Goal: Information Seeking & Learning: Learn about a topic

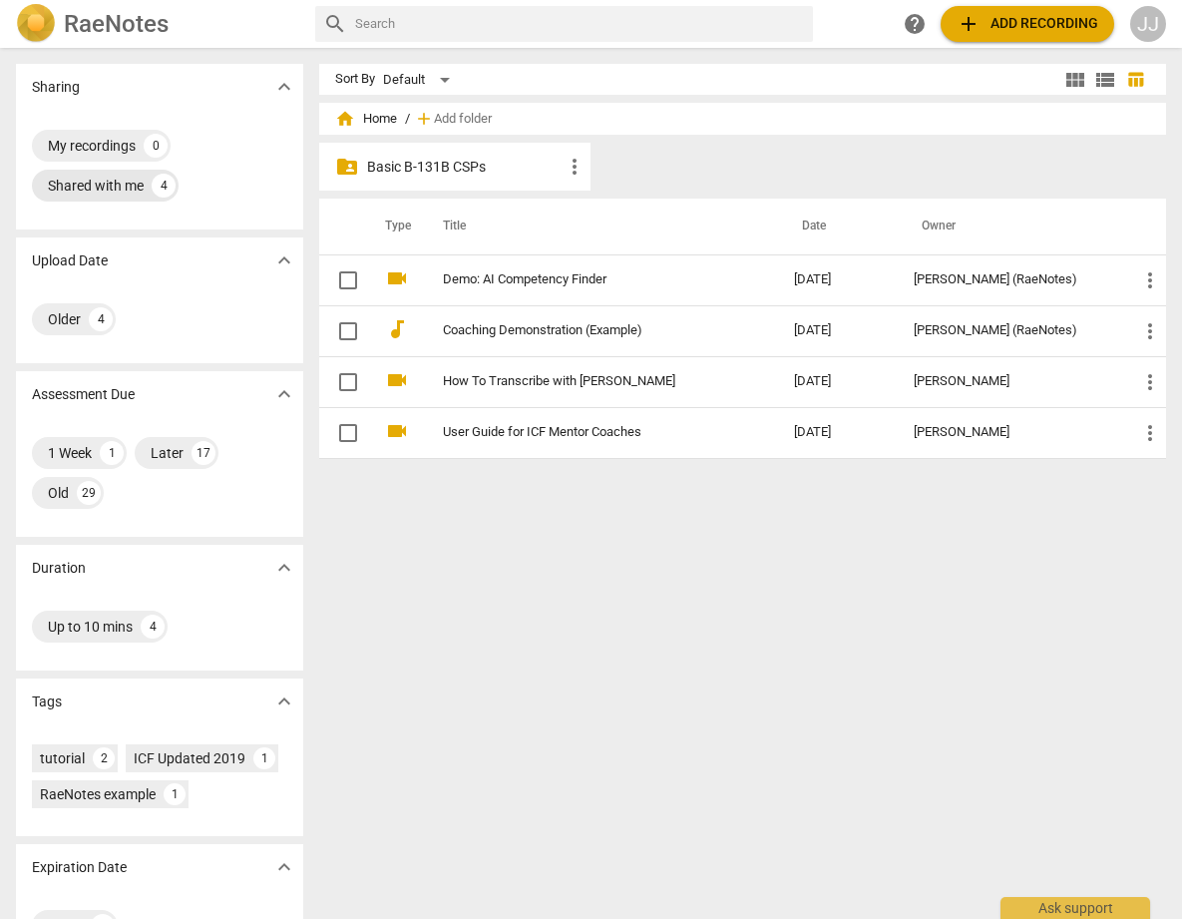
click at [94, 182] on div "Shared with me" at bounding box center [96, 186] width 96 height 20
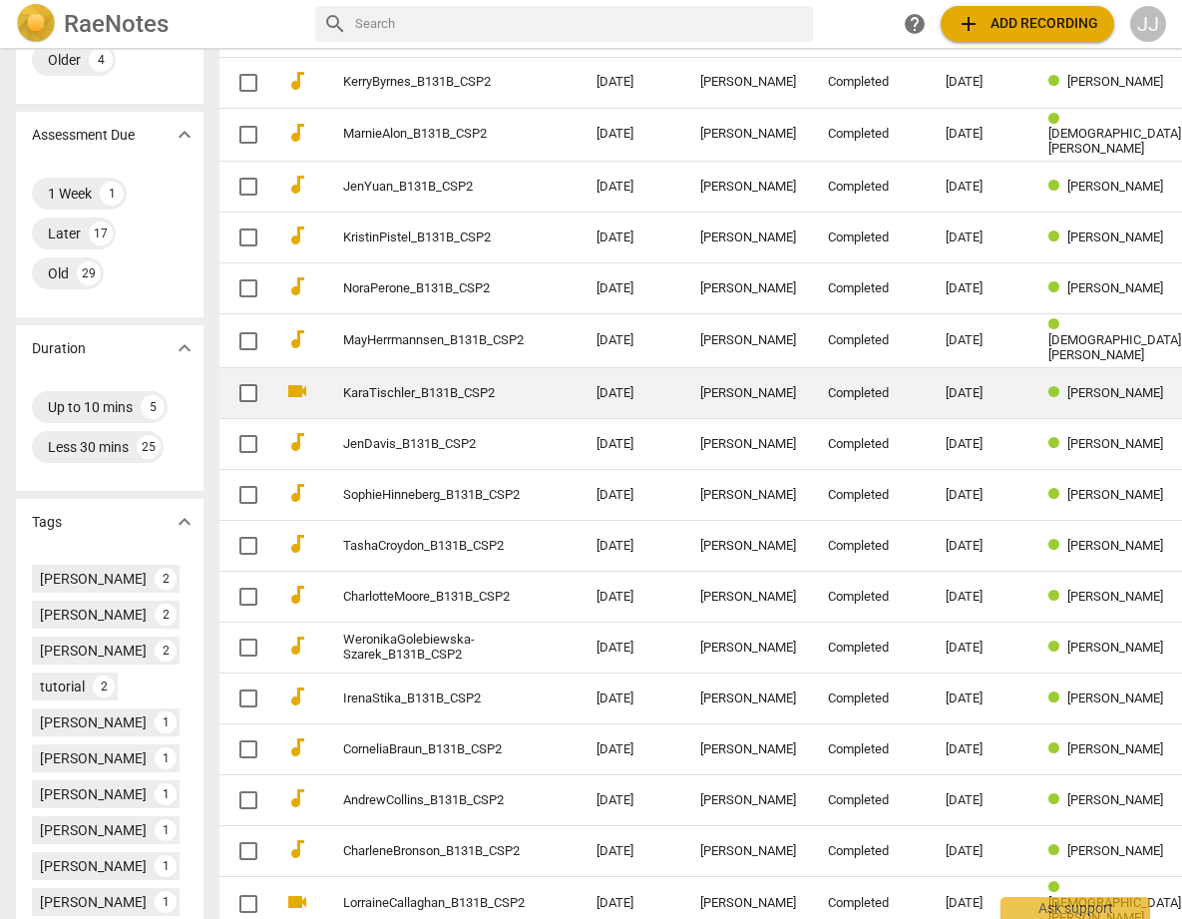
scroll to position [589, 0]
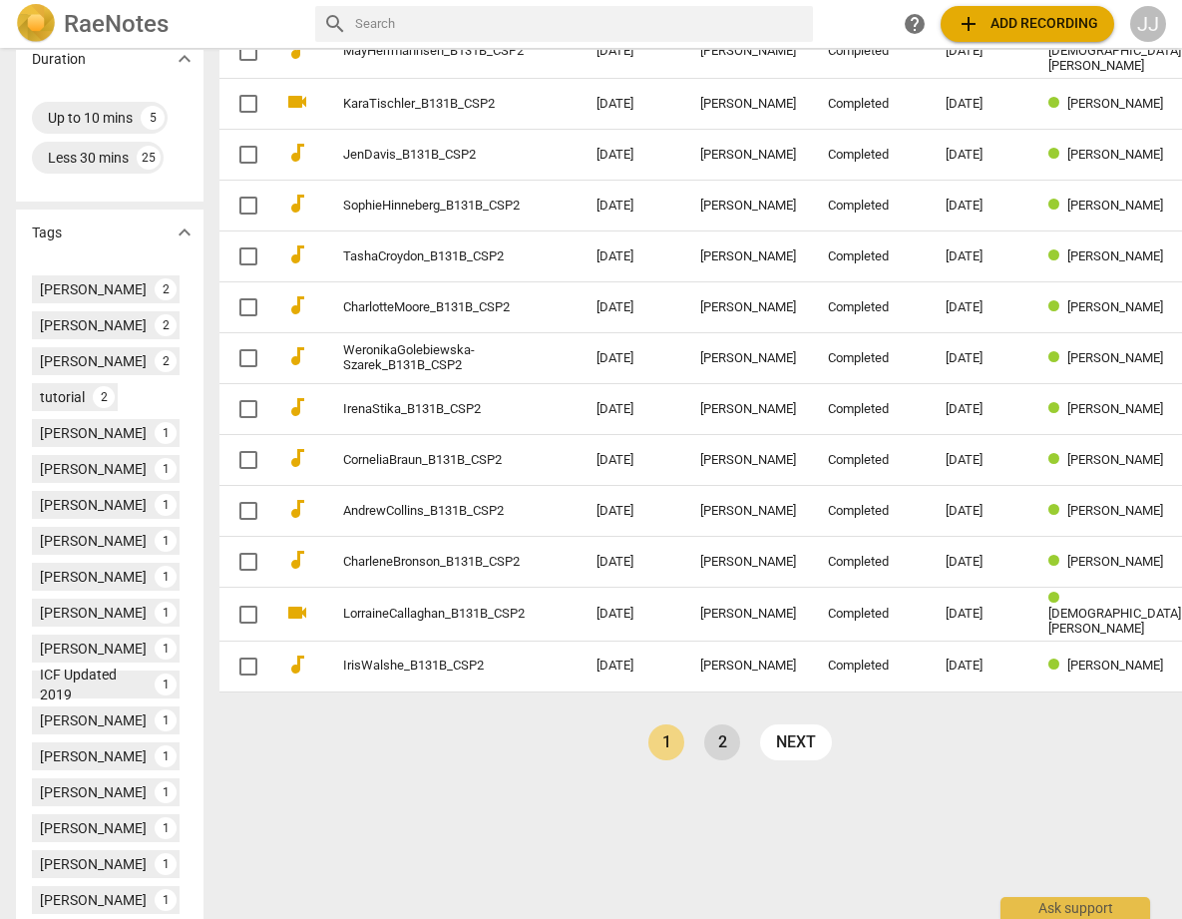
click at [704, 732] on link "2" at bounding box center [722, 742] width 36 height 36
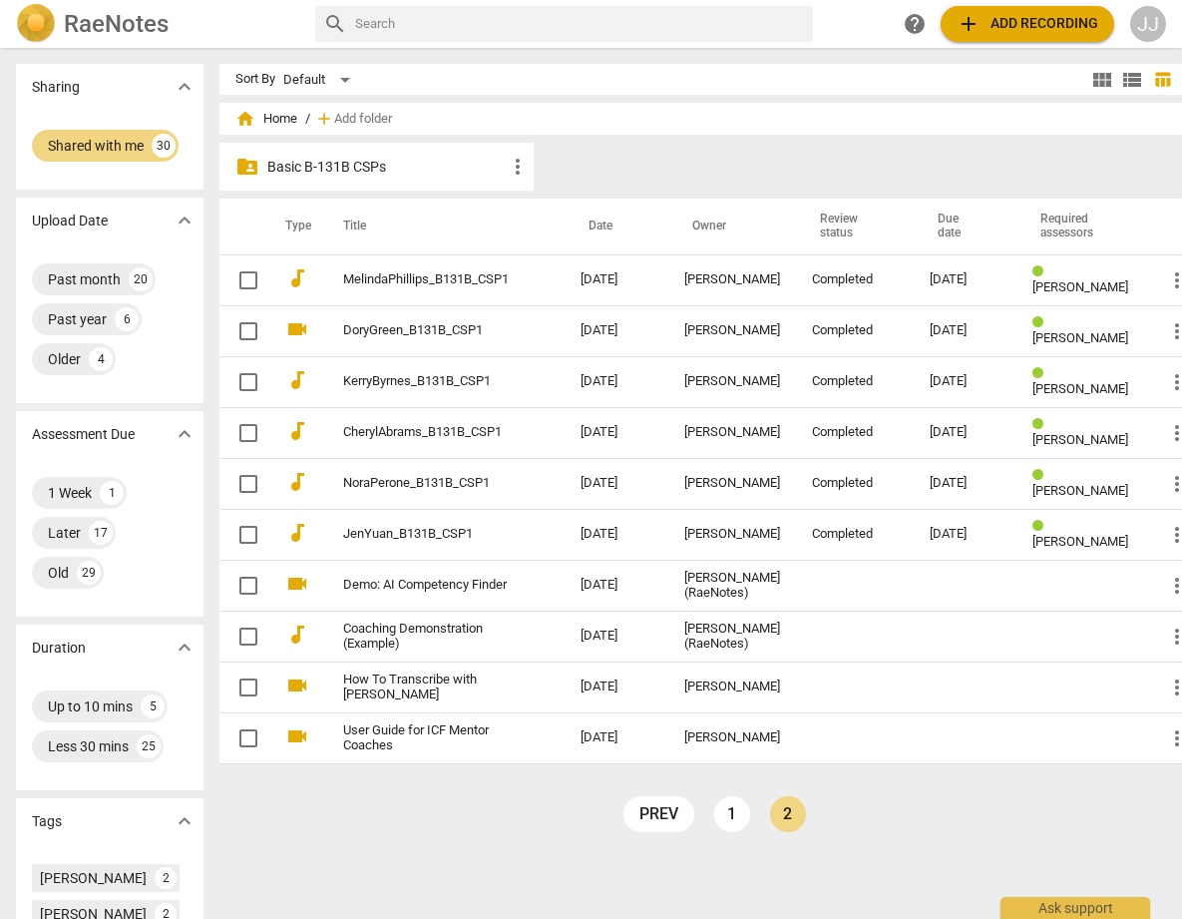
click at [284, 164] on p "Basic B-131B CSPs" at bounding box center [386, 167] width 238 height 21
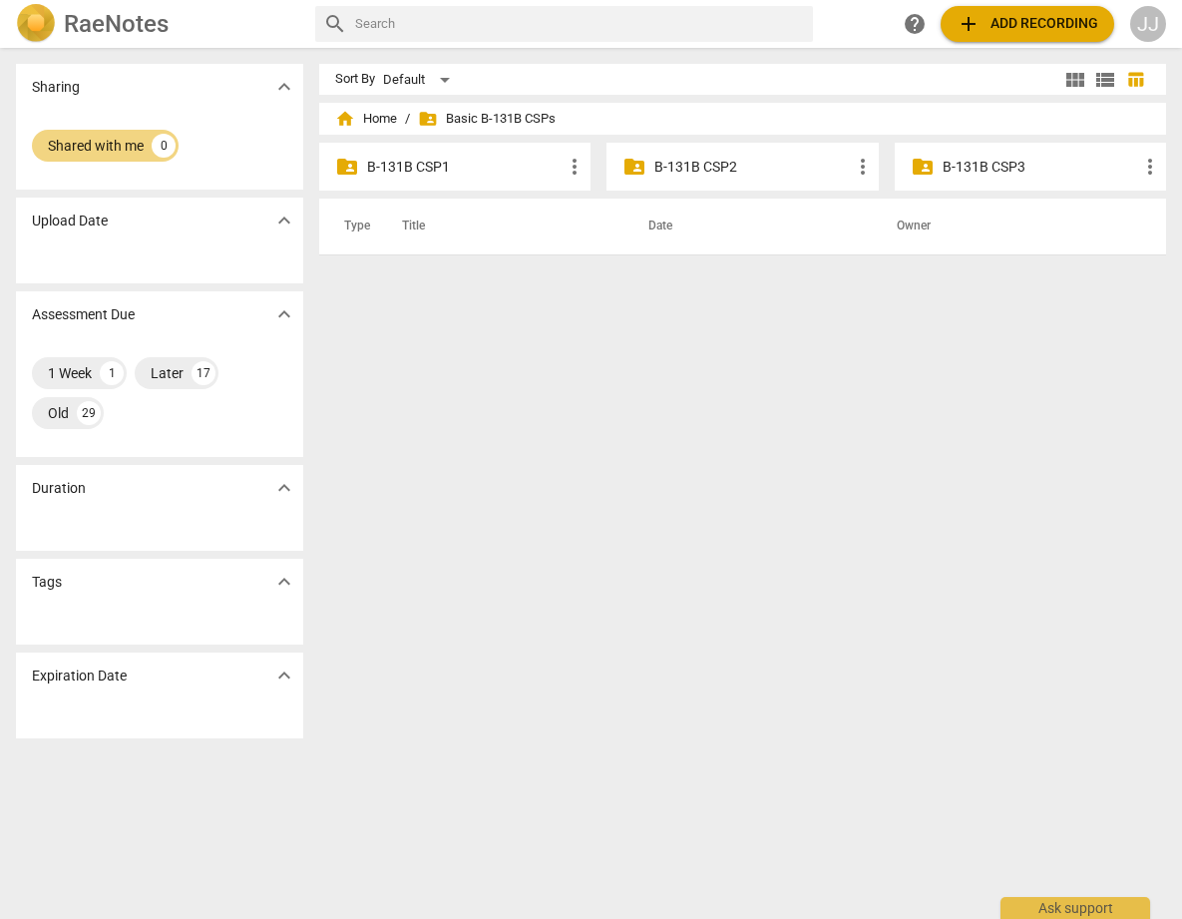
click at [401, 167] on p "B-131B CSP1" at bounding box center [465, 167] width 196 height 21
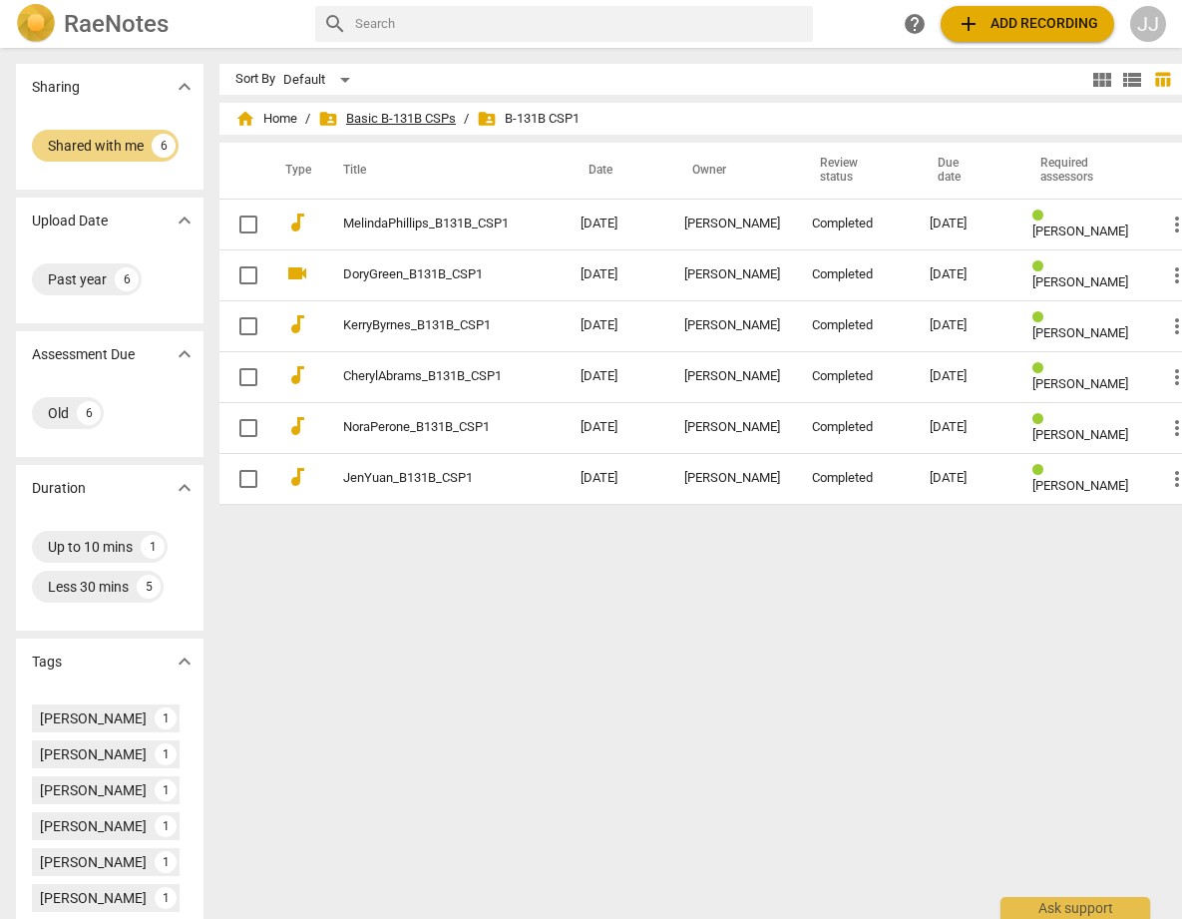
click at [345, 119] on span "folder_shared Basic B-131B CSPs" at bounding box center [387, 119] width 138 height 20
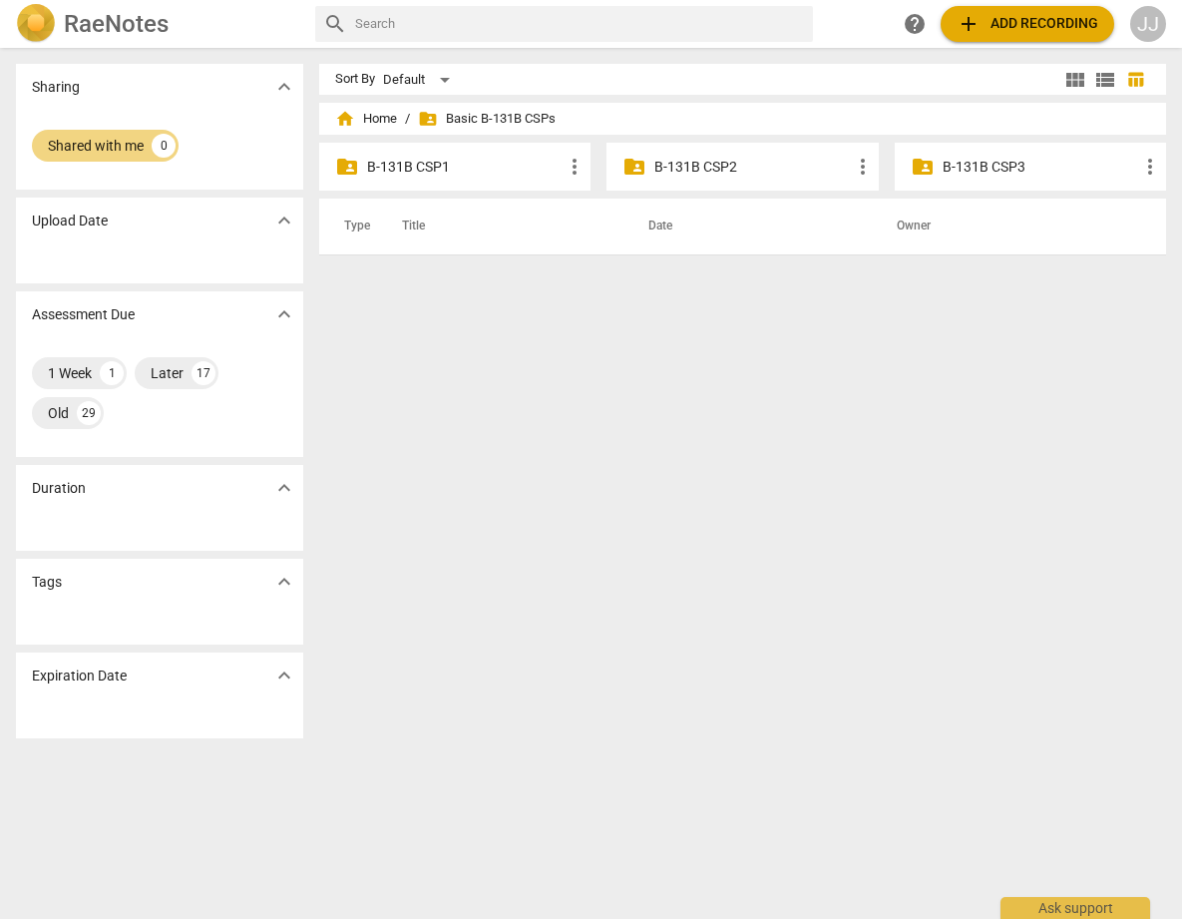
click at [681, 160] on p "B-131B CSP2" at bounding box center [752, 167] width 196 height 21
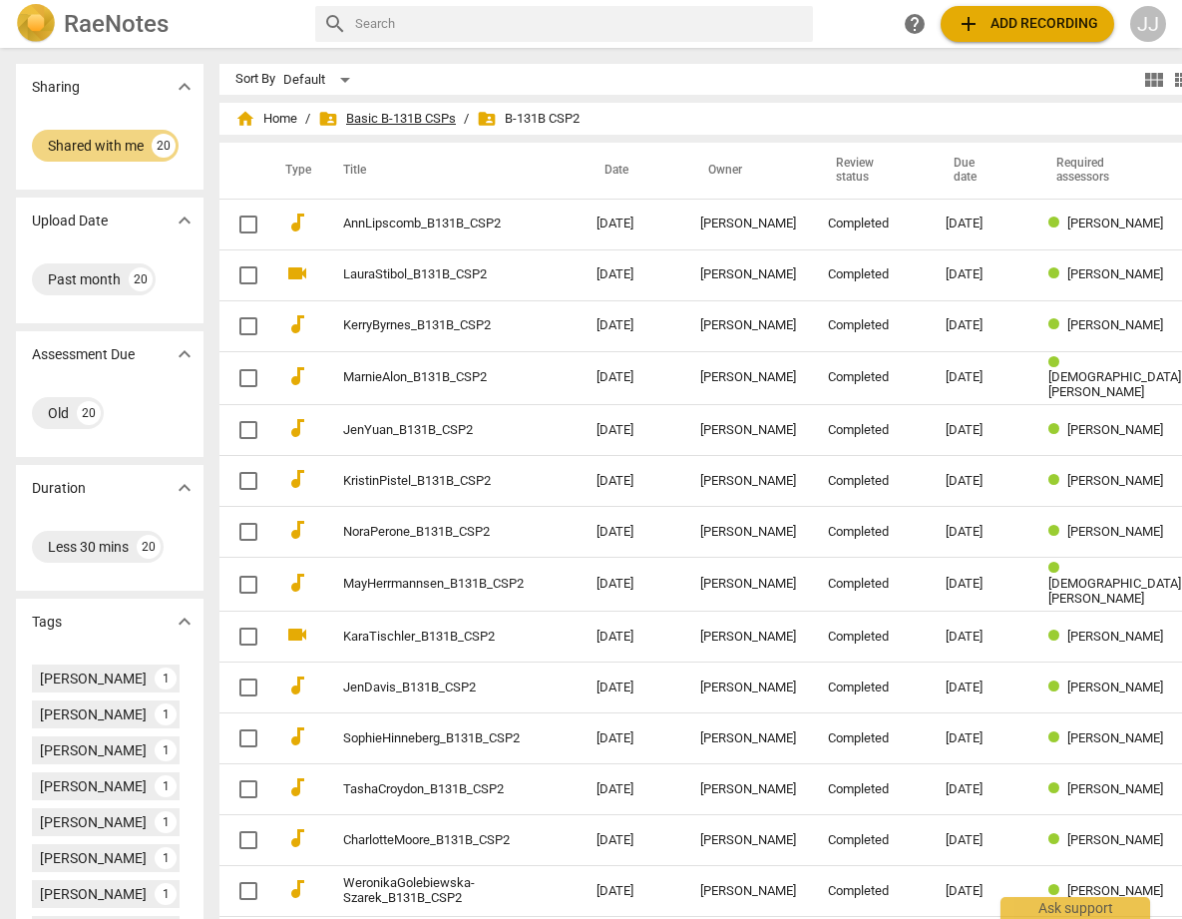
click at [348, 118] on span "folder_shared Basic B-131B CSPs" at bounding box center [387, 119] width 138 height 20
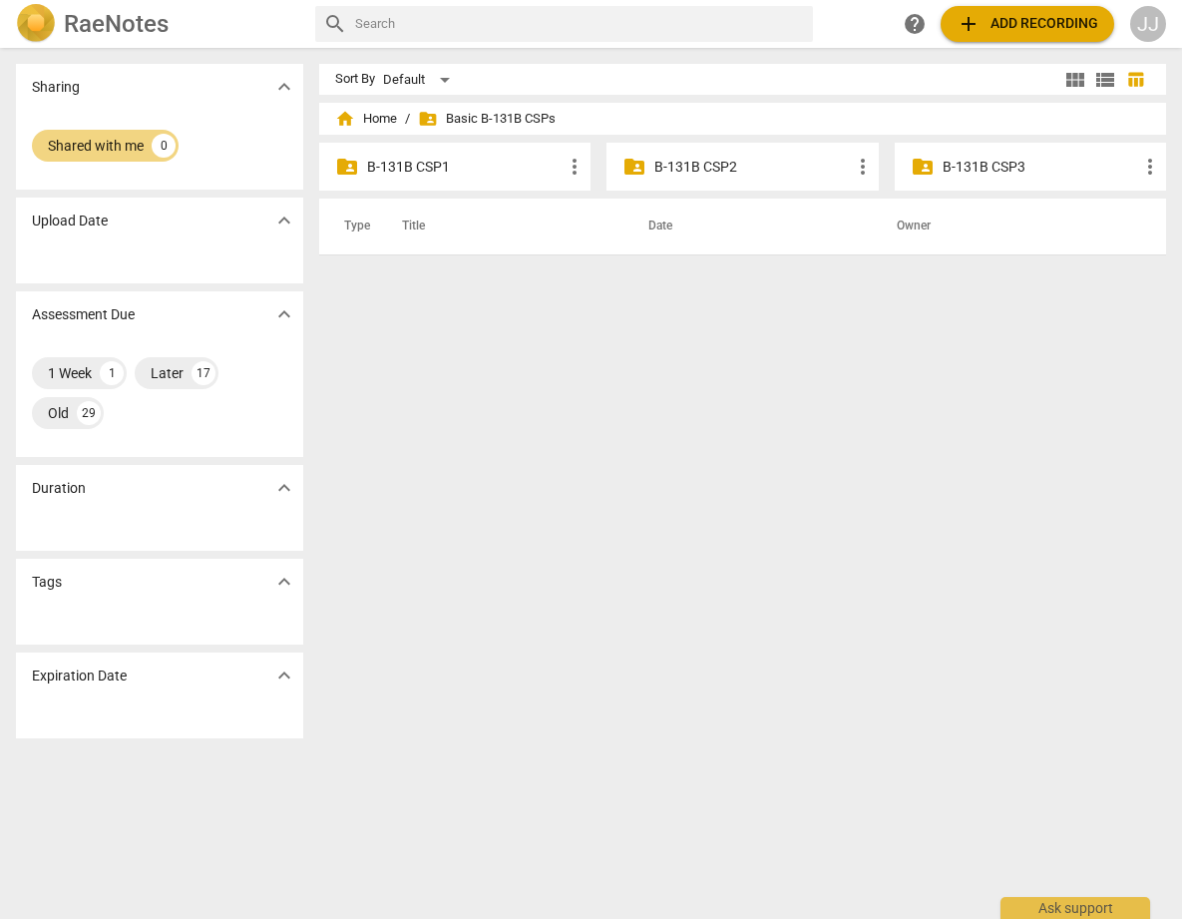
click at [402, 163] on p "B-131B CSP1" at bounding box center [465, 167] width 196 height 21
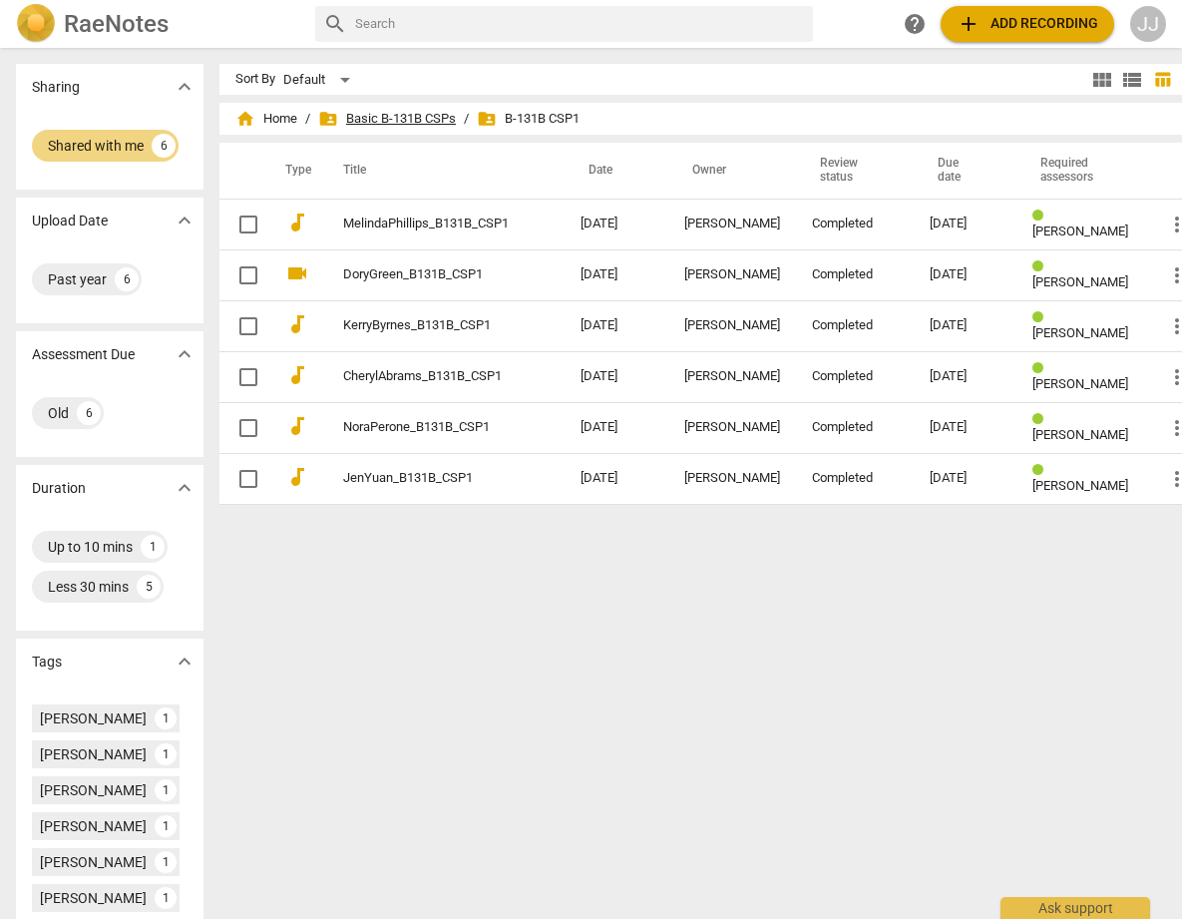
click at [349, 118] on span "folder_shared Basic B-131B CSPs" at bounding box center [387, 119] width 138 height 20
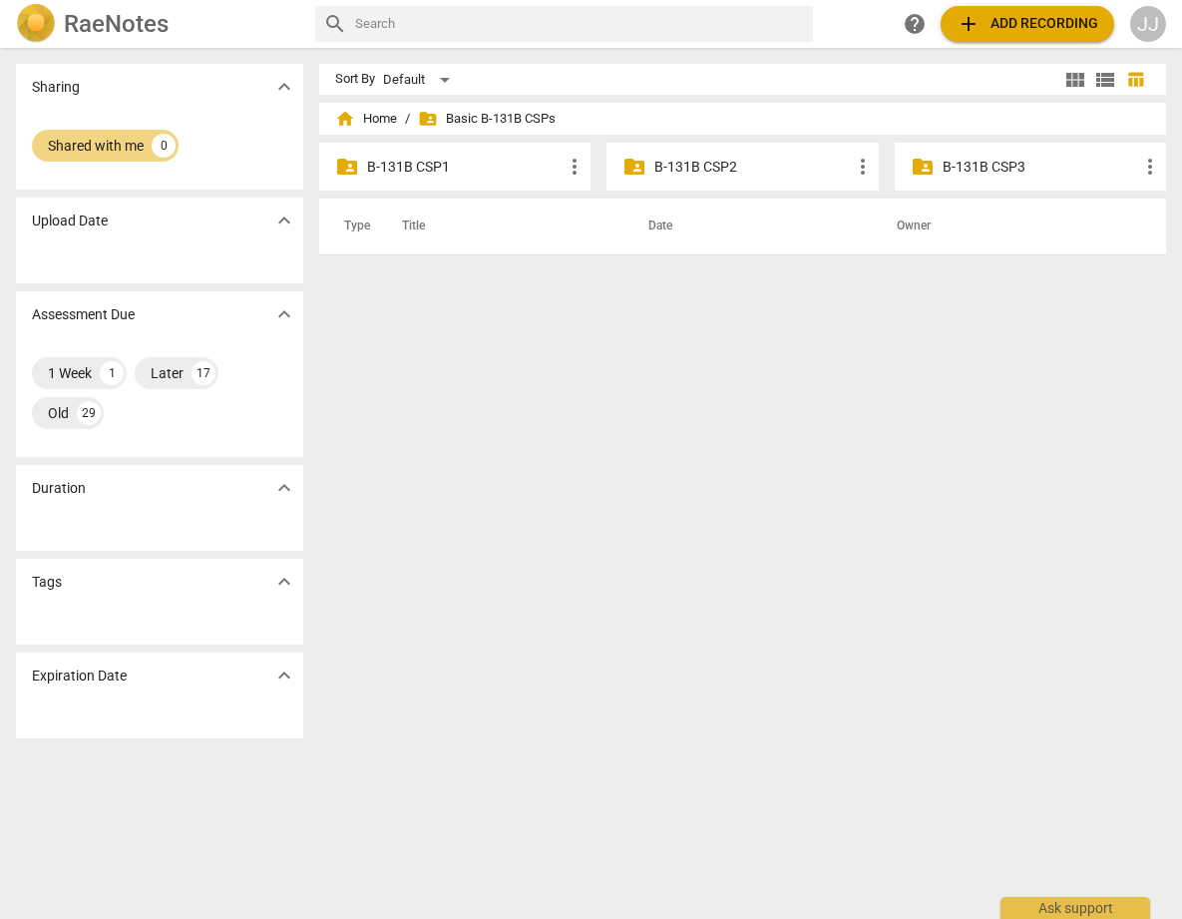
click at [977, 165] on p "B-131B CSP3" at bounding box center [1041, 167] width 196 height 21
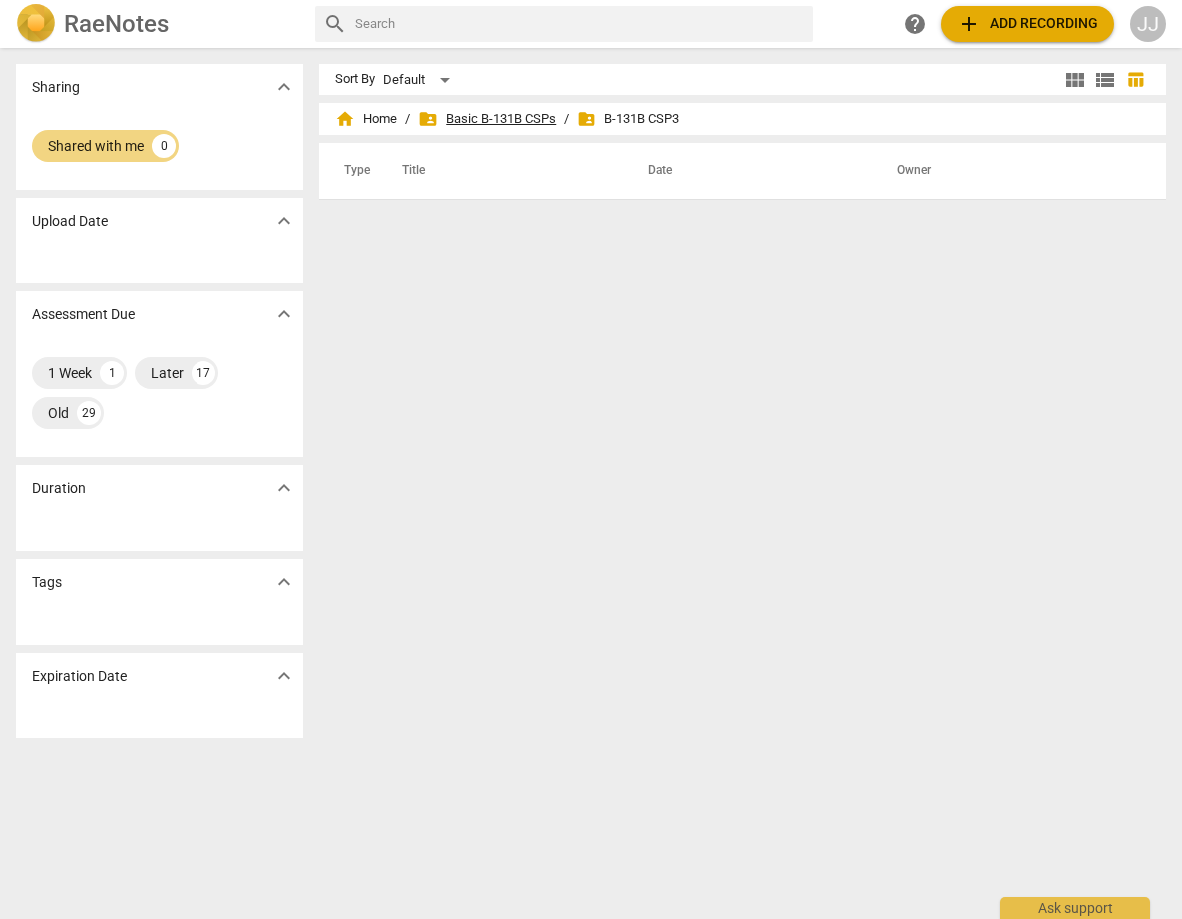
click at [460, 117] on span "folder_shared Basic B-131B CSPs" at bounding box center [487, 119] width 138 height 20
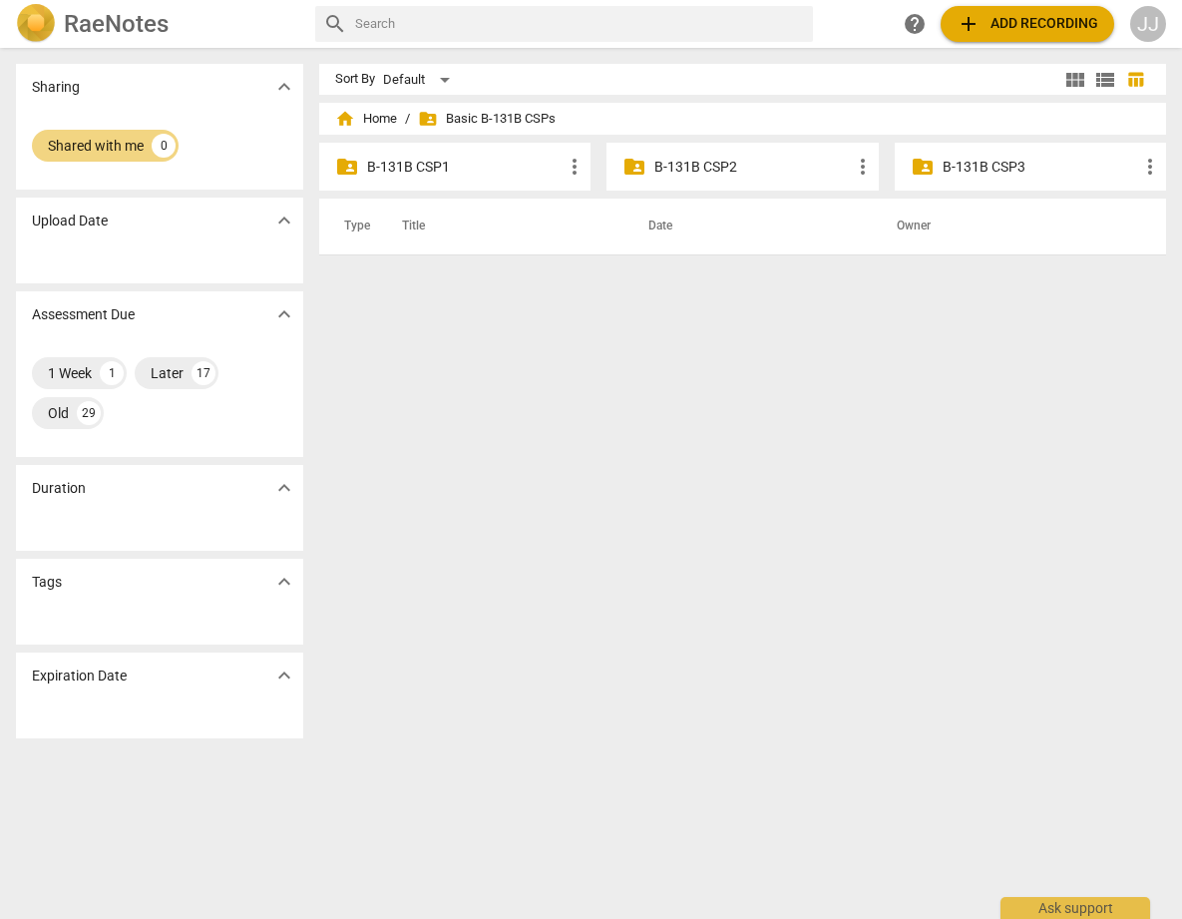
click at [404, 163] on p "B-131B CSP1" at bounding box center [465, 167] width 196 height 21
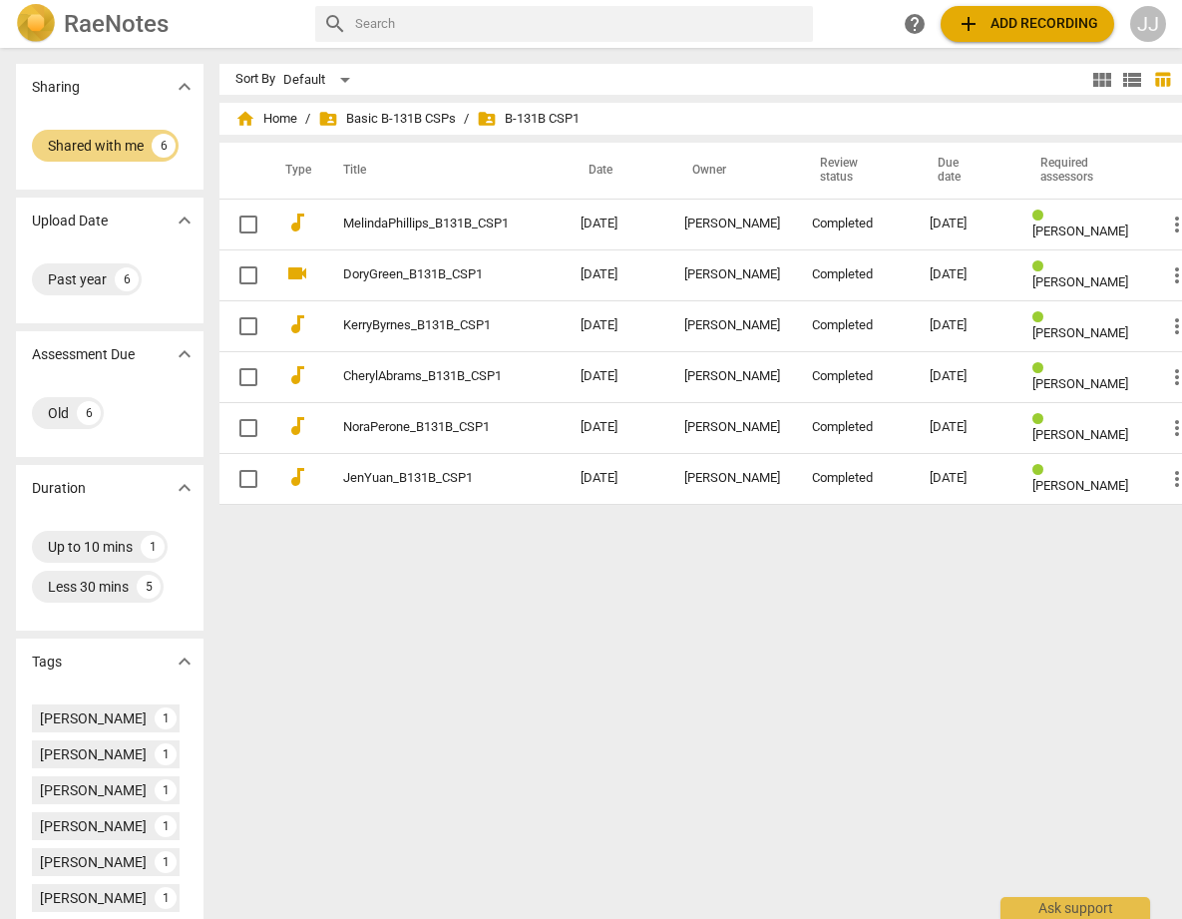
click at [99, 21] on h2 "RaeNotes" at bounding box center [116, 24] width 105 height 28
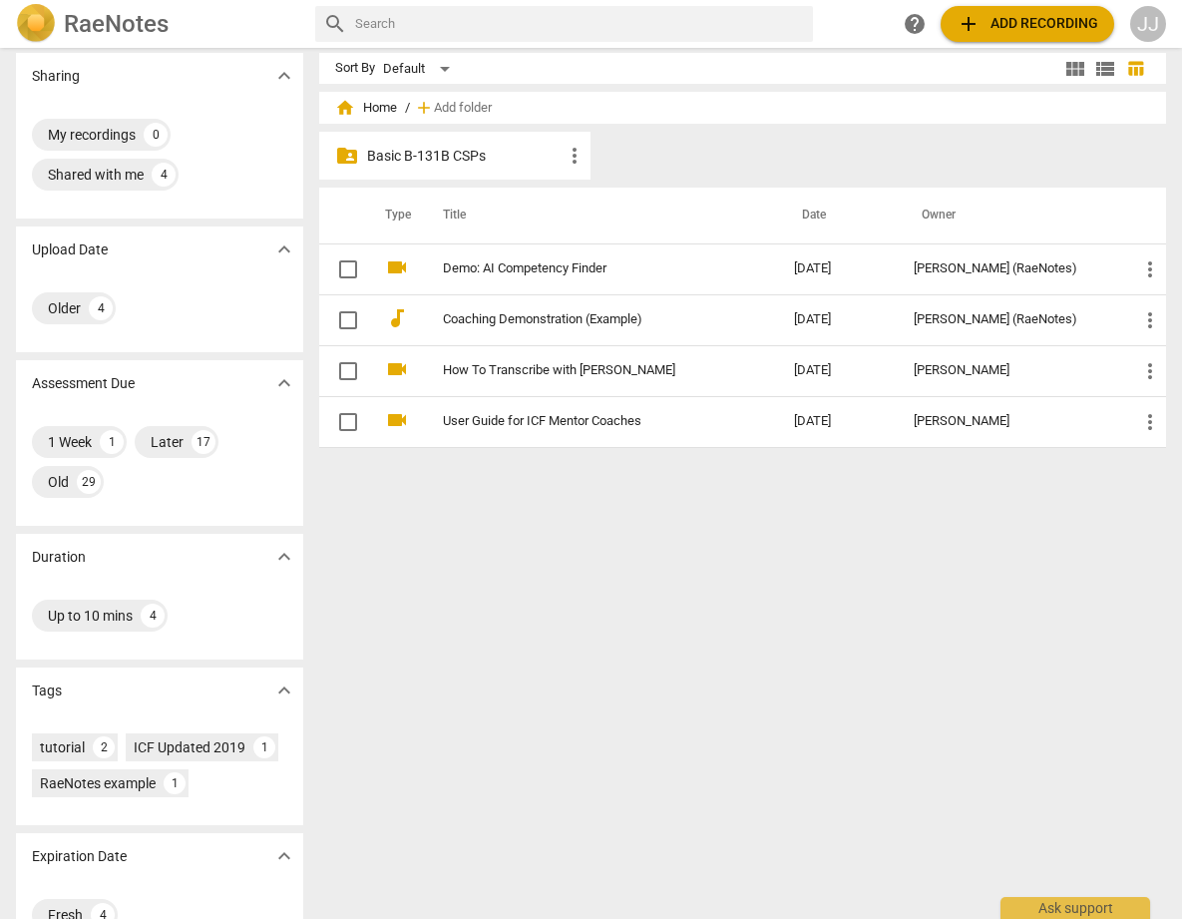
scroll to position [14, 0]
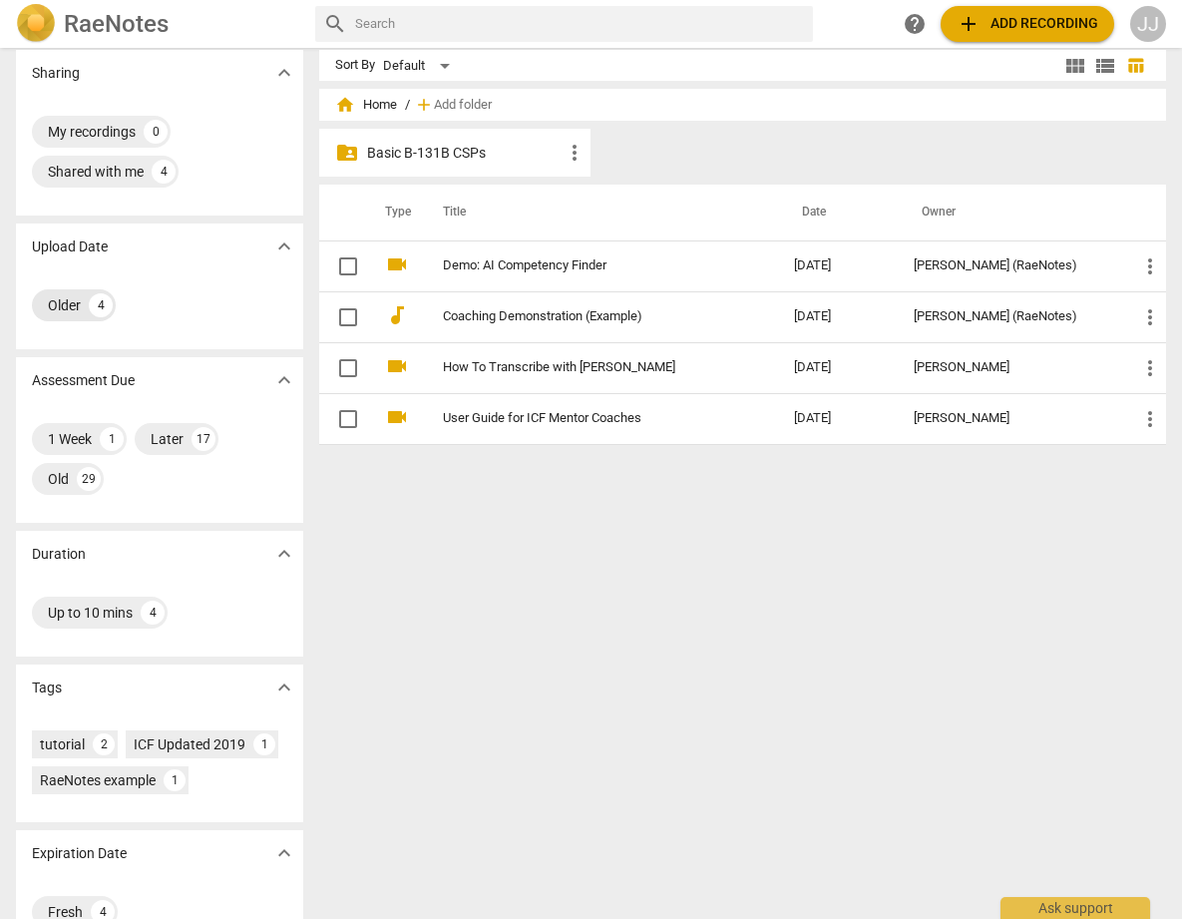
click at [60, 305] on div "Older" at bounding box center [64, 305] width 33 height 20
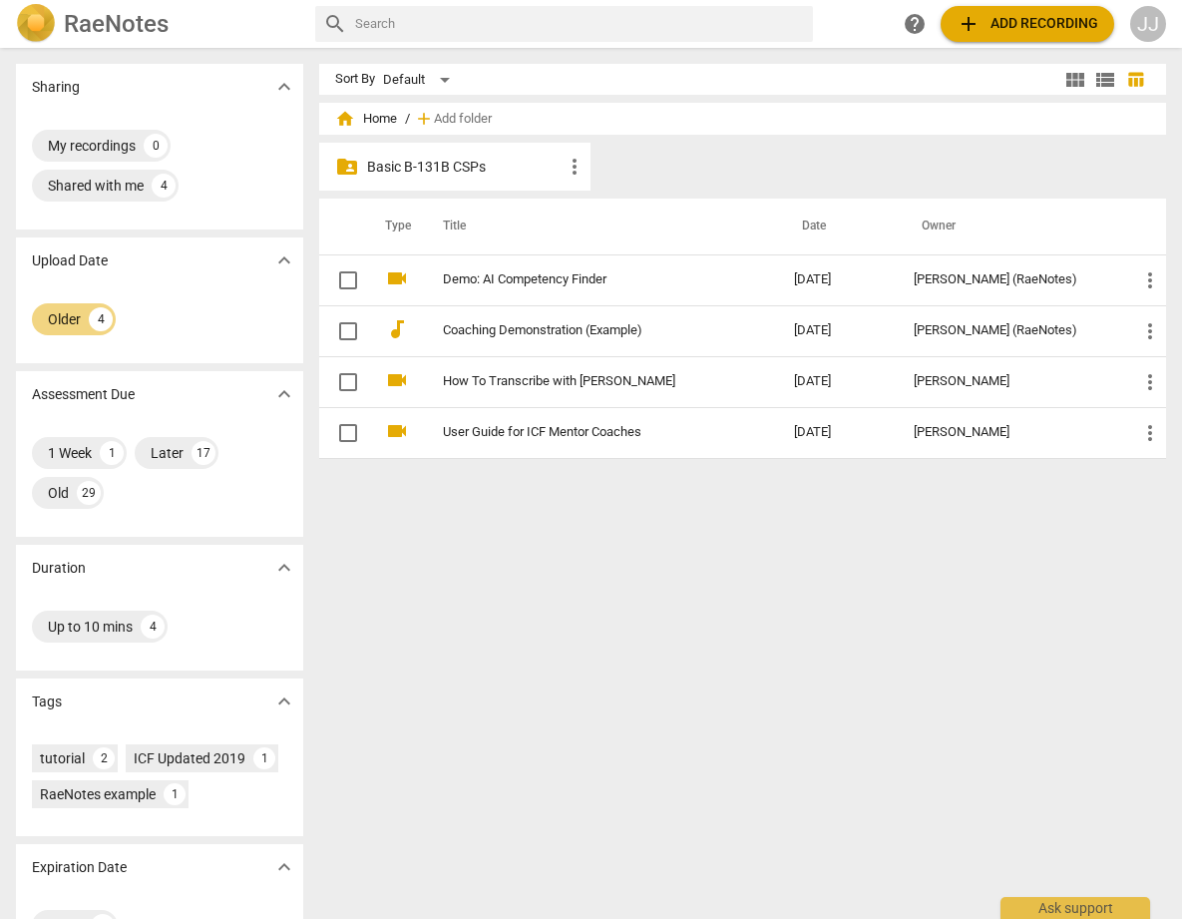
click at [279, 255] on span "expand_more" at bounding box center [284, 260] width 24 height 24
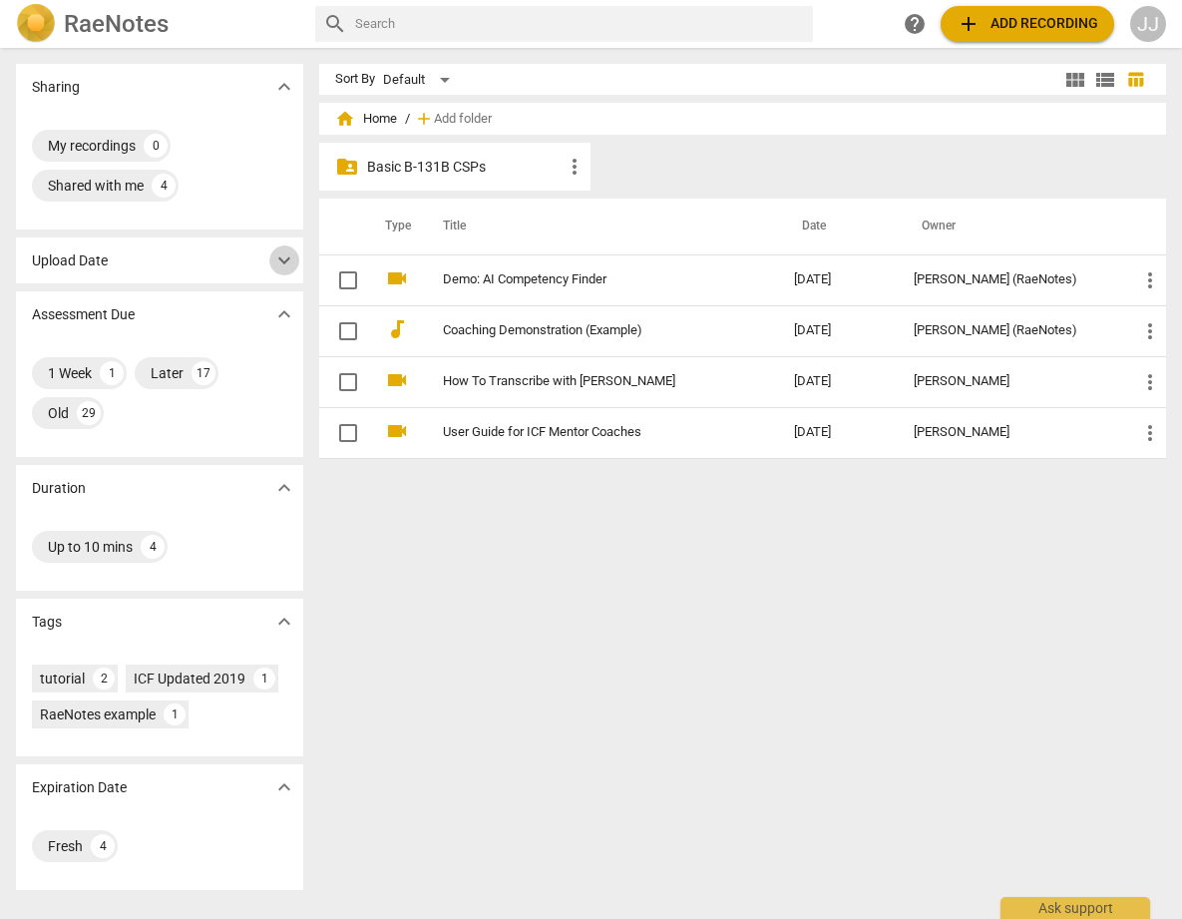
click at [283, 261] on span "expand_more" at bounding box center [284, 260] width 24 height 24
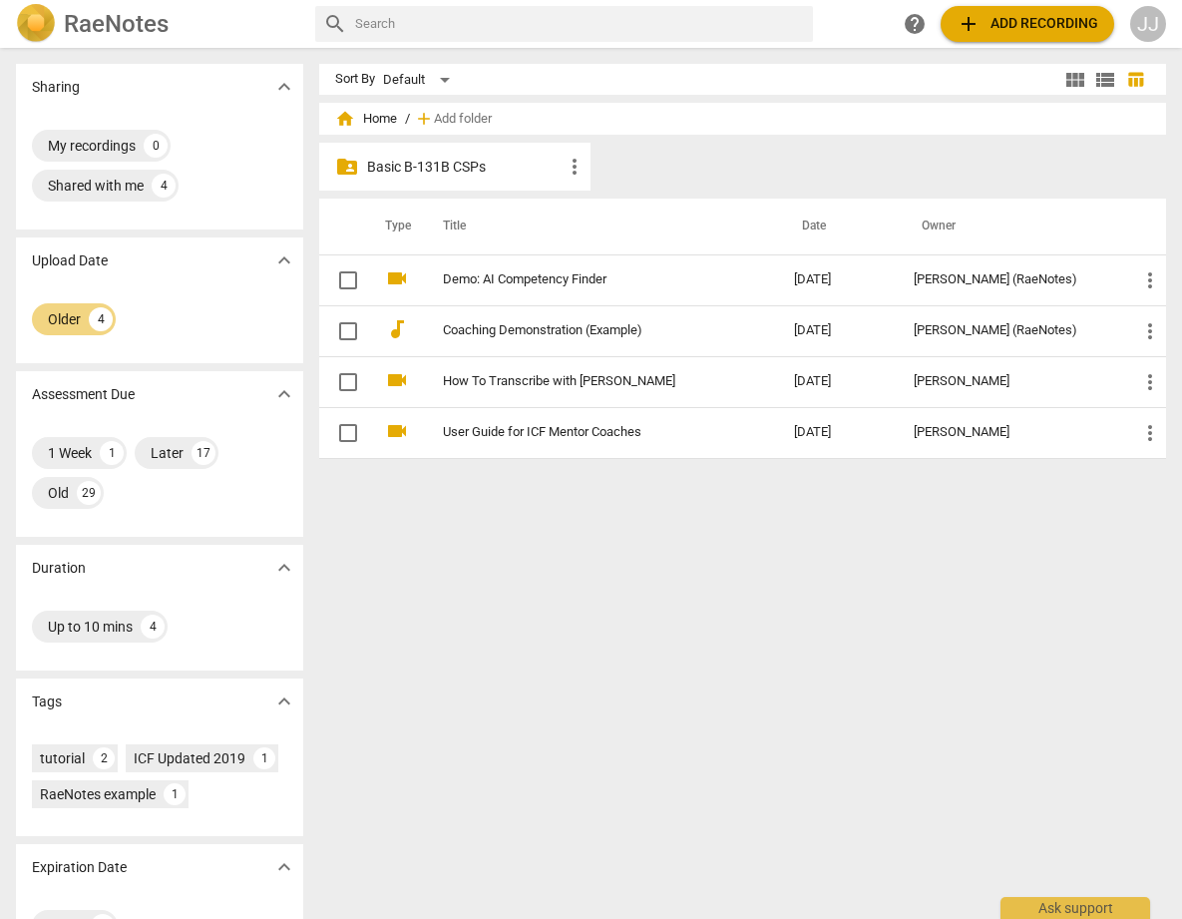
click at [283, 261] on span "expand_more" at bounding box center [284, 260] width 24 height 24
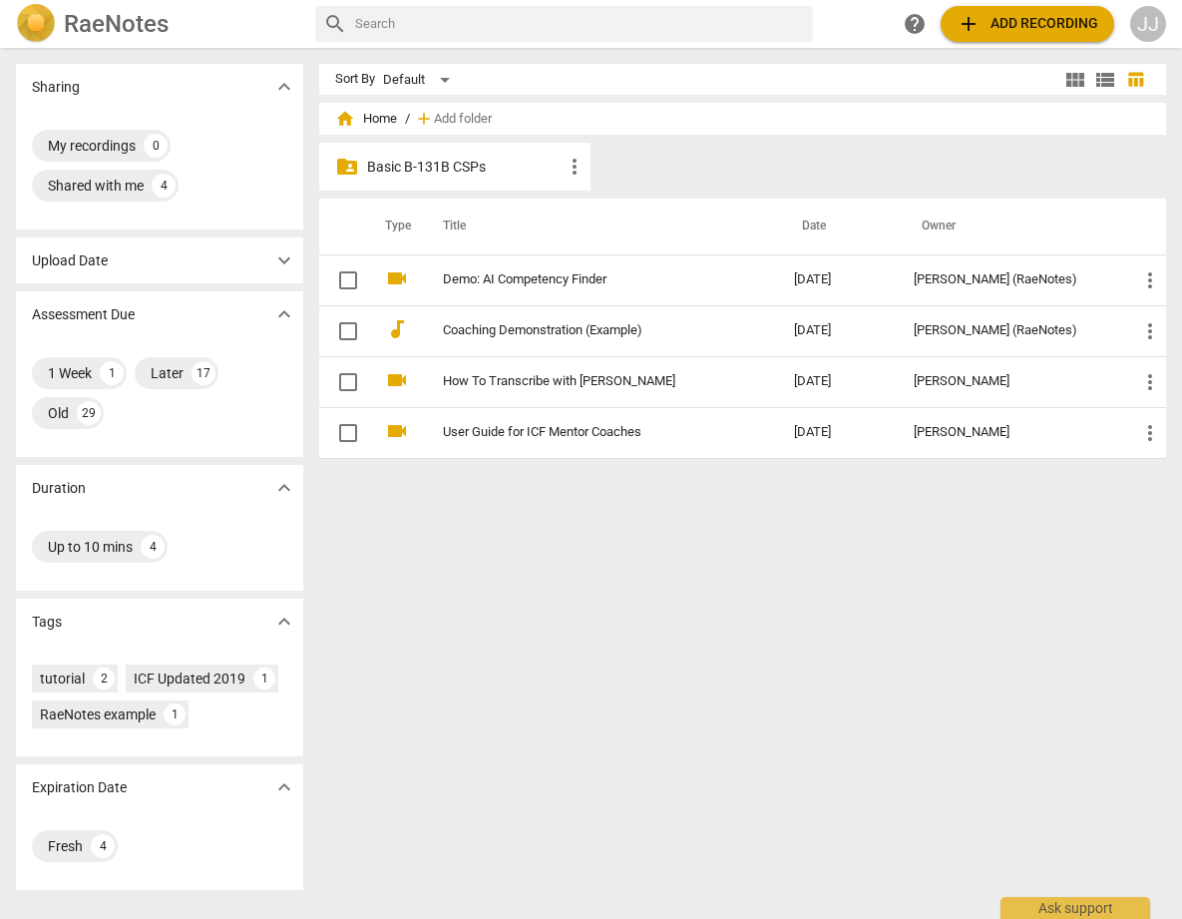
click at [277, 313] on span "expand_more" at bounding box center [284, 314] width 24 height 24
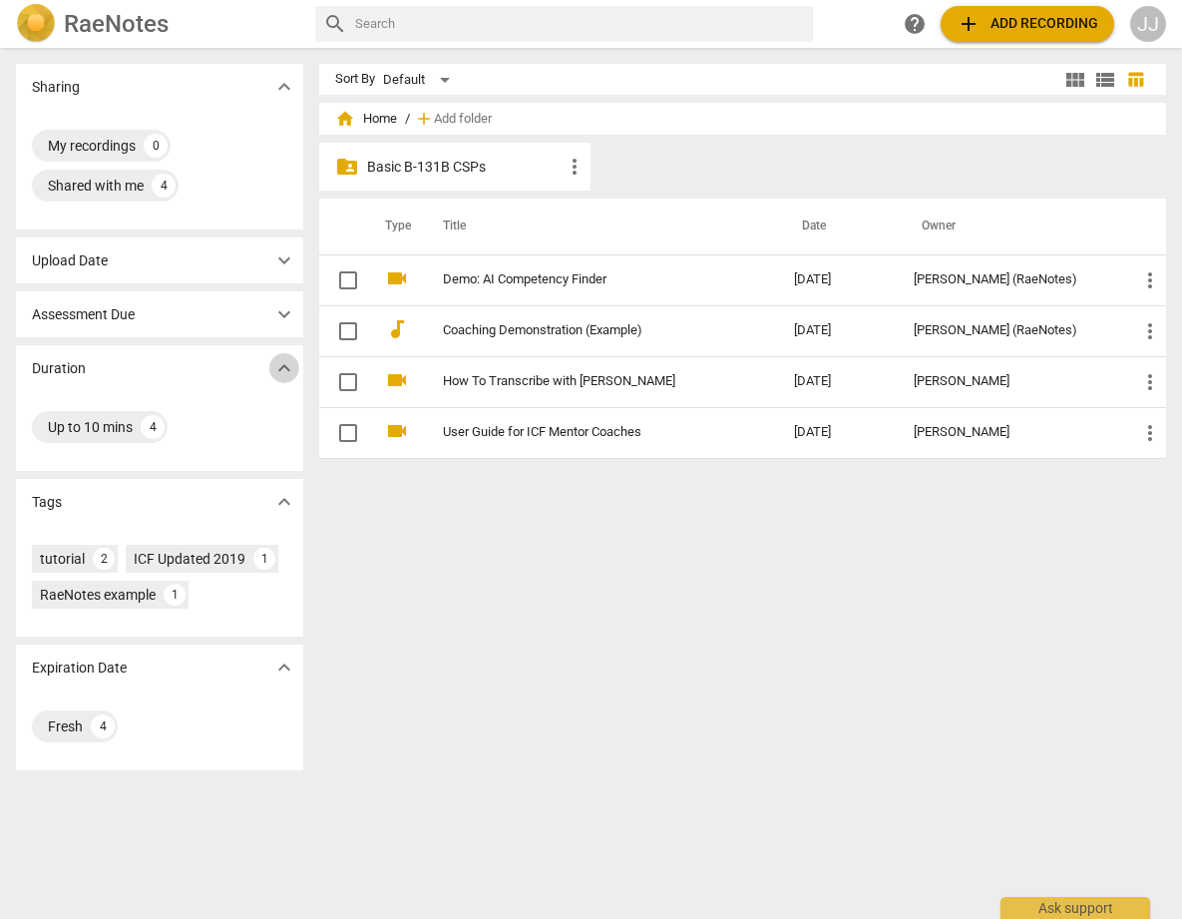
click at [279, 360] on span "expand_more" at bounding box center [284, 368] width 24 height 24
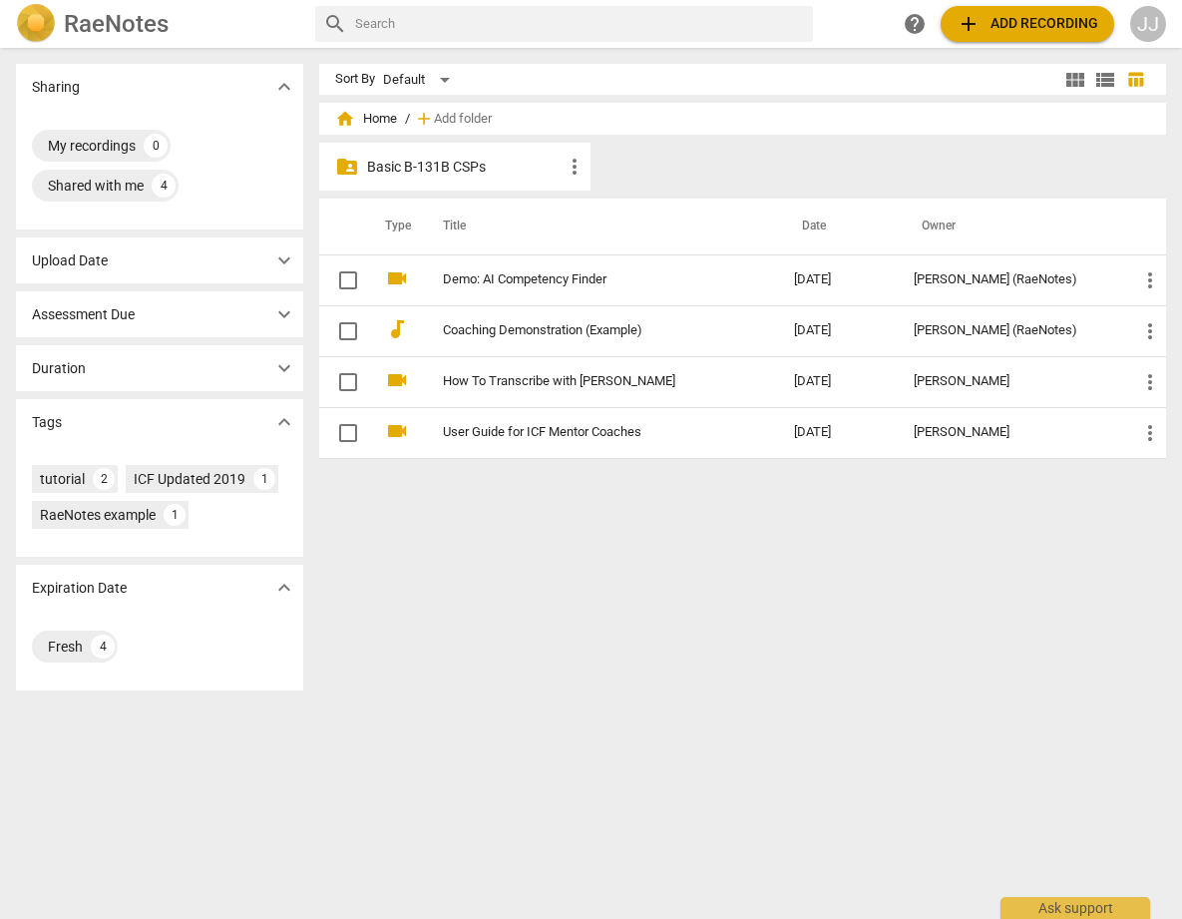
click at [1145, 24] on div "JJ" at bounding box center [1148, 24] width 36 height 36
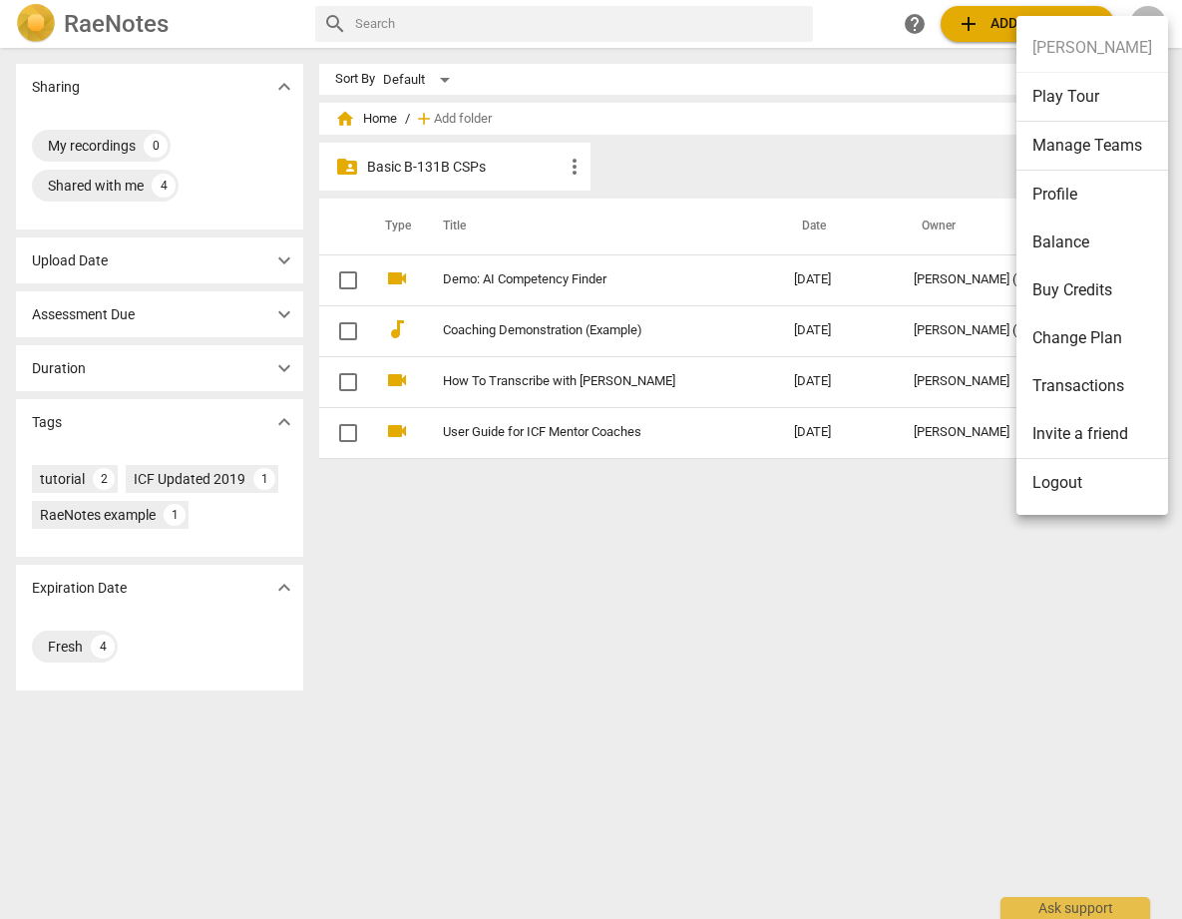
click at [619, 554] on div at bounding box center [591, 459] width 1182 height 919
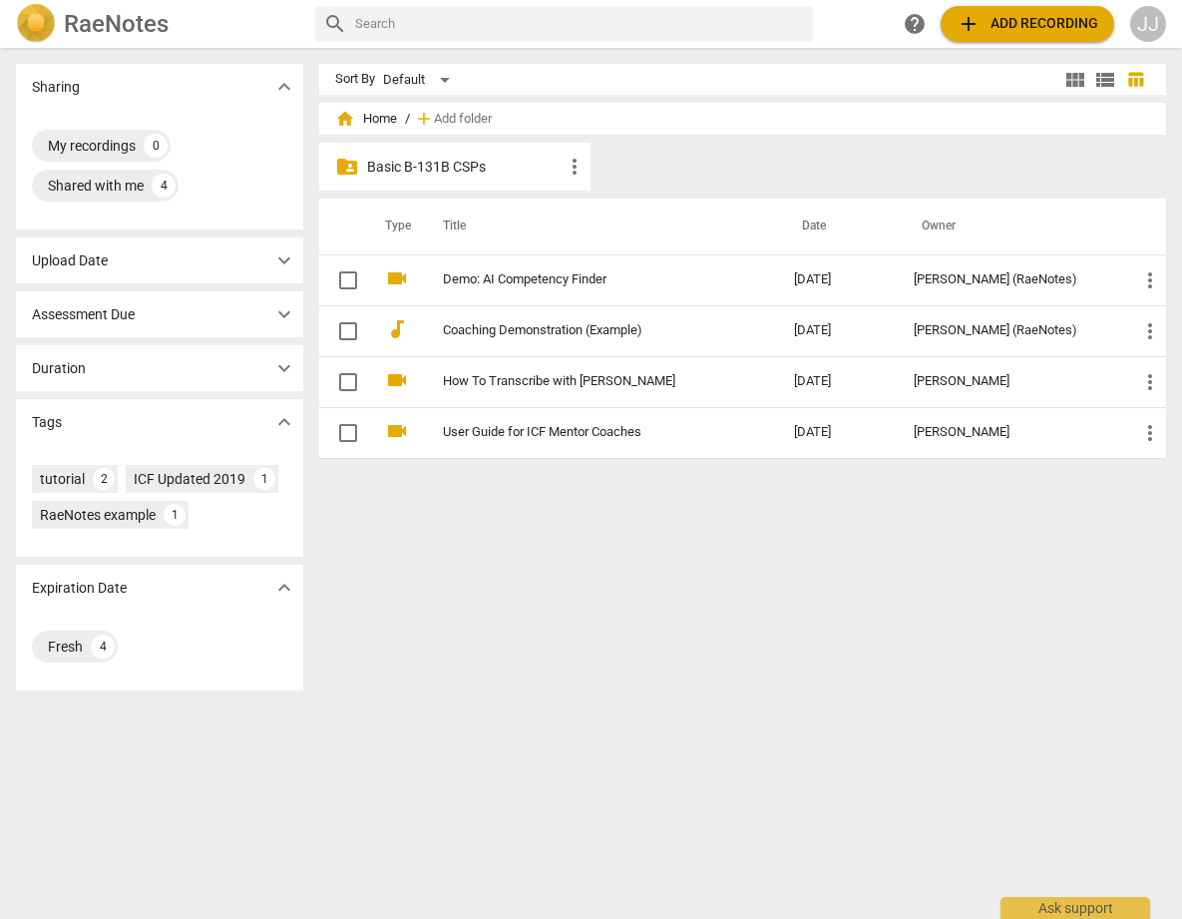
click at [390, 164] on p "Basic B-131B CSPs" at bounding box center [465, 167] width 196 height 21
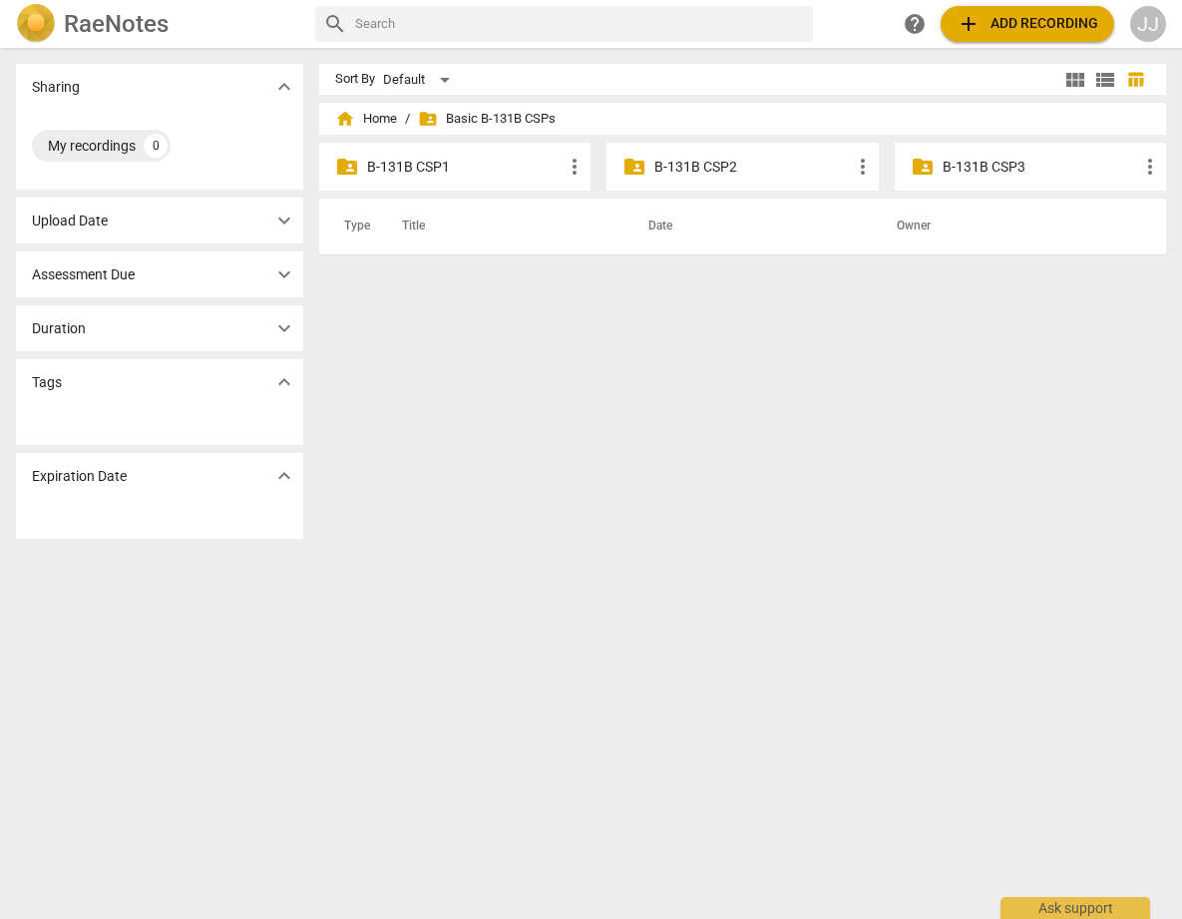
click at [280, 378] on span "expand_more" at bounding box center [284, 382] width 24 height 24
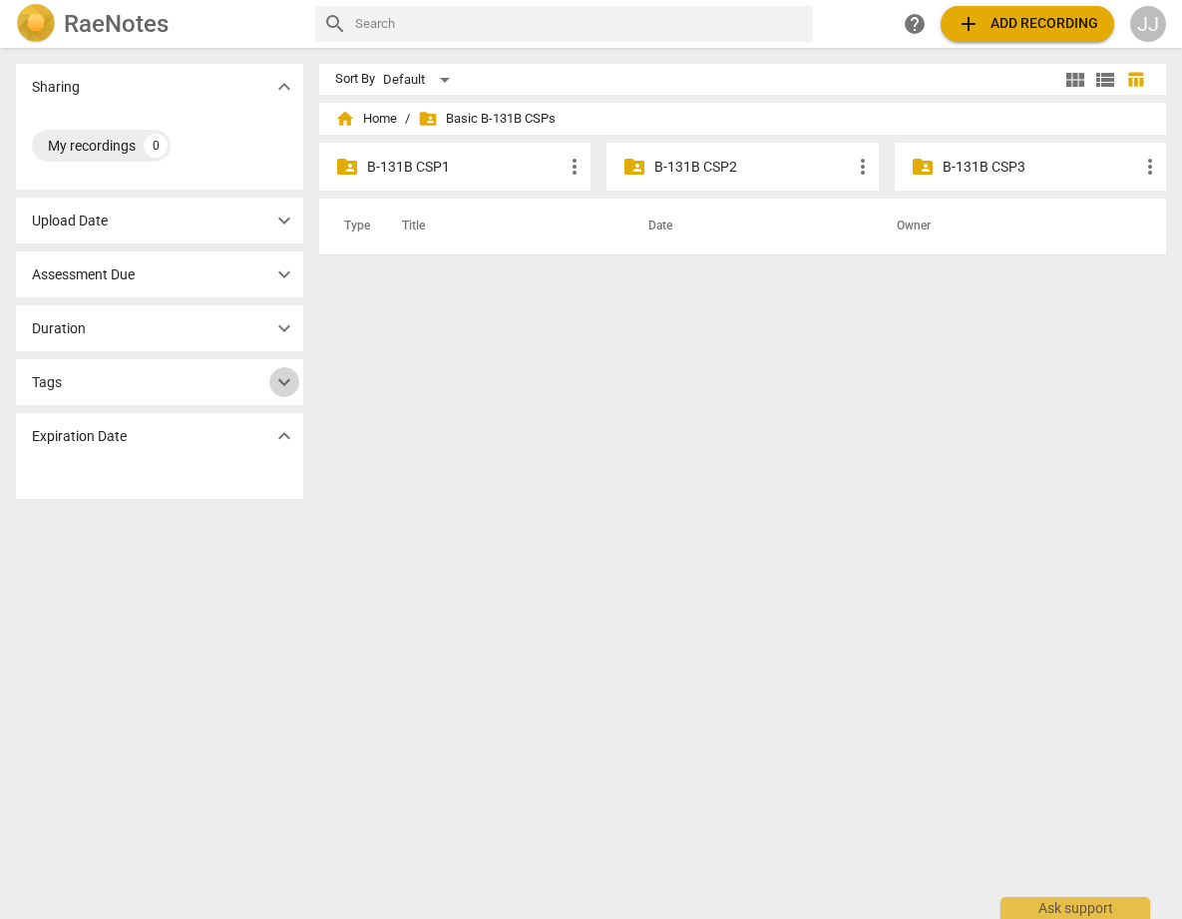
click at [280, 378] on span "expand_more" at bounding box center [284, 382] width 24 height 24
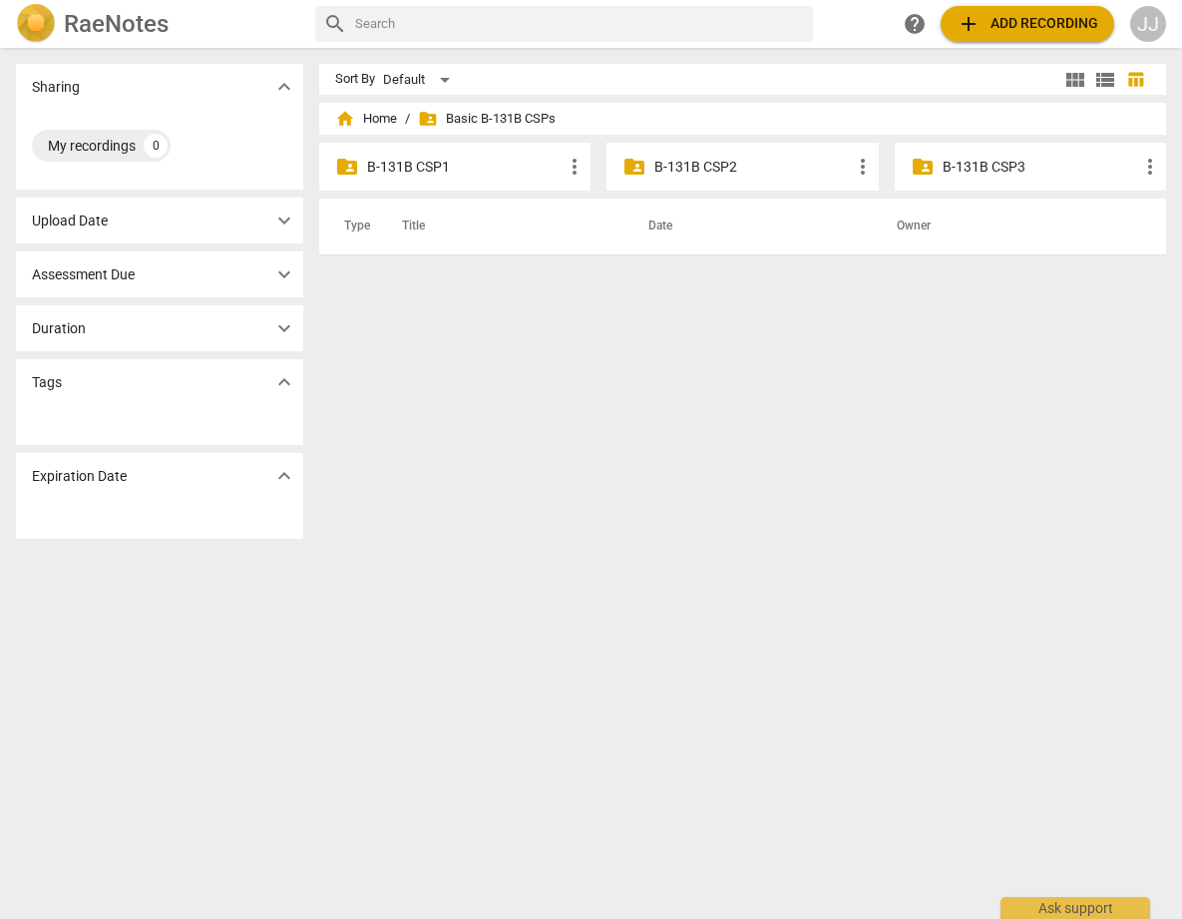
click at [280, 378] on span "expand_more" at bounding box center [284, 382] width 24 height 24
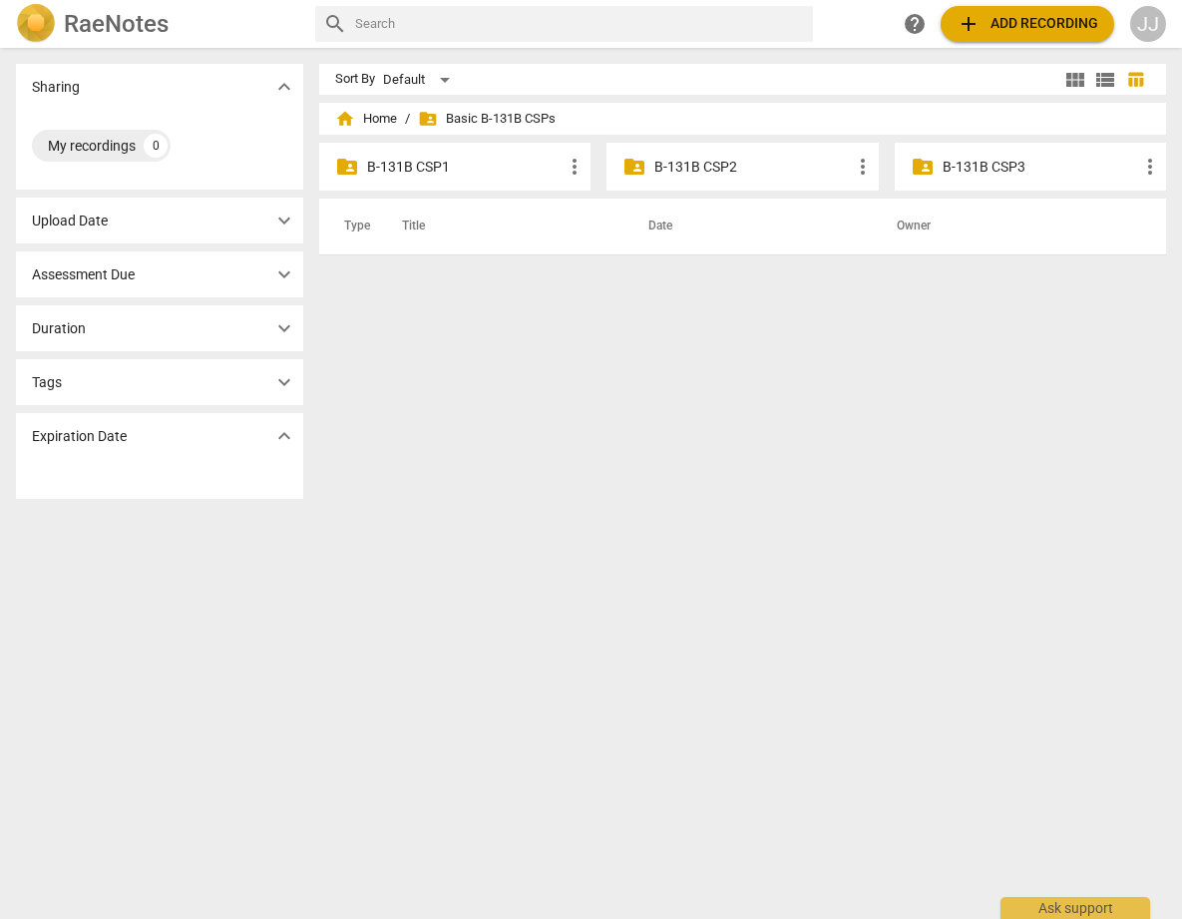
click at [411, 161] on p "B-131B CSP1" at bounding box center [465, 167] width 196 height 21
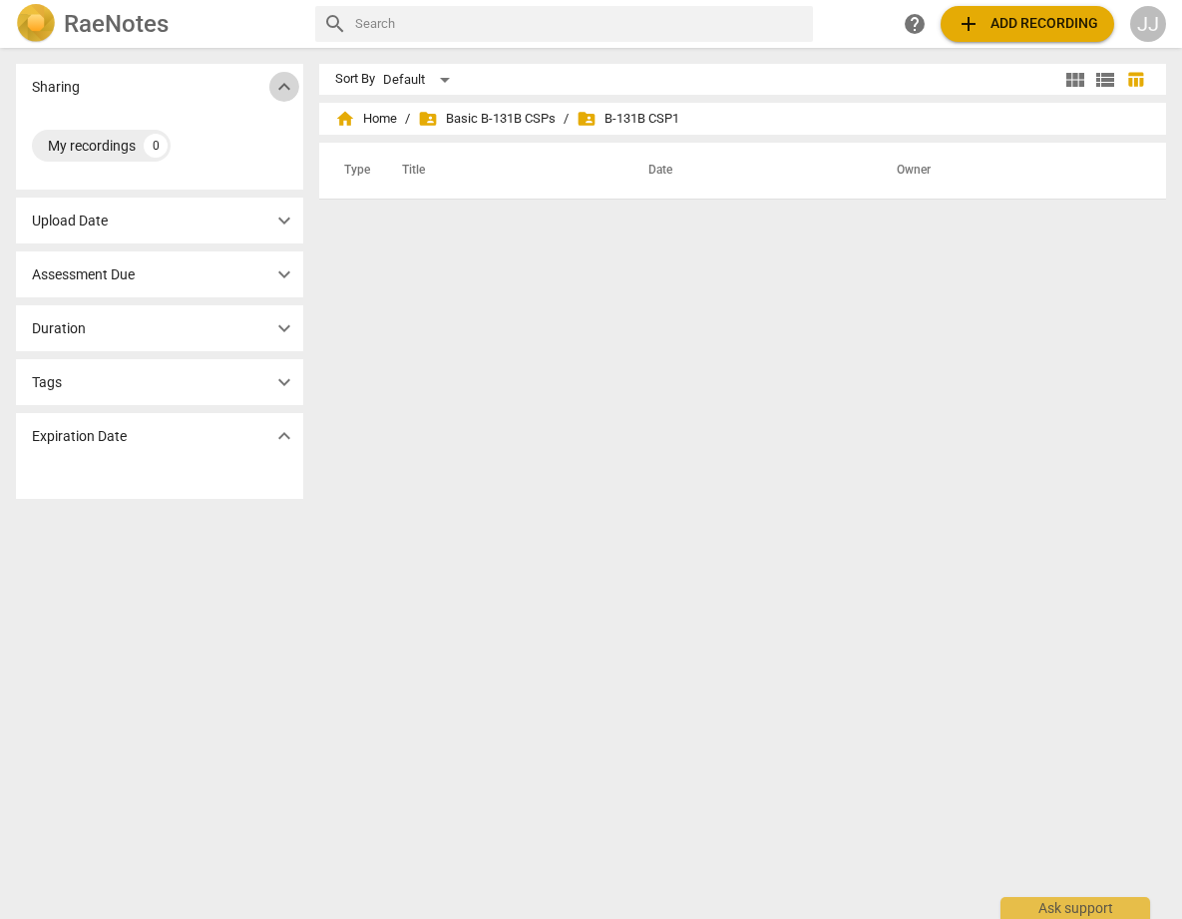
click at [279, 85] on span "expand_more" at bounding box center [284, 87] width 24 height 24
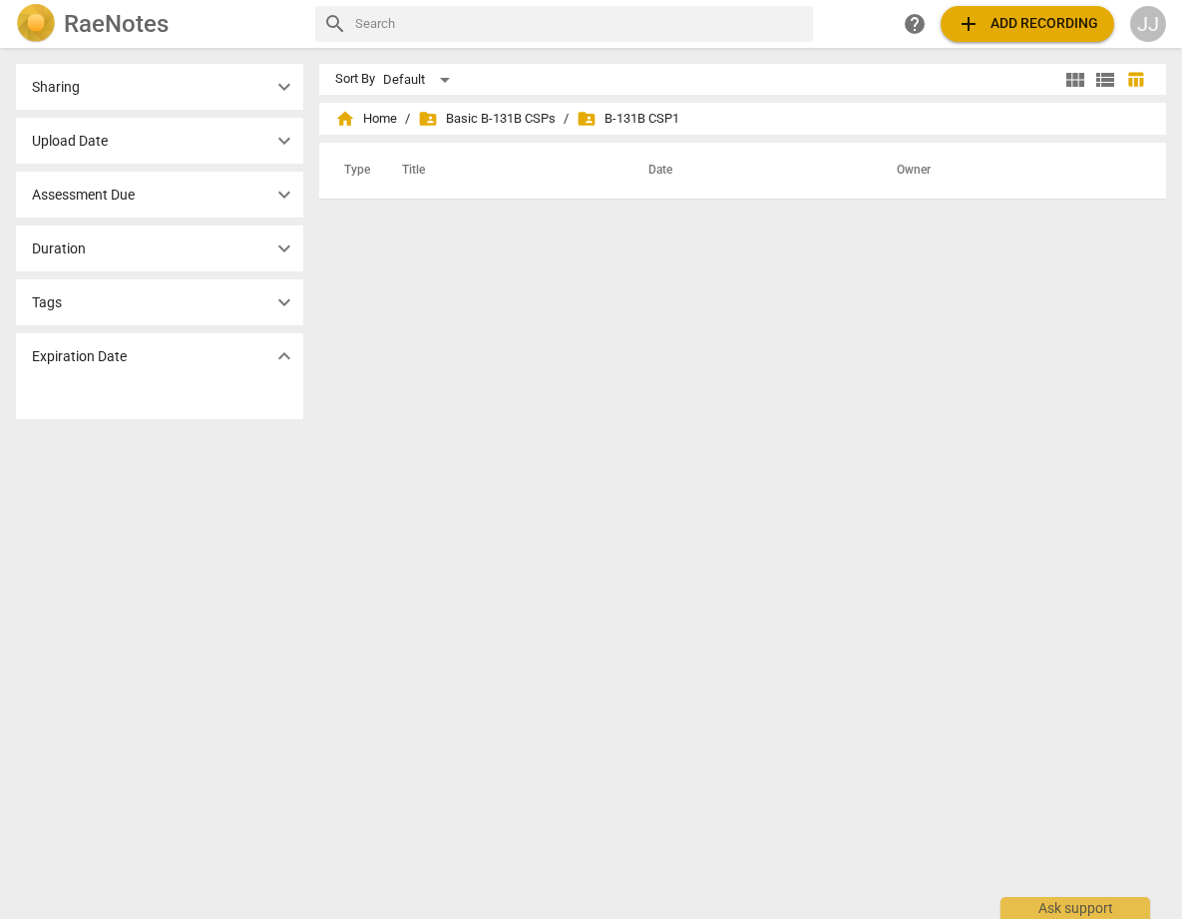
click at [279, 85] on span "expand_more" at bounding box center [284, 87] width 24 height 24
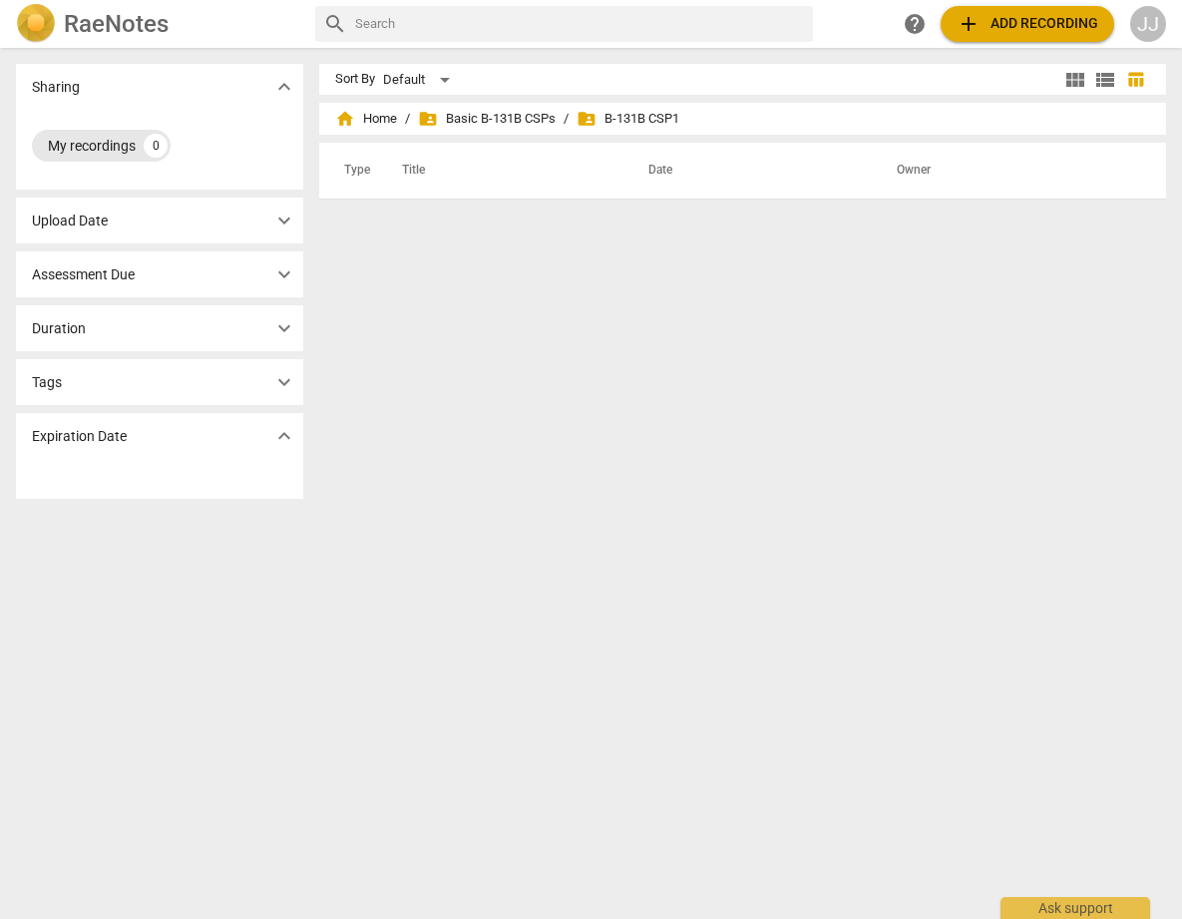
click at [93, 150] on div "My recordings" at bounding box center [92, 146] width 88 height 20
click at [57, 90] on p "Sharing" at bounding box center [56, 87] width 48 height 21
click at [284, 83] on span "expand_more" at bounding box center [284, 87] width 24 height 24
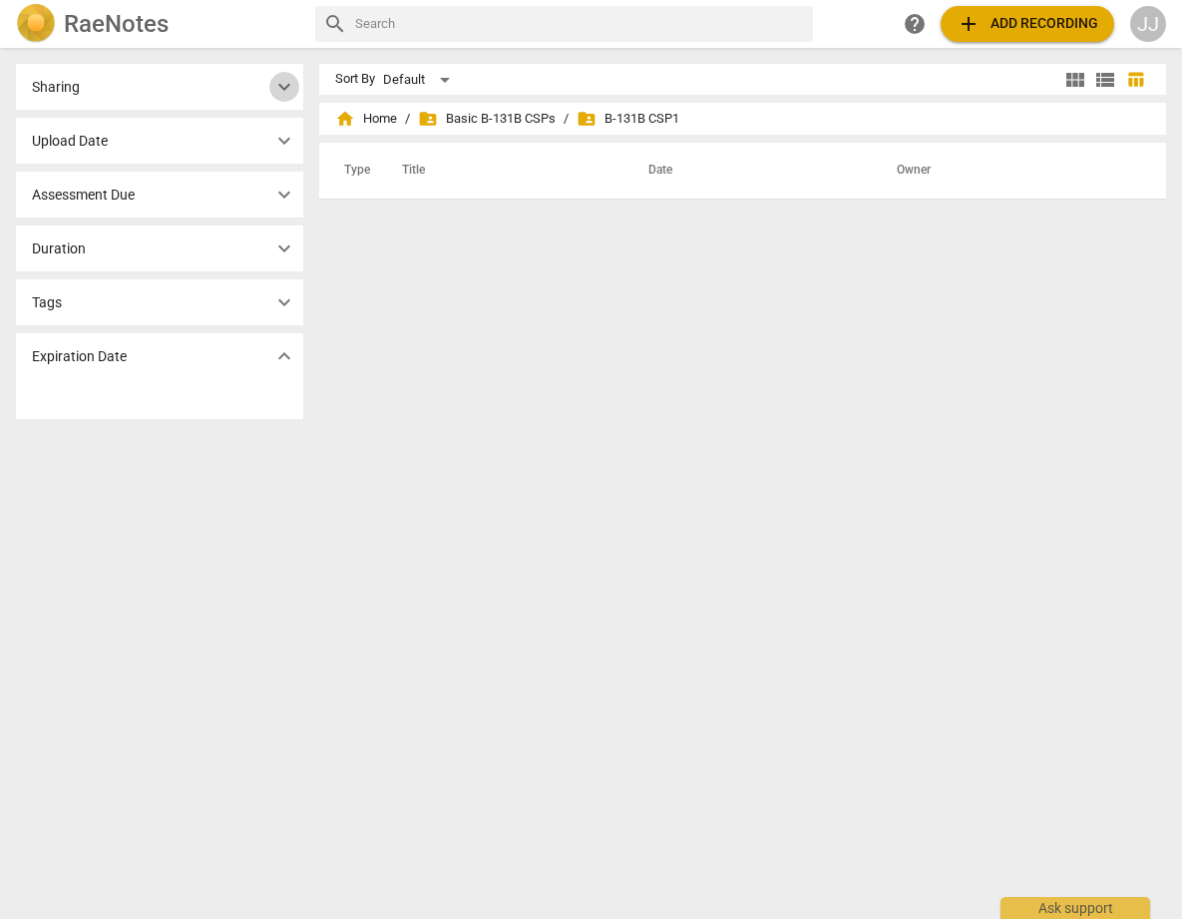
click at [284, 83] on span "expand_more" at bounding box center [284, 87] width 24 height 24
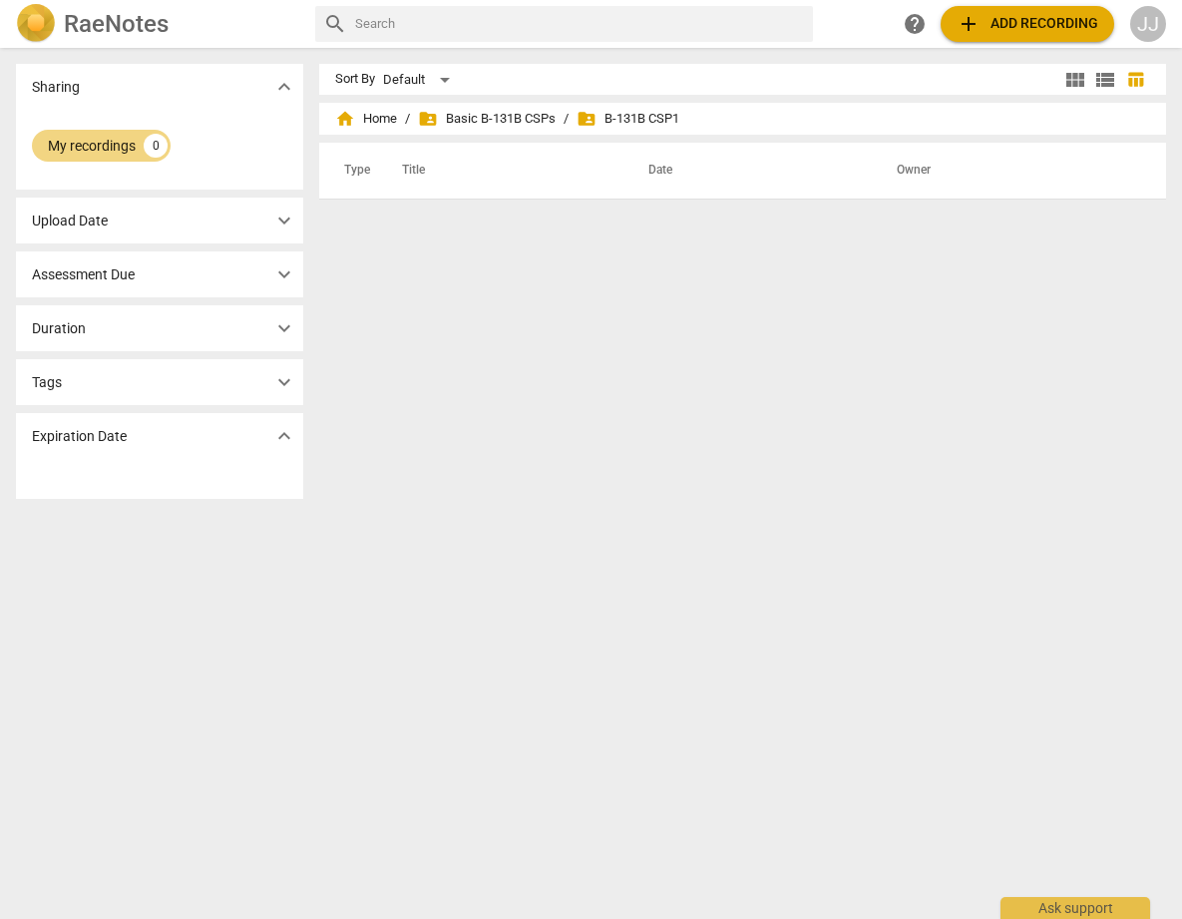
click at [221, 147] on div "My recordings 0" at bounding box center [159, 146] width 255 height 40
click at [196, 212] on div "Upload Date expand_more" at bounding box center [159, 221] width 287 height 46
click at [278, 217] on span "expand_more" at bounding box center [284, 221] width 24 height 24
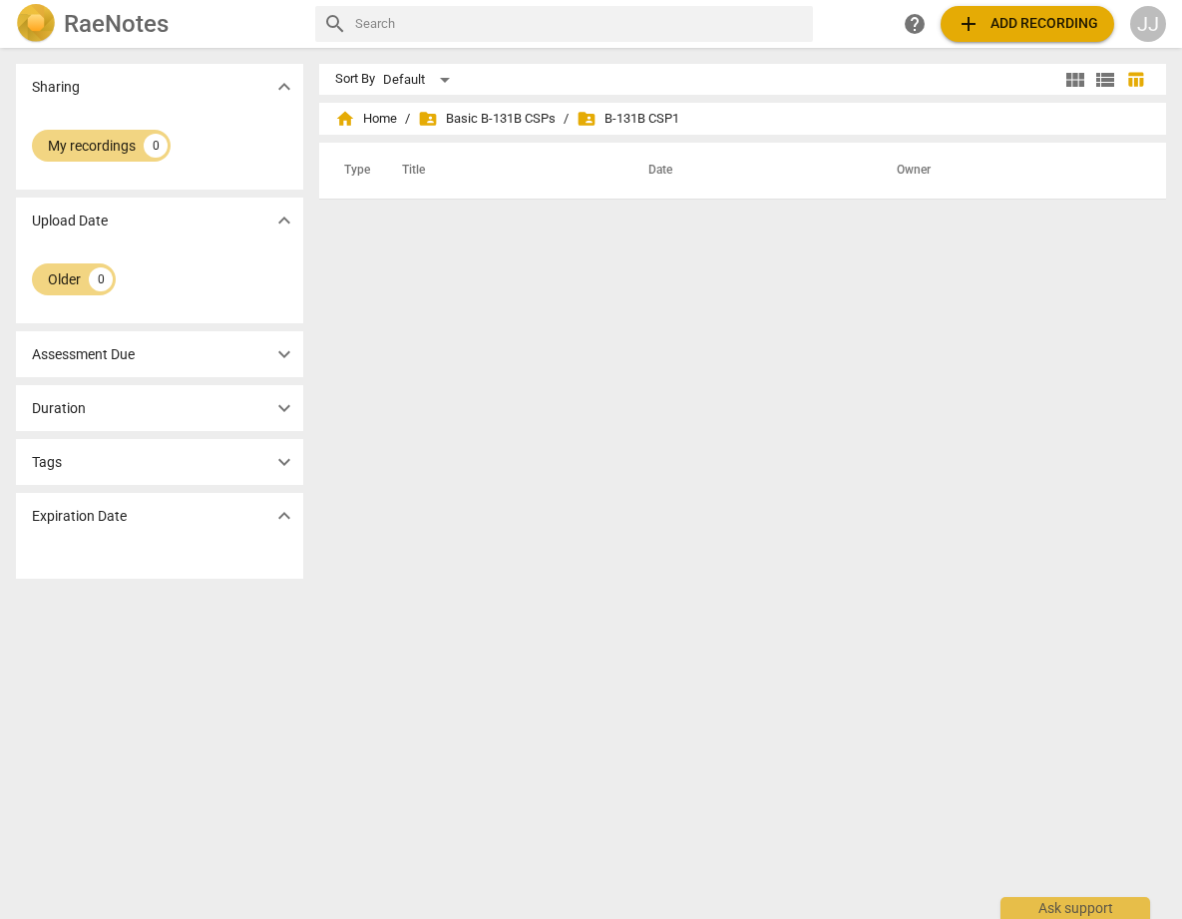
click at [272, 455] on span "expand_more" at bounding box center [284, 462] width 24 height 24
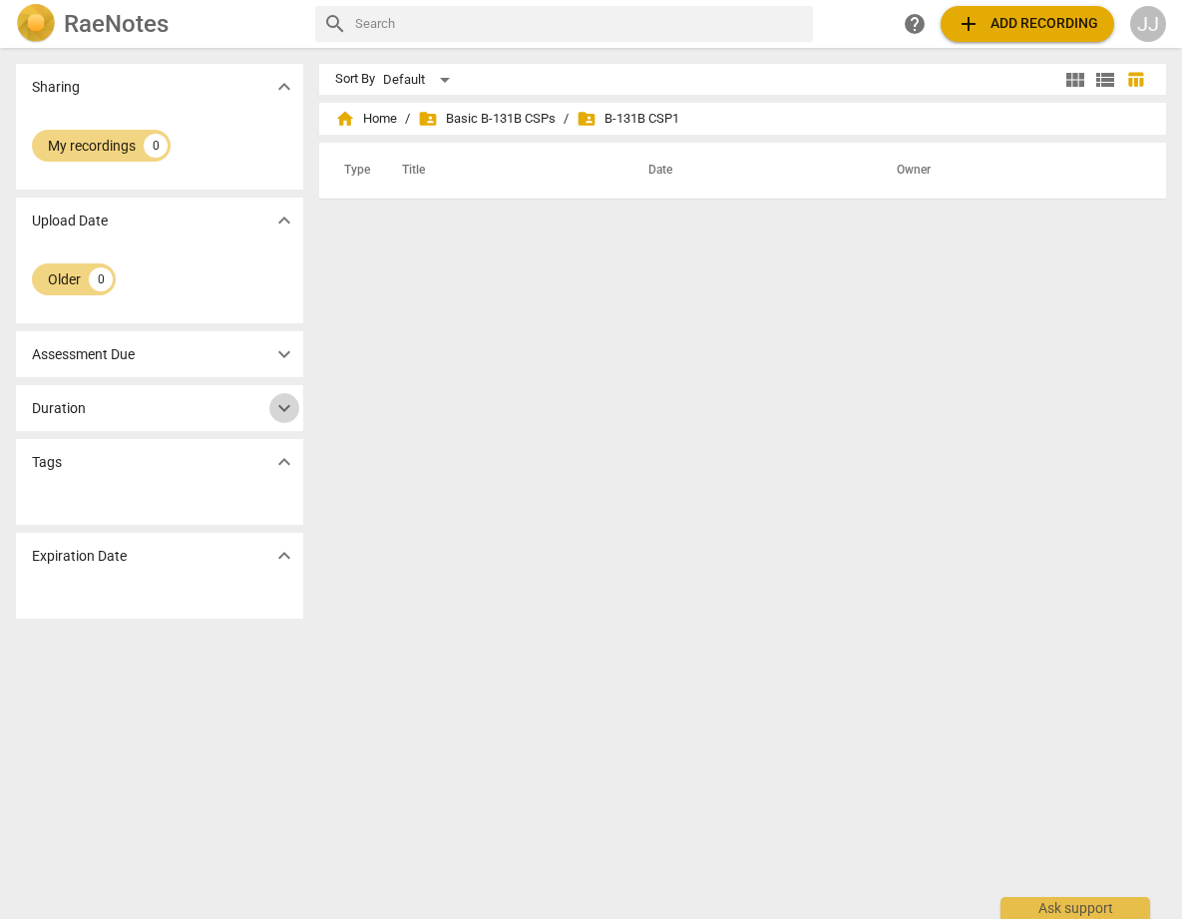
click at [280, 412] on span "expand_more" at bounding box center [284, 408] width 24 height 24
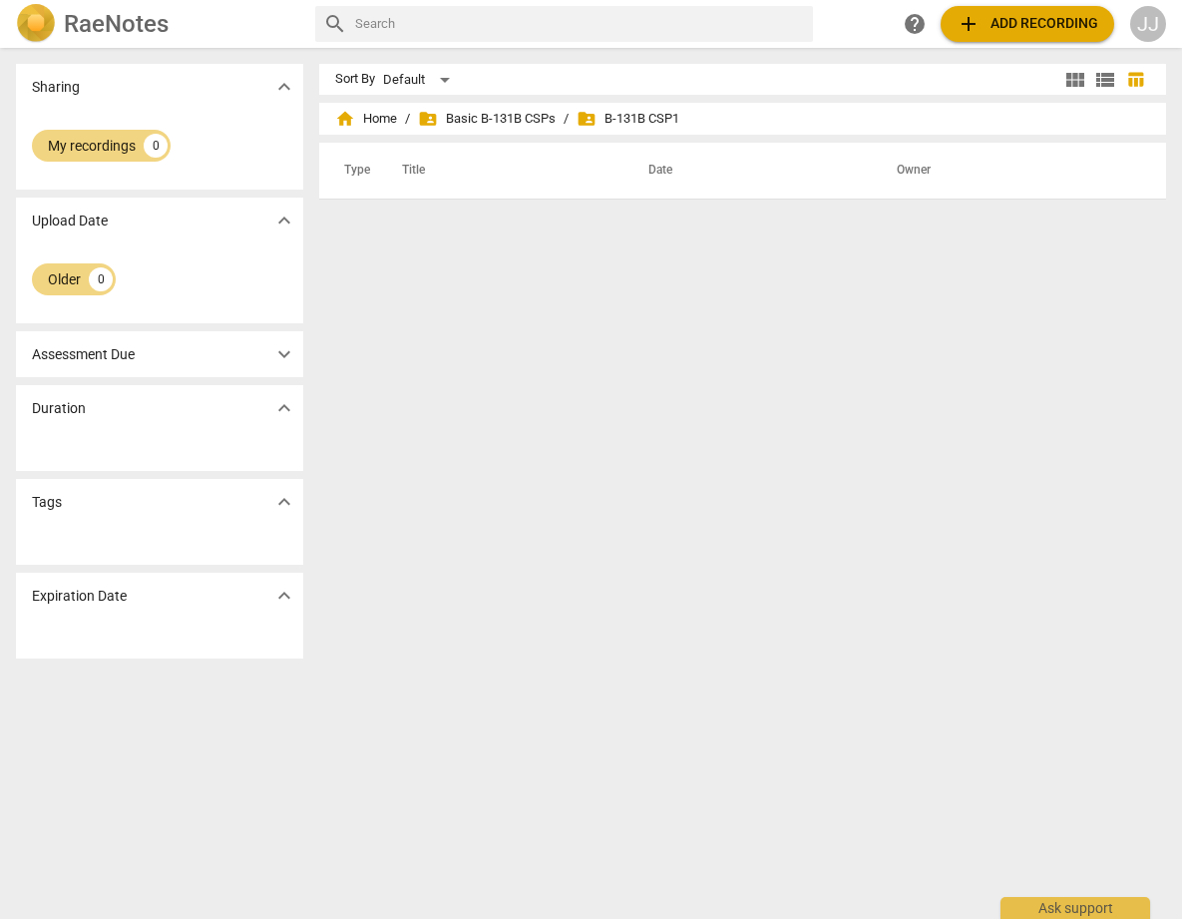
click at [280, 412] on span "expand_more" at bounding box center [284, 408] width 24 height 24
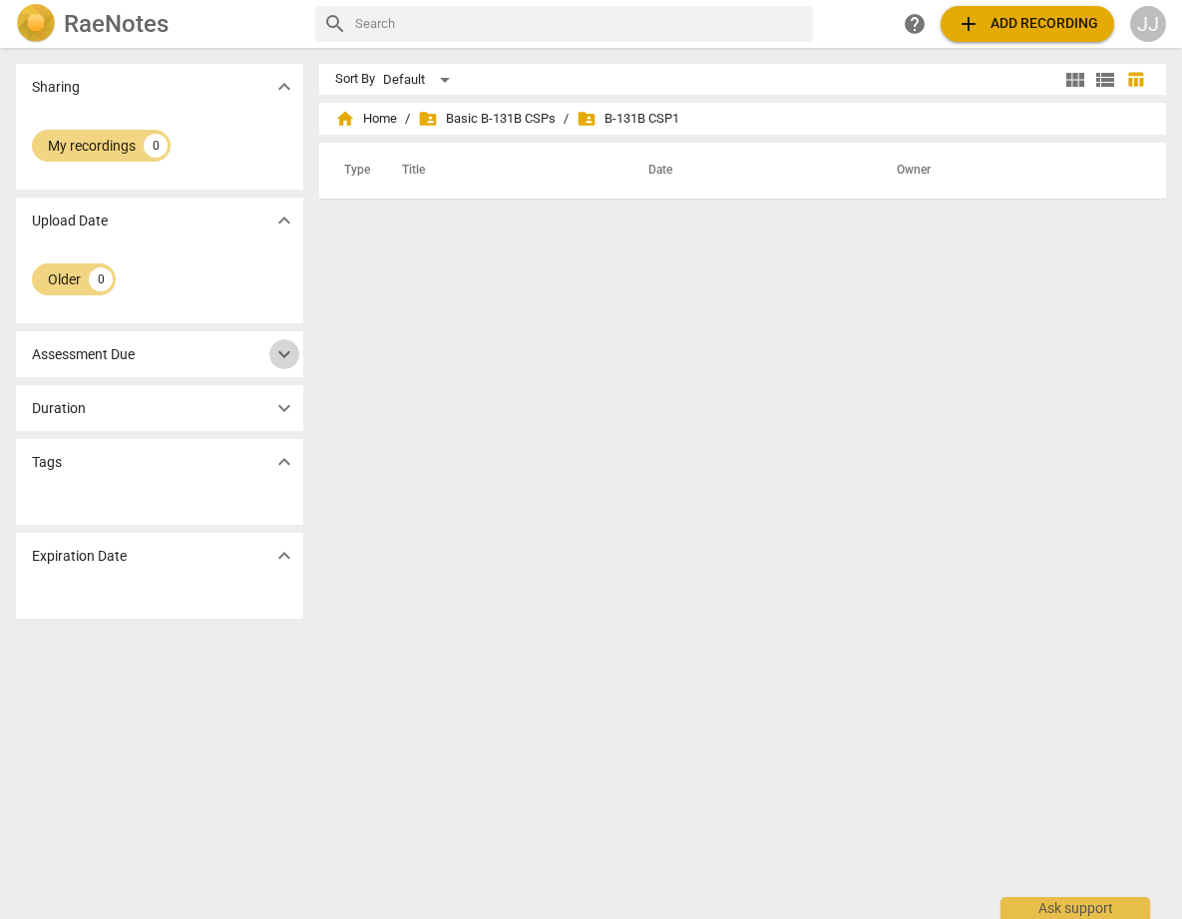
click at [279, 358] on span "expand_more" at bounding box center [284, 354] width 24 height 24
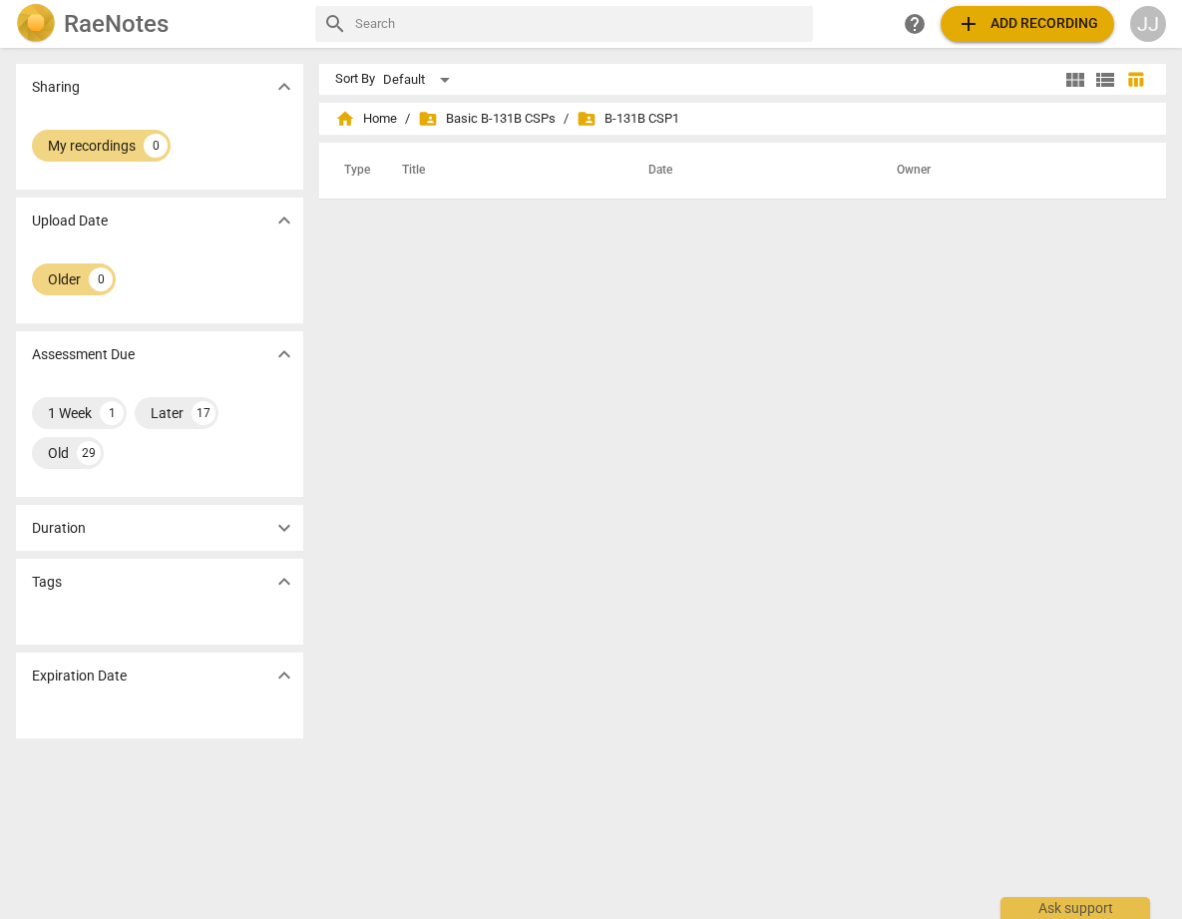
click at [278, 358] on span "expand_more" at bounding box center [284, 354] width 24 height 24
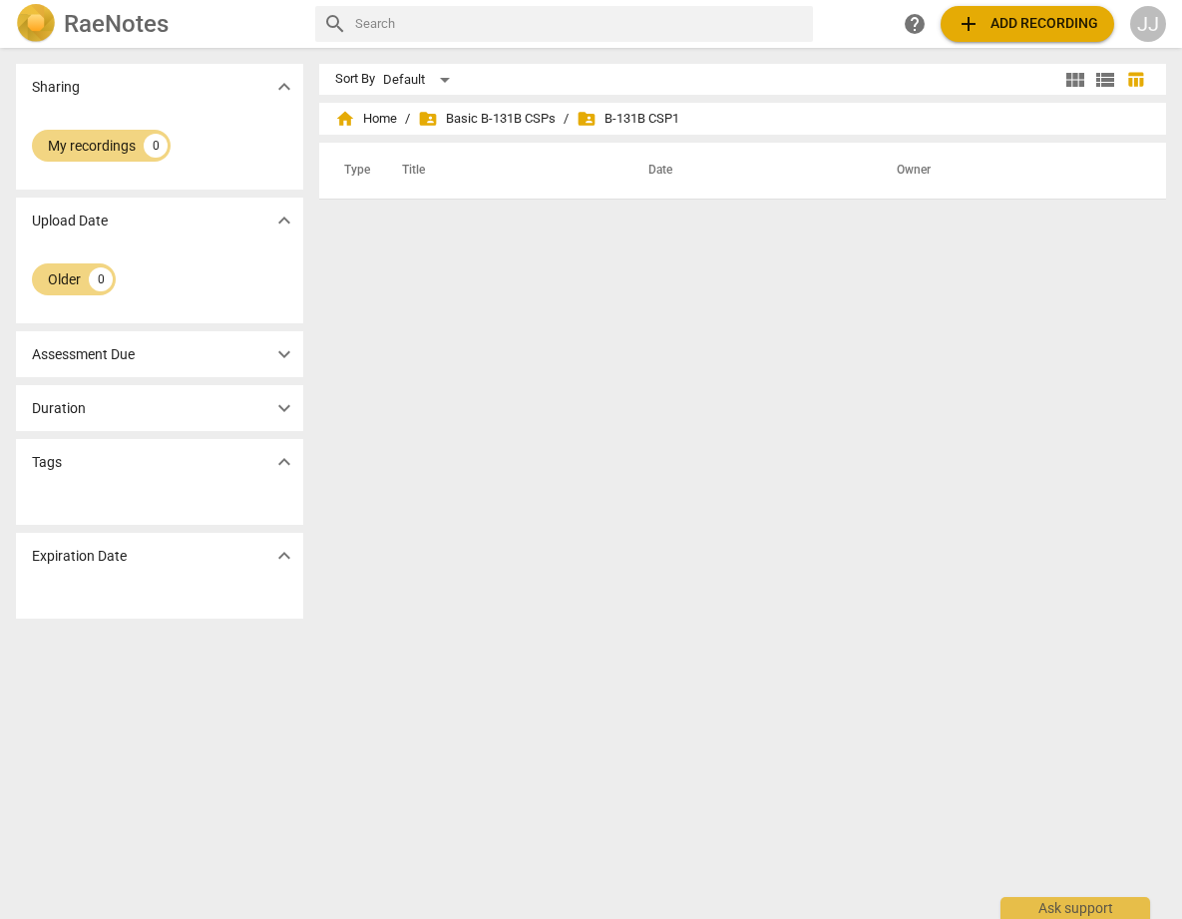
click at [276, 359] on span "expand_more" at bounding box center [284, 354] width 24 height 24
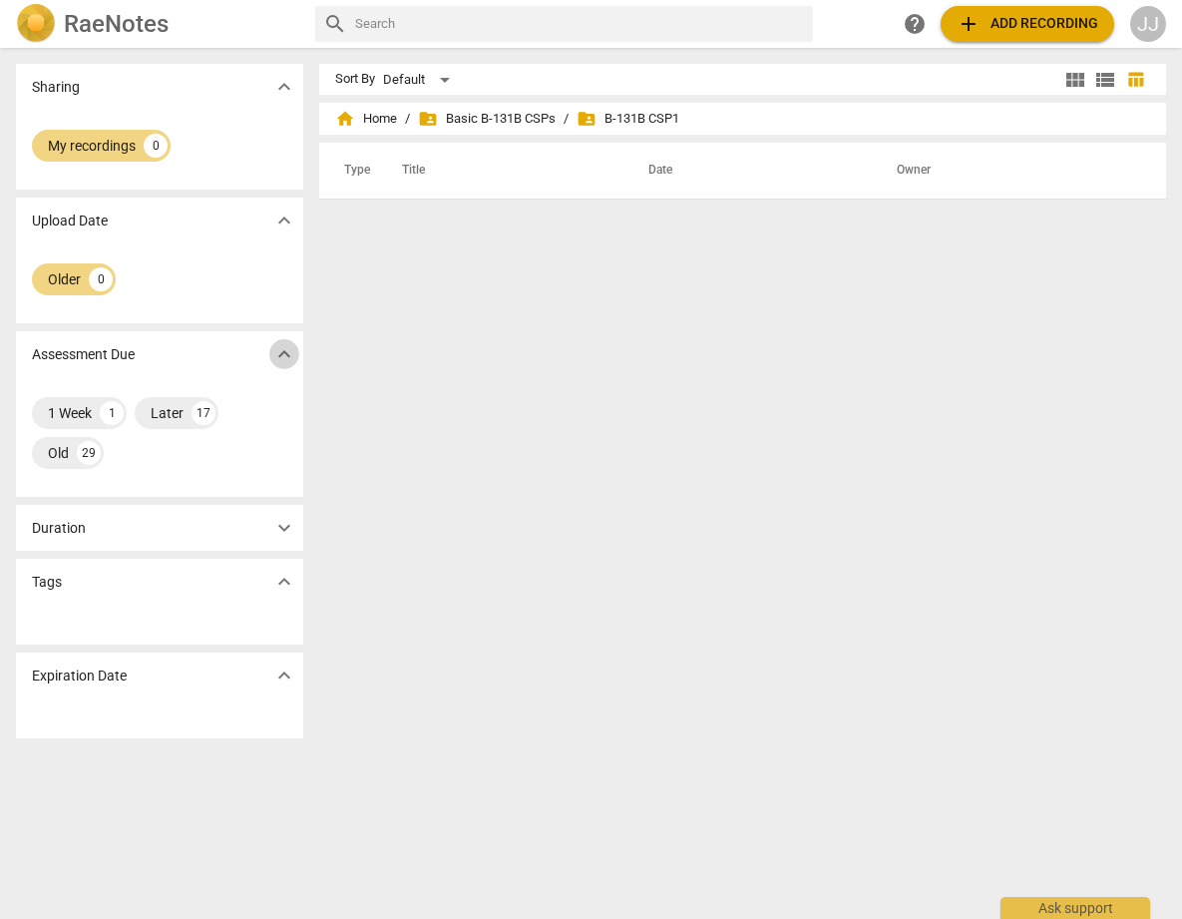
click at [276, 359] on span "expand_more" at bounding box center [284, 354] width 24 height 24
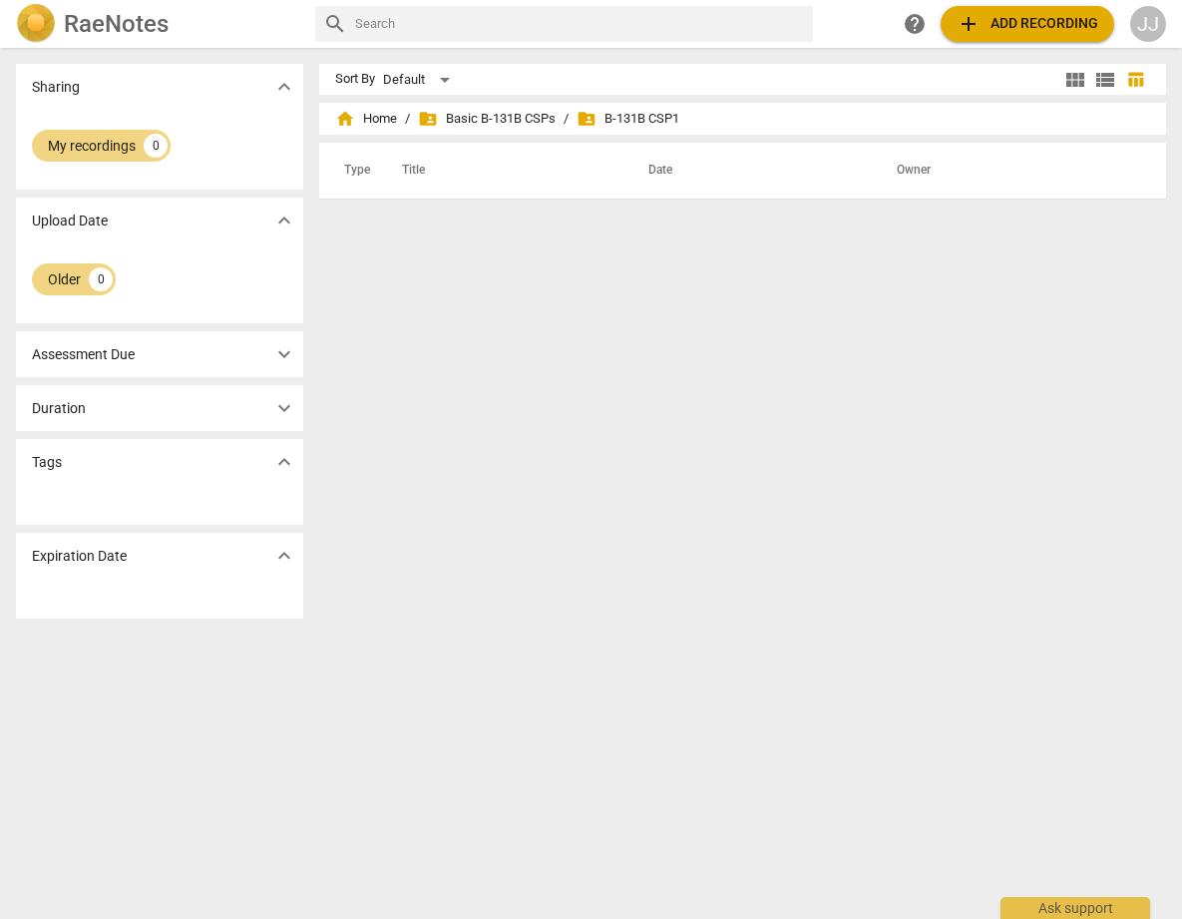
click at [276, 359] on span "expand_more" at bounding box center [284, 354] width 24 height 24
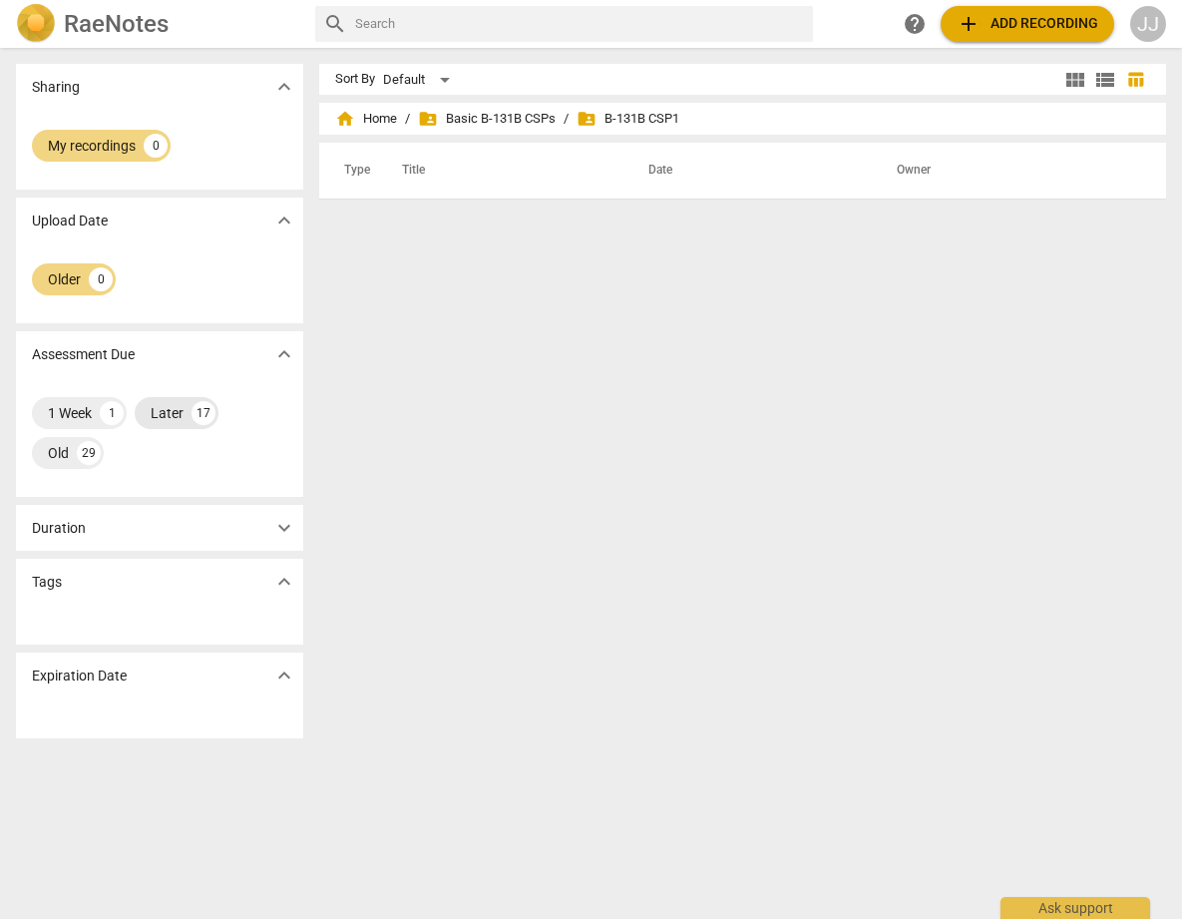
click at [176, 410] on div "Later" at bounding box center [167, 413] width 33 height 20
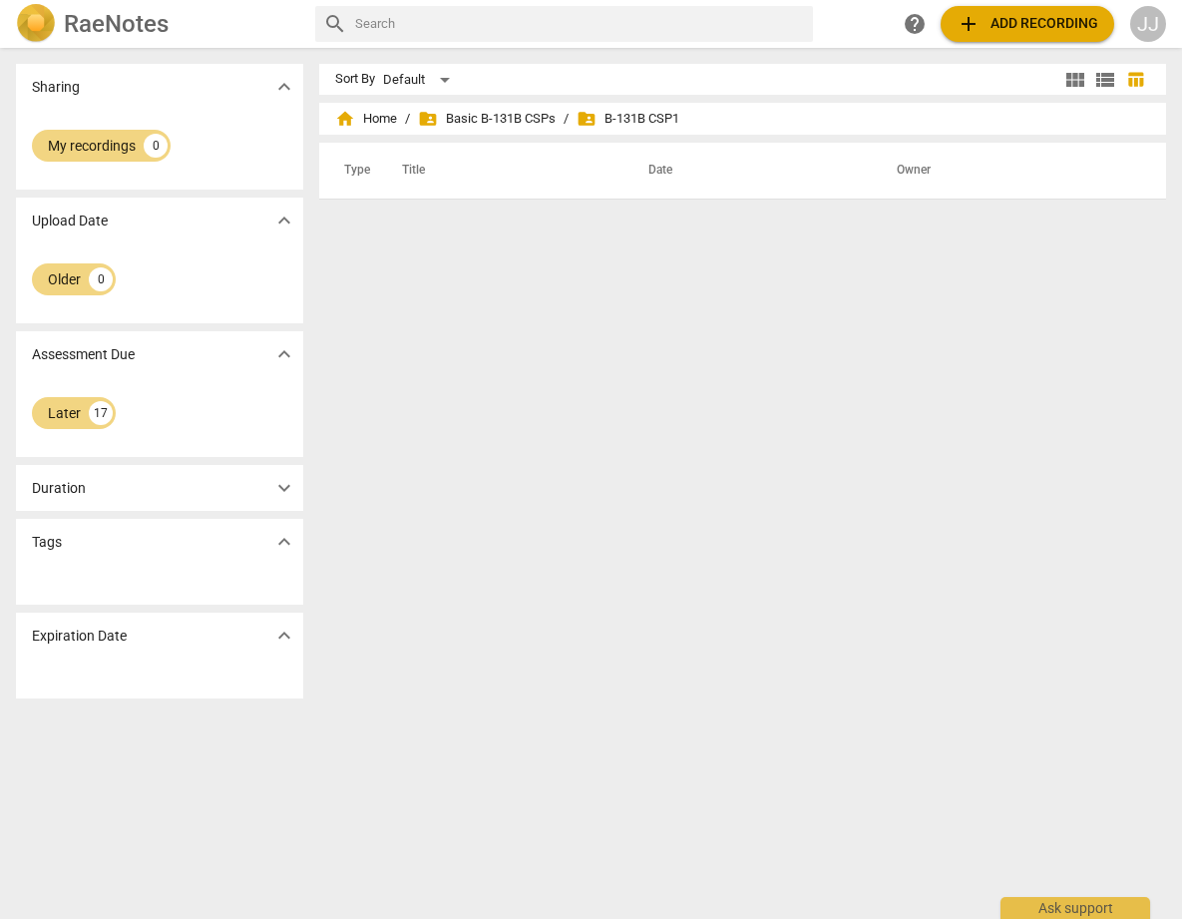
click at [277, 353] on span "expand_more" at bounding box center [284, 354] width 24 height 24
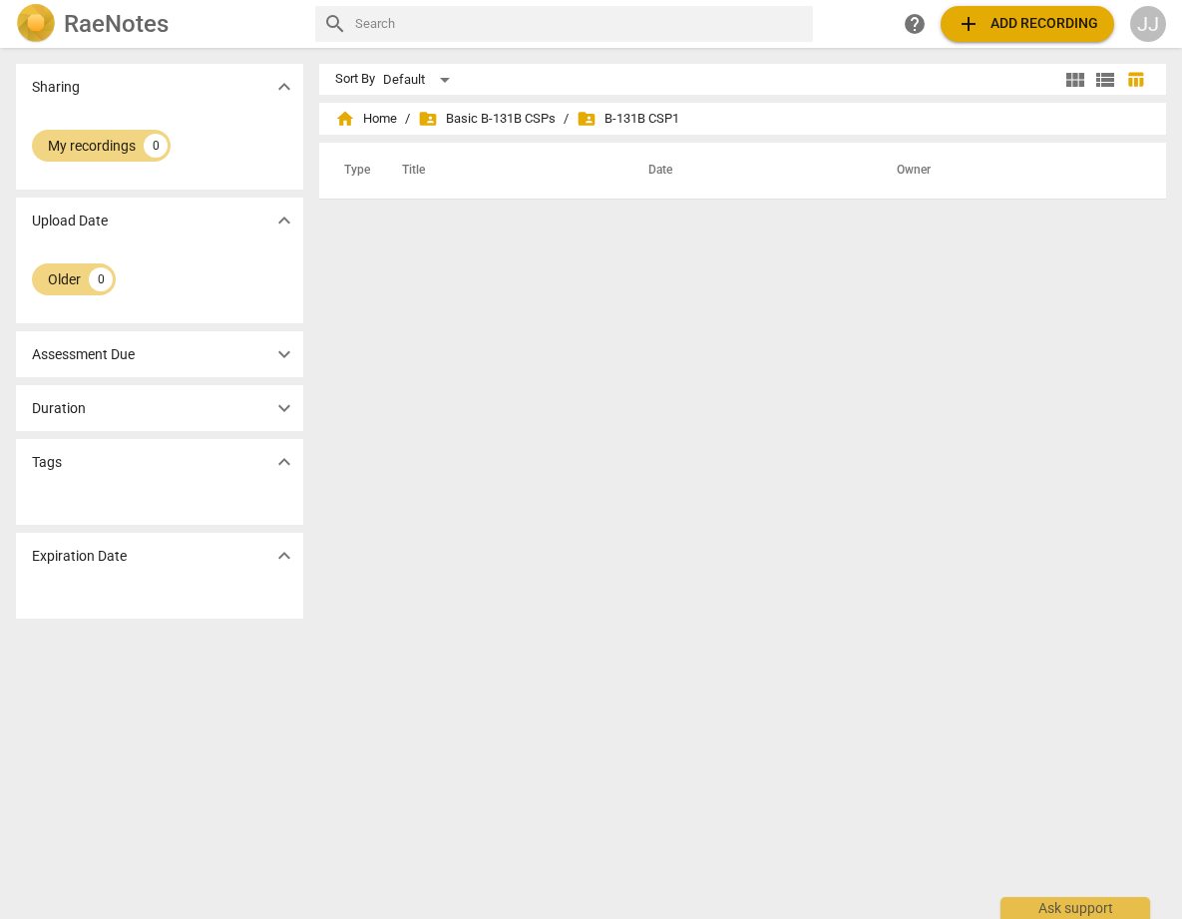
click at [278, 352] on span "expand_more" at bounding box center [284, 354] width 24 height 24
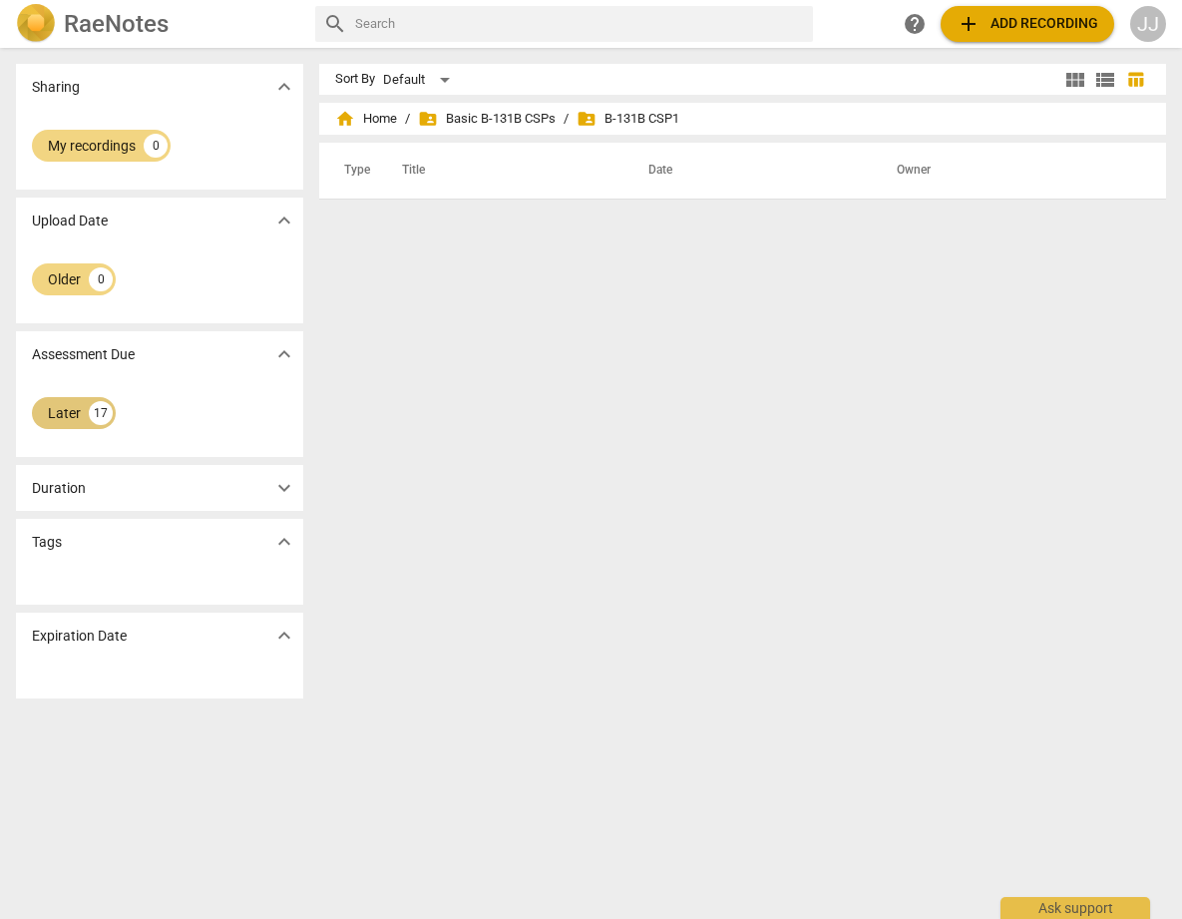
click at [69, 406] on div "Later" at bounding box center [64, 413] width 33 height 20
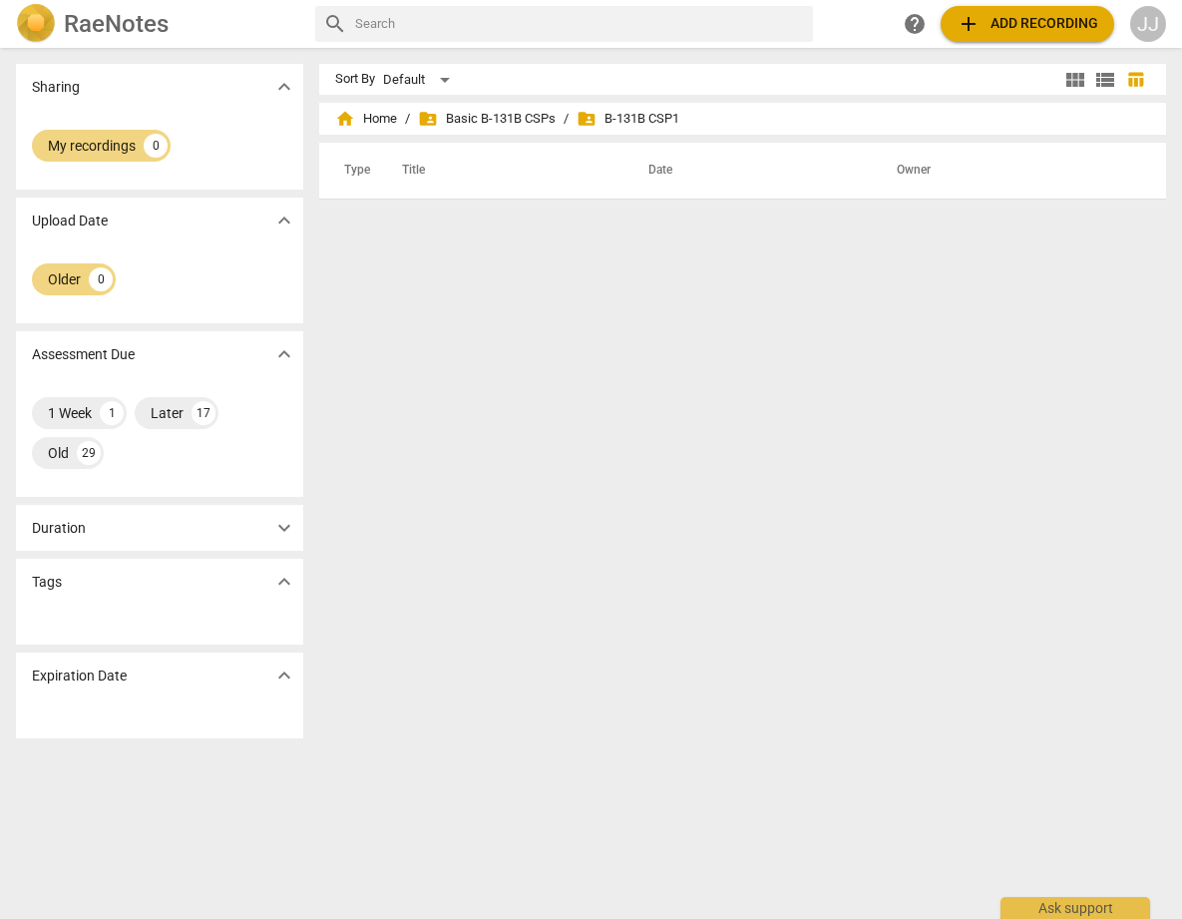
click at [274, 349] on span "expand_more" at bounding box center [284, 354] width 24 height 24
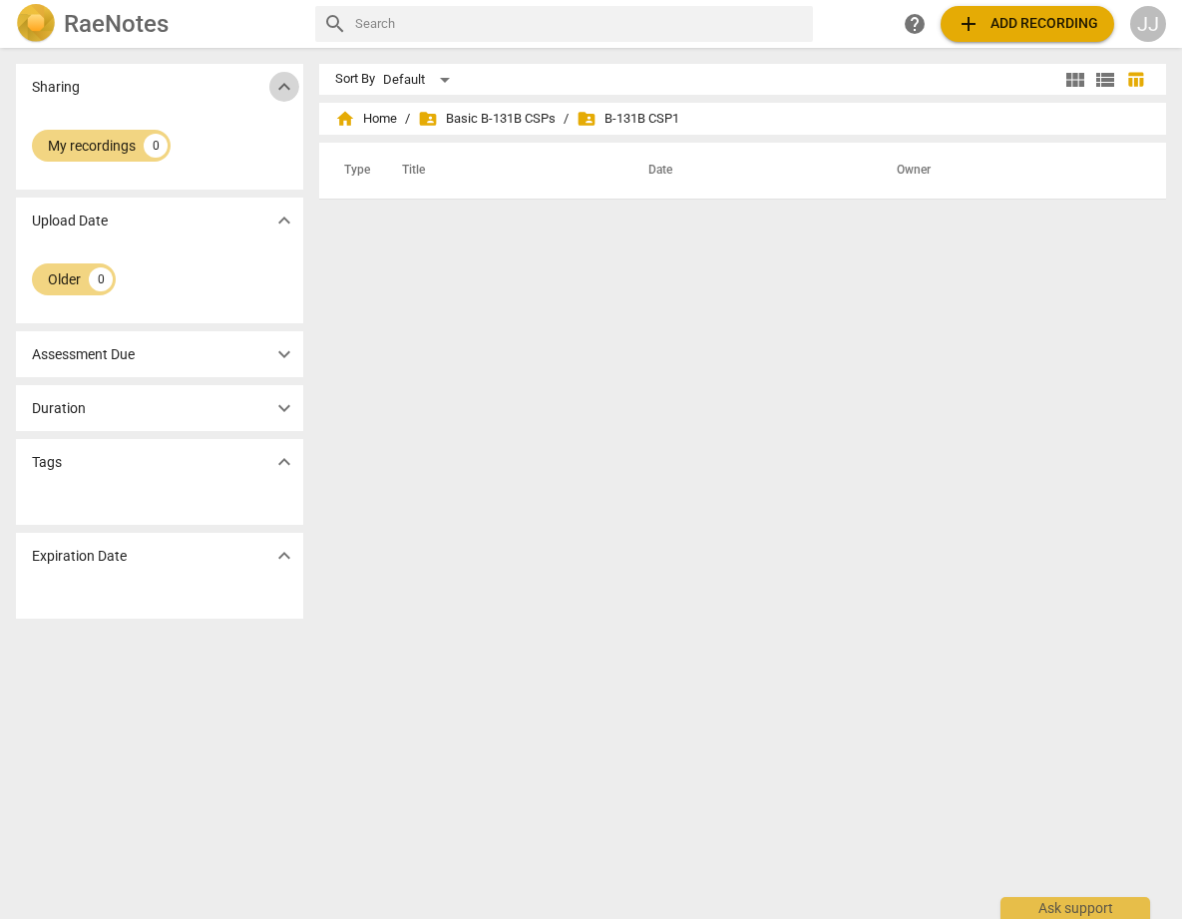
click at [281, 85] on span "expand_more" at bounding box center [284, 87] width 24 height 24
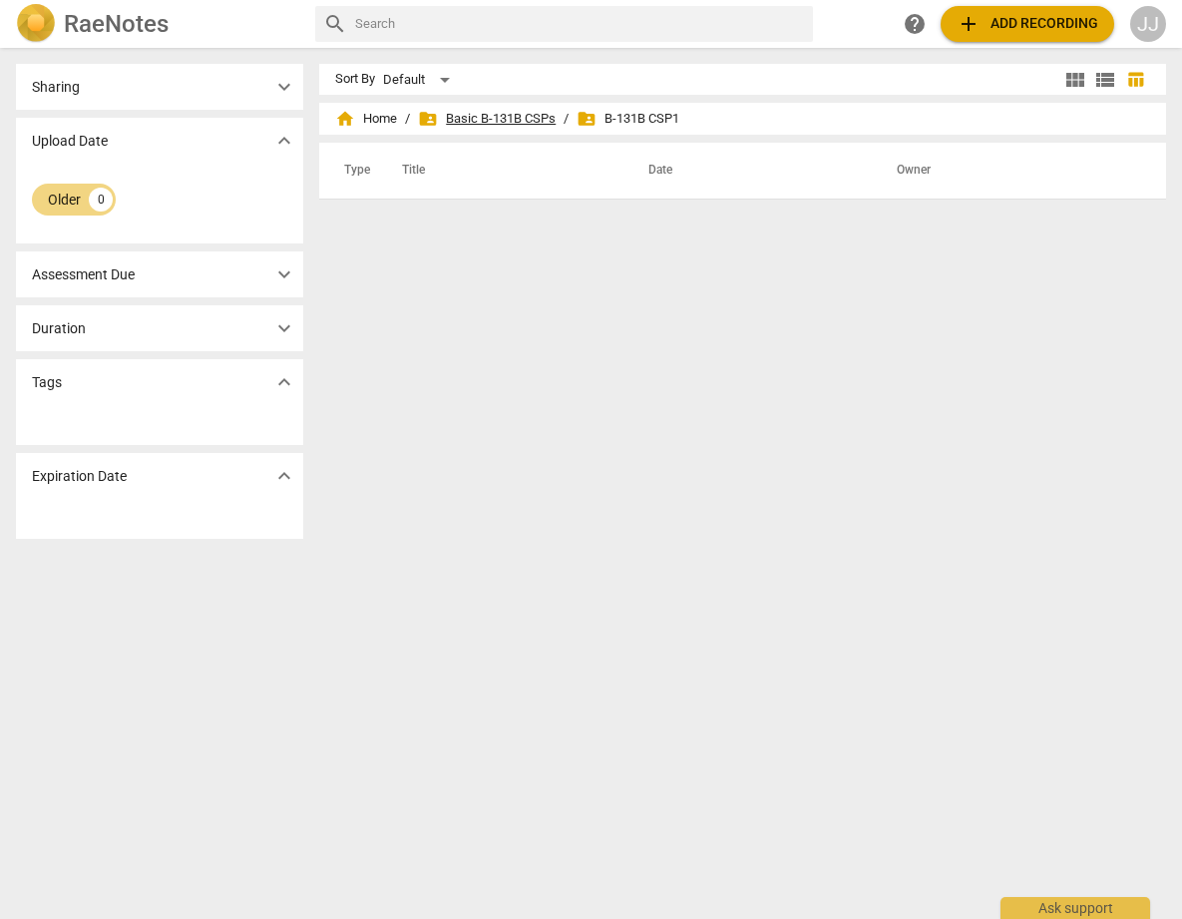
click at [484, 116] on span "folder_shared Basic B-131B CSPs" at bounding box center [487, 119] width 138 height 20
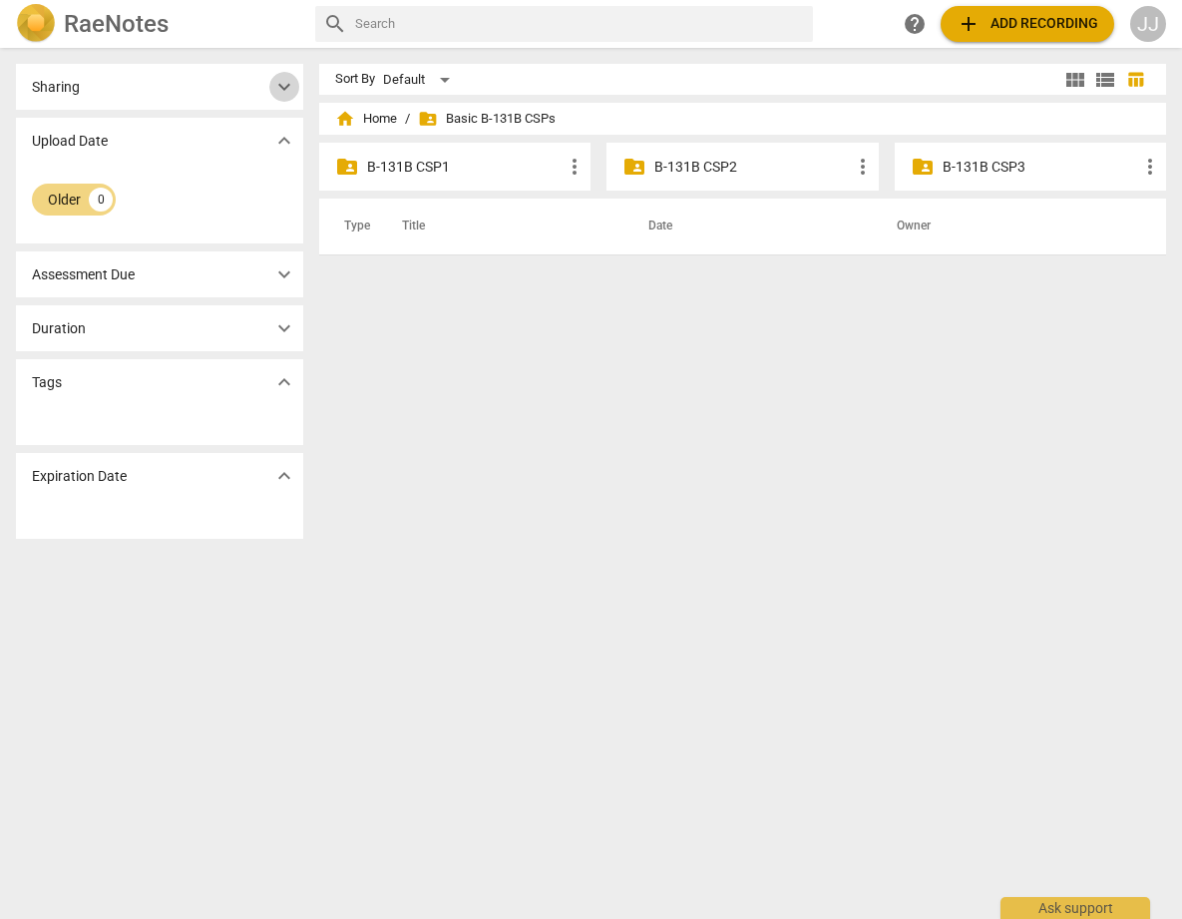
click at [282, 89] on span "expand_more" at bounding box center [284, 87] width 24 height 24
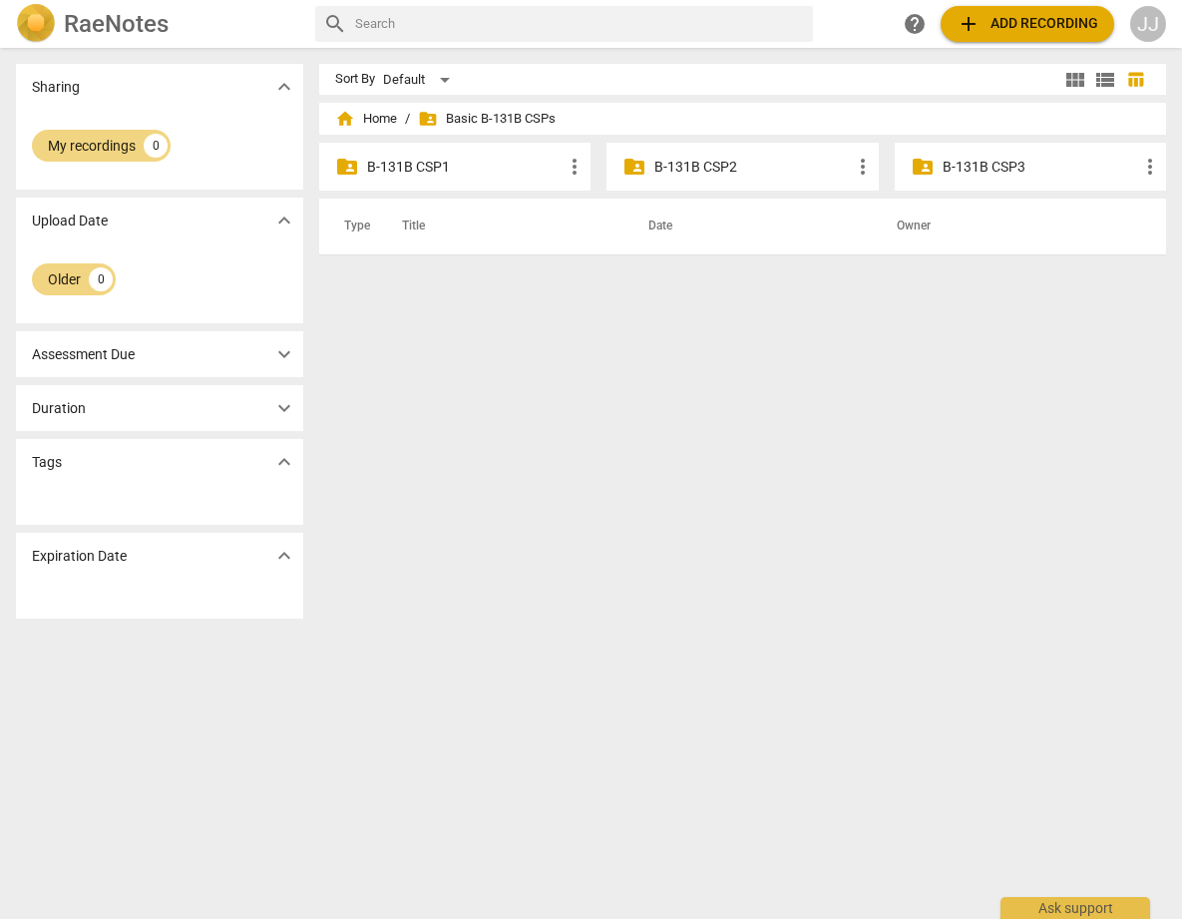
click at [671, 164] on p "B-131B CSP2" at bounding box center [752, 167] width 196 height 21
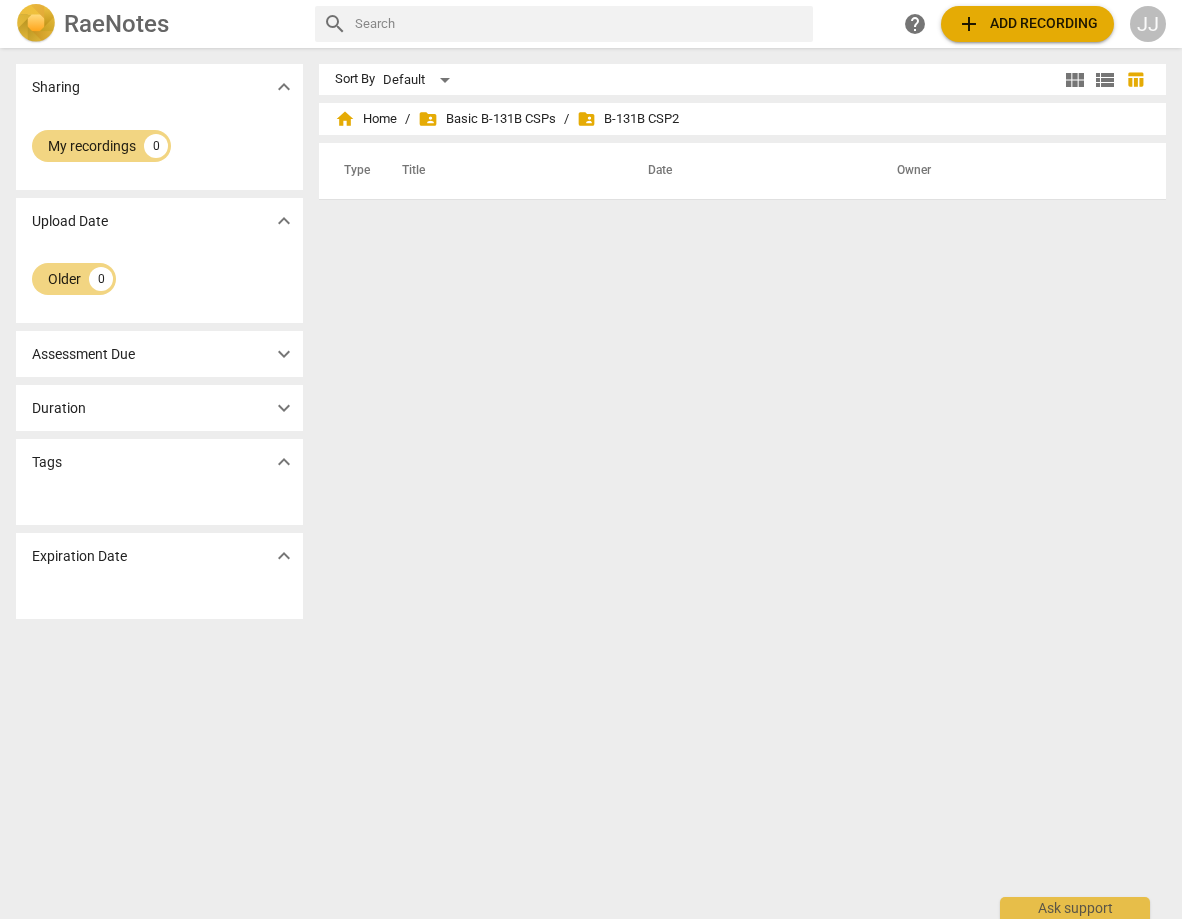
click at [646, 115] on span "folder_shared B-131B CSP2" at bounding box center [628, 119] width 103 height 20
click at [1096, 78] on span "view_list" at bounding box center [1105, 80] width 24 height 24
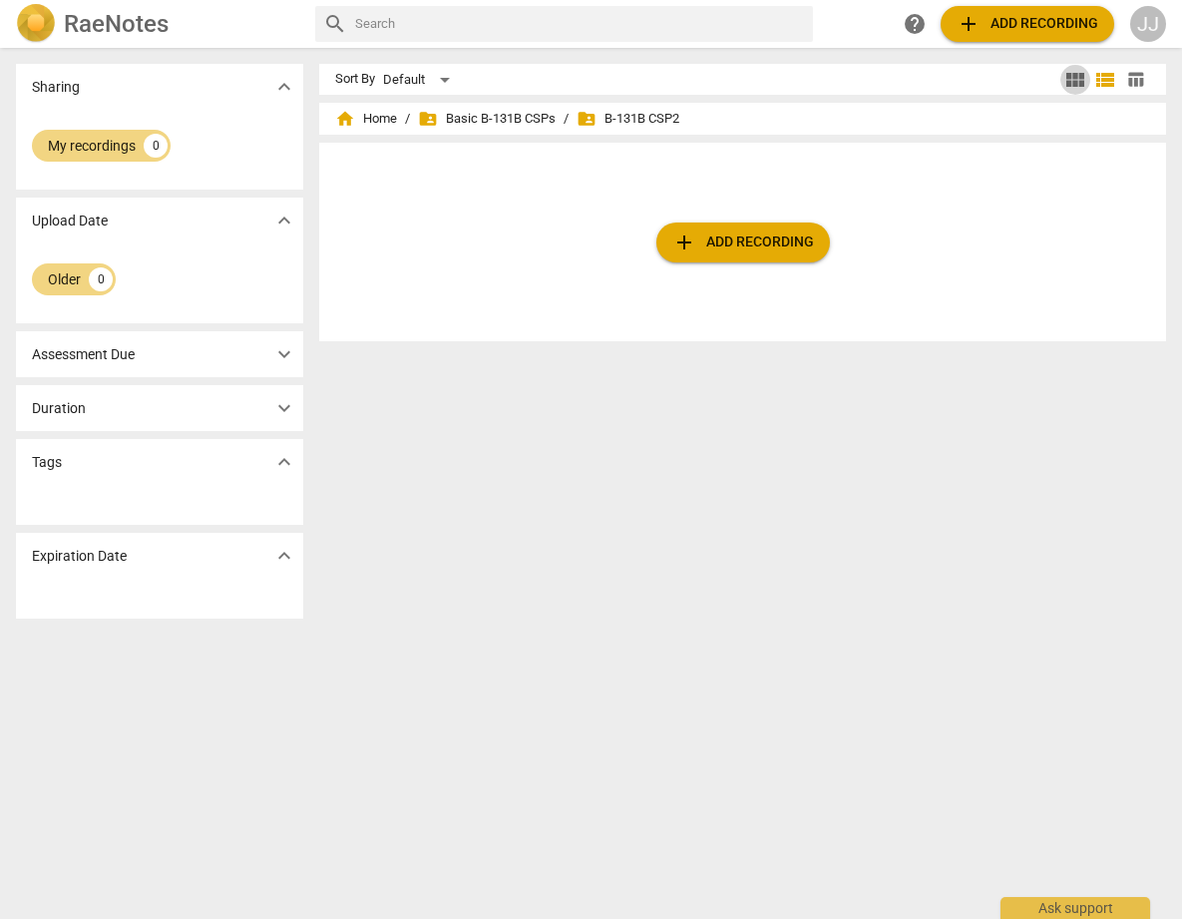
click at [1075, 75] on span "view_module" at bounding box center [1075, 80] width 24 height 24
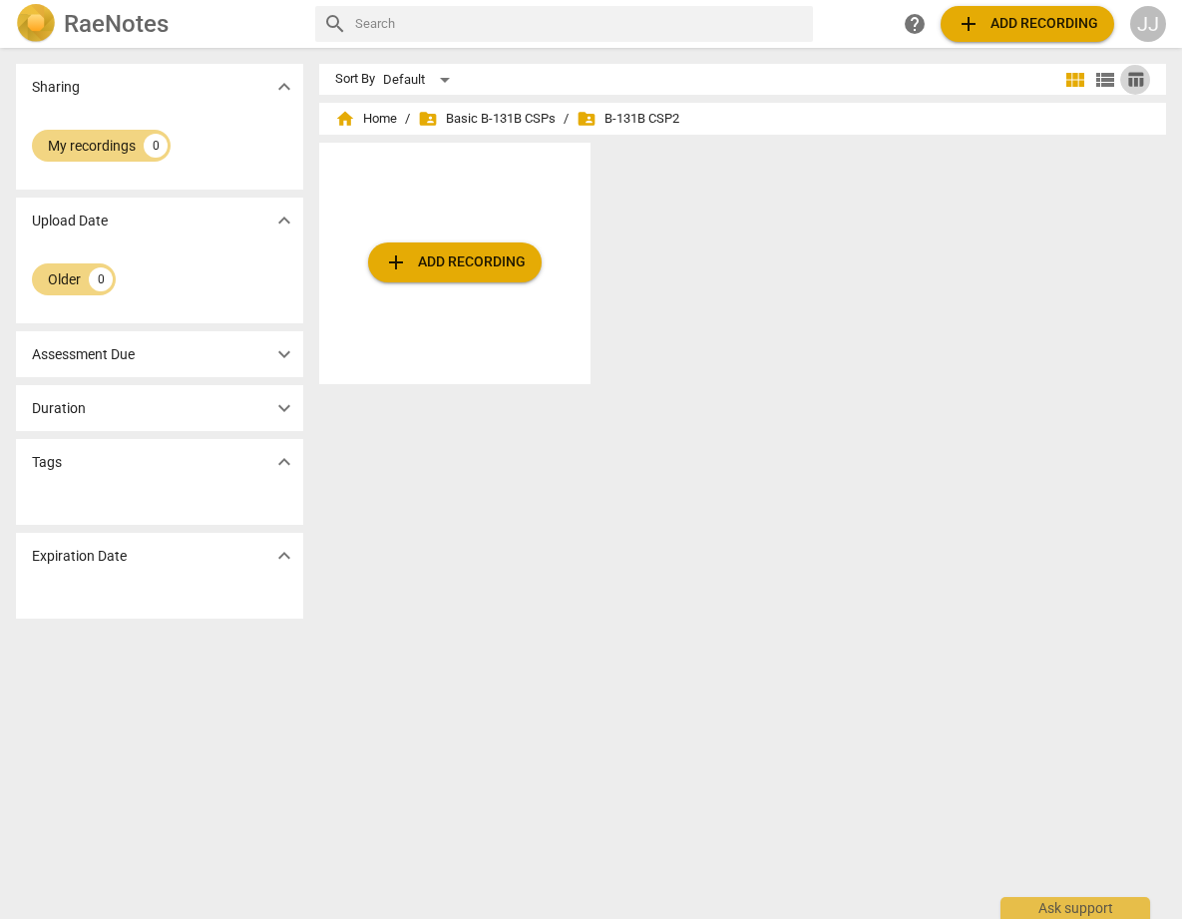
click at [1126, 79] on span "table_chart" at bounding box center [1135, 79] width 19 height 19
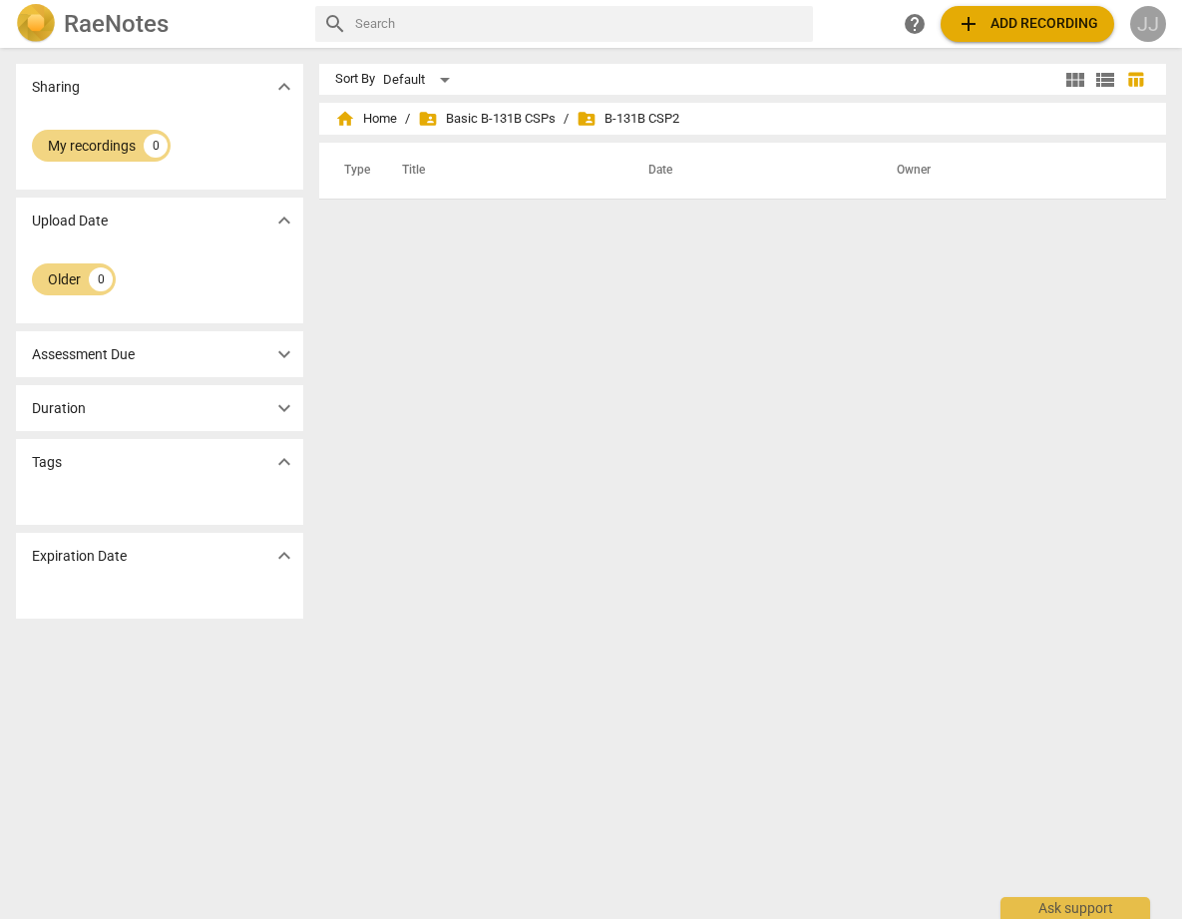
click at [1142, 17] on div "JJ" at bounding box center [1148, 24] width 36 height 36
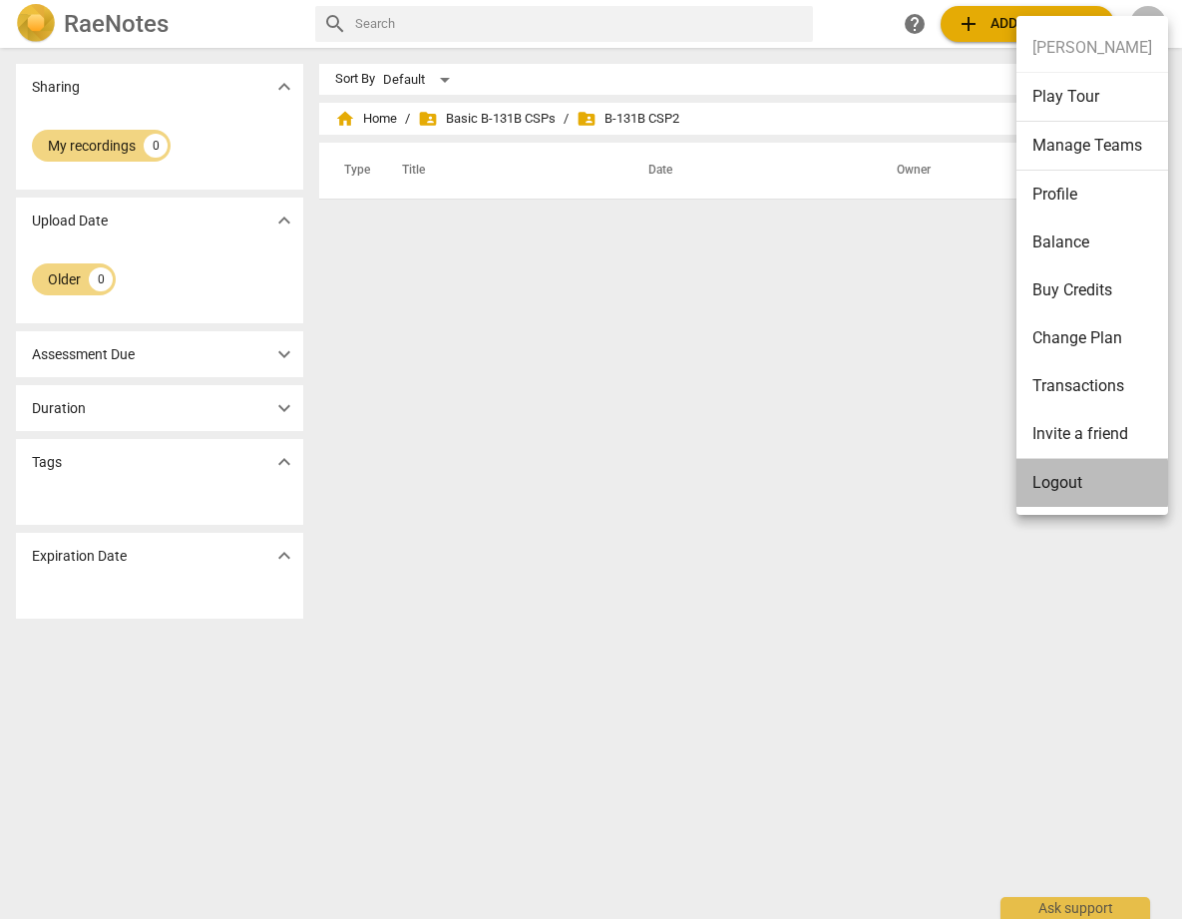
click at [1050, 483] on li "Logout" at bounding box center [1093, 483] width 152 height 48
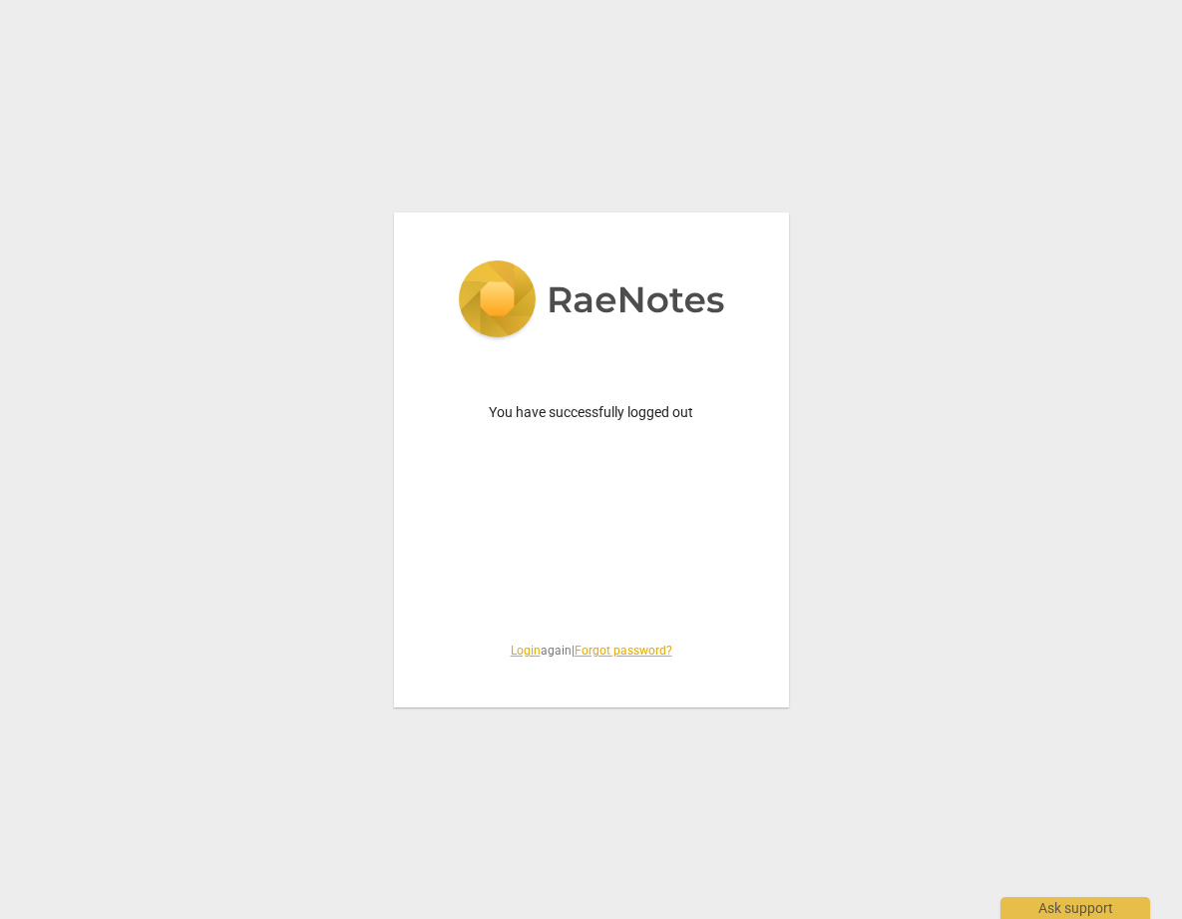
click at [516, 647] on link "Login" at bounding box center [526, 650] width 30 height 14
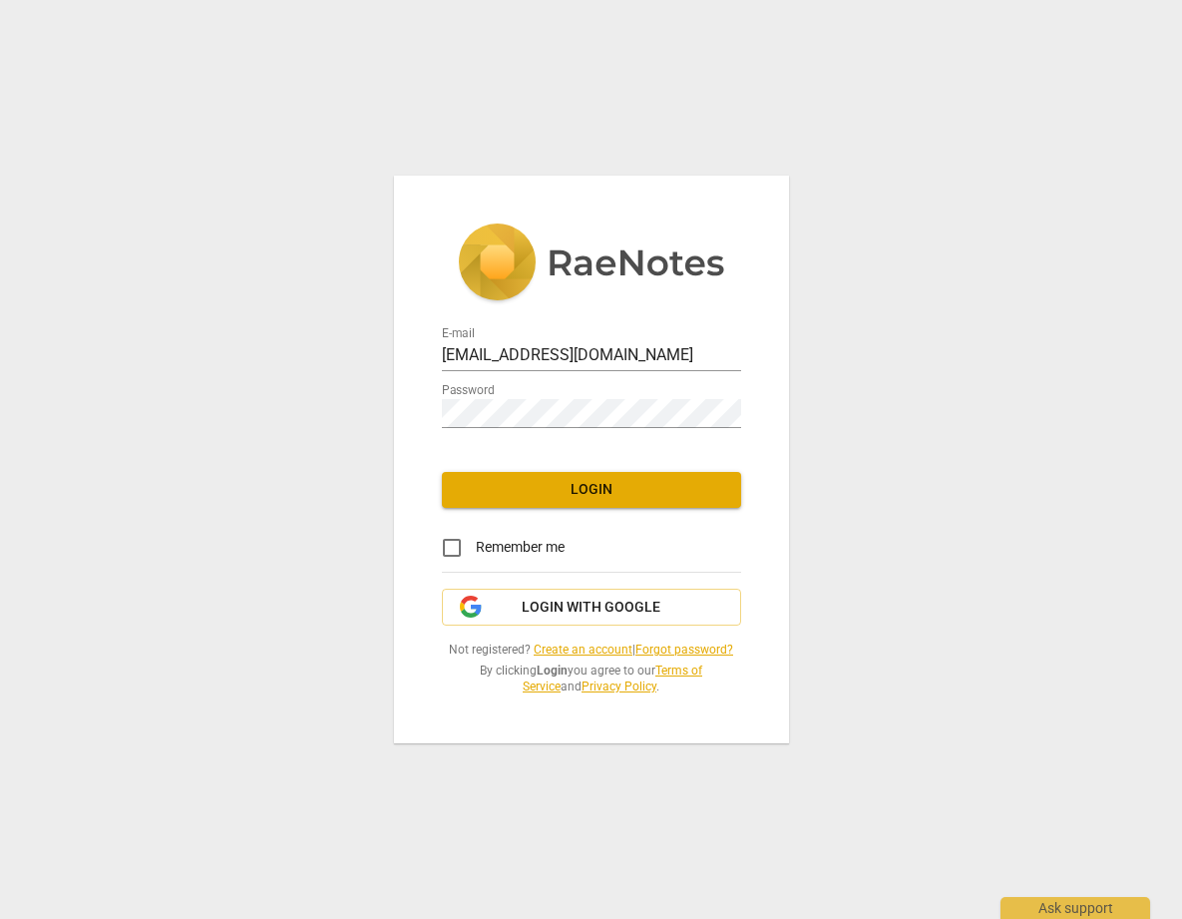
click at [596, 487] on span "Login" at bounding box center [591, 490] width 267 height 20
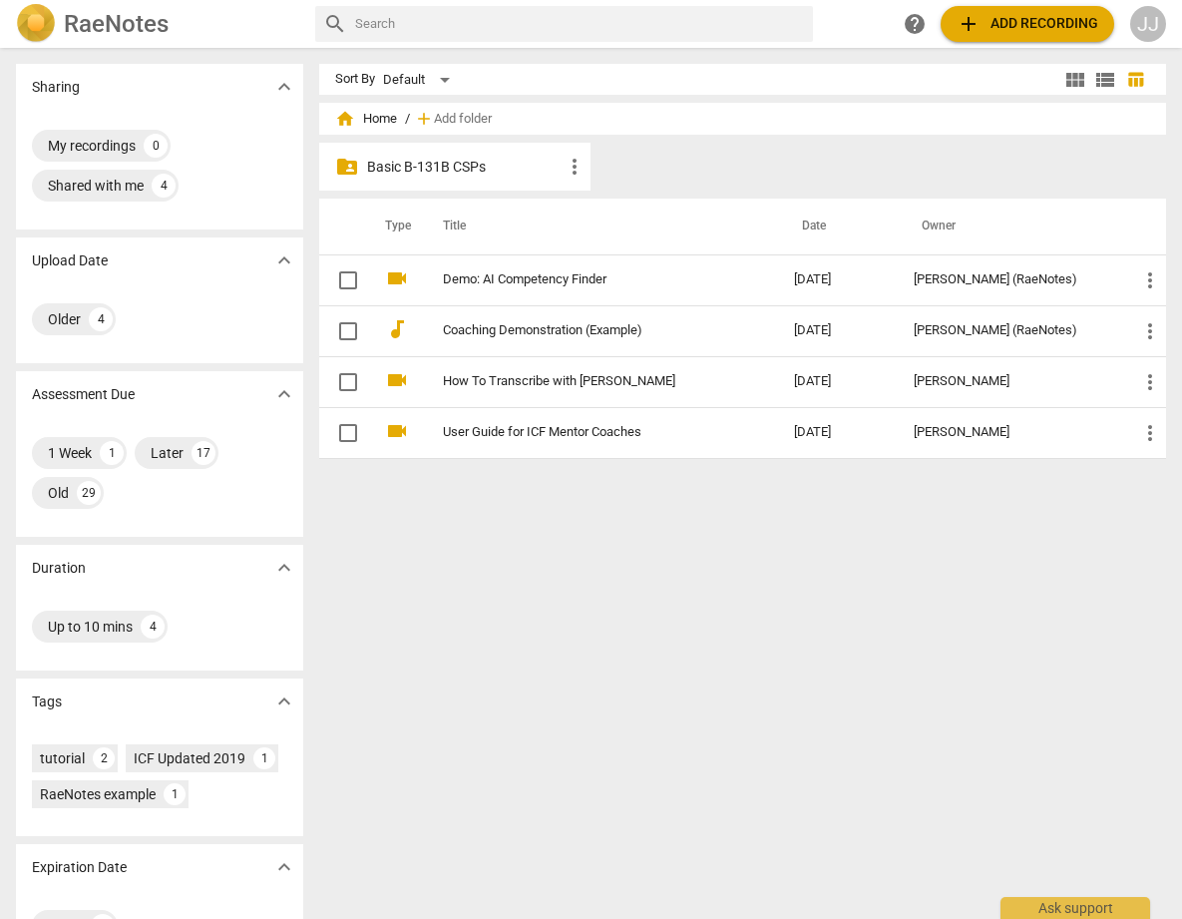
click at [459, 160] on p "Basic B-131B CSPs" at bounding box center [465, 167] width 196 height 21
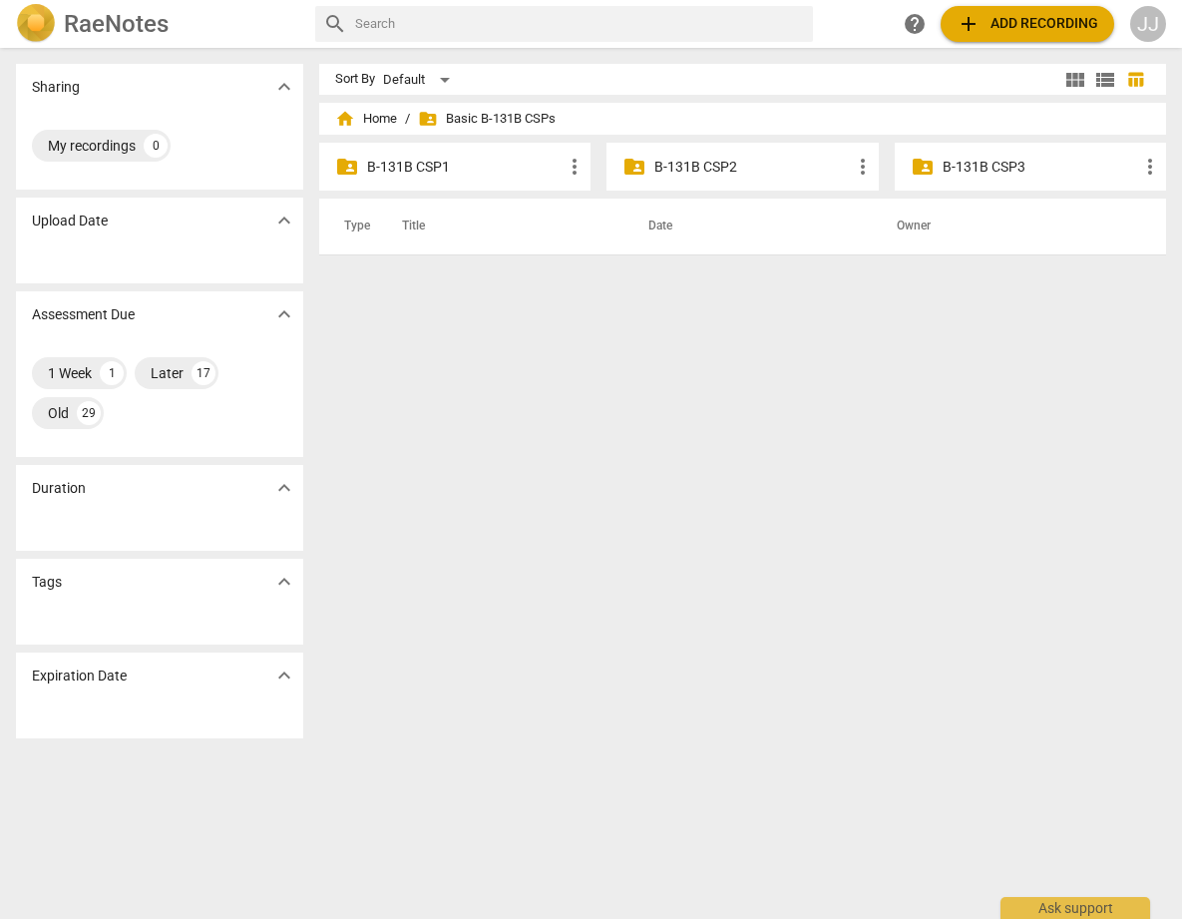
click at [472, 164] on p "B-131B CSP1" at bounding box center [465, 167] width 196 height 21
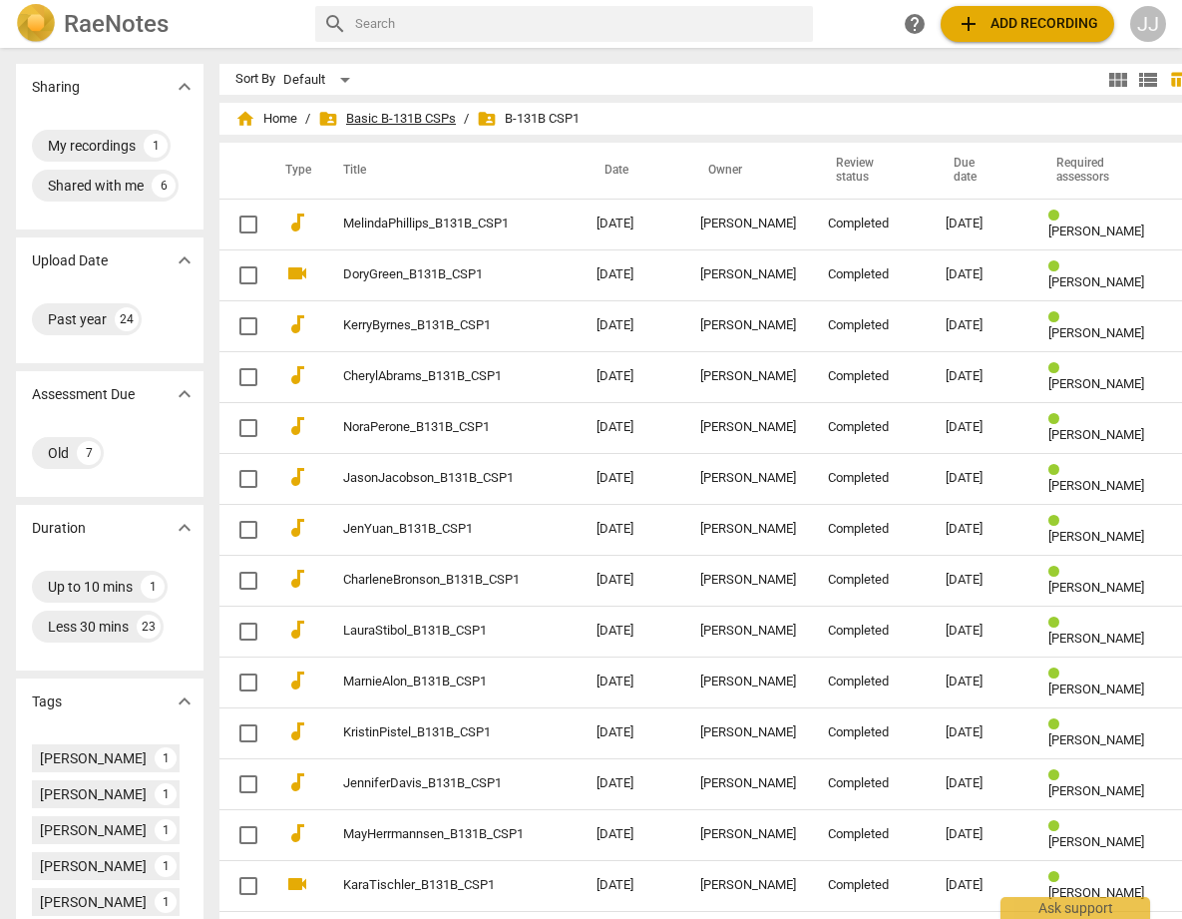
click at [380, 113] on span "folder_shared Basic B-131B CSPs" at bounding box center [387, 119] width 138 height 20
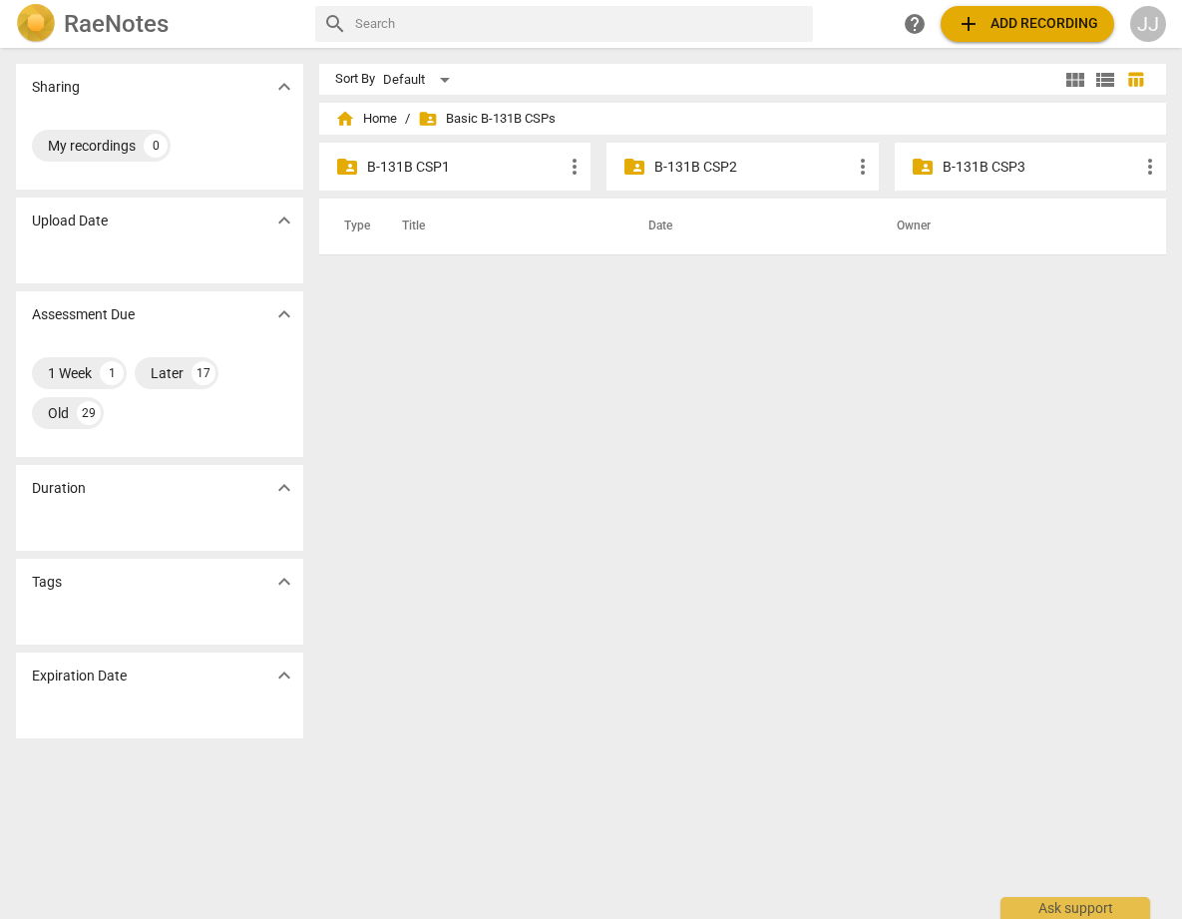
click at [665, 169] on p "B-131B CSP2" at bounding box center [752, 167] width 196 height 21
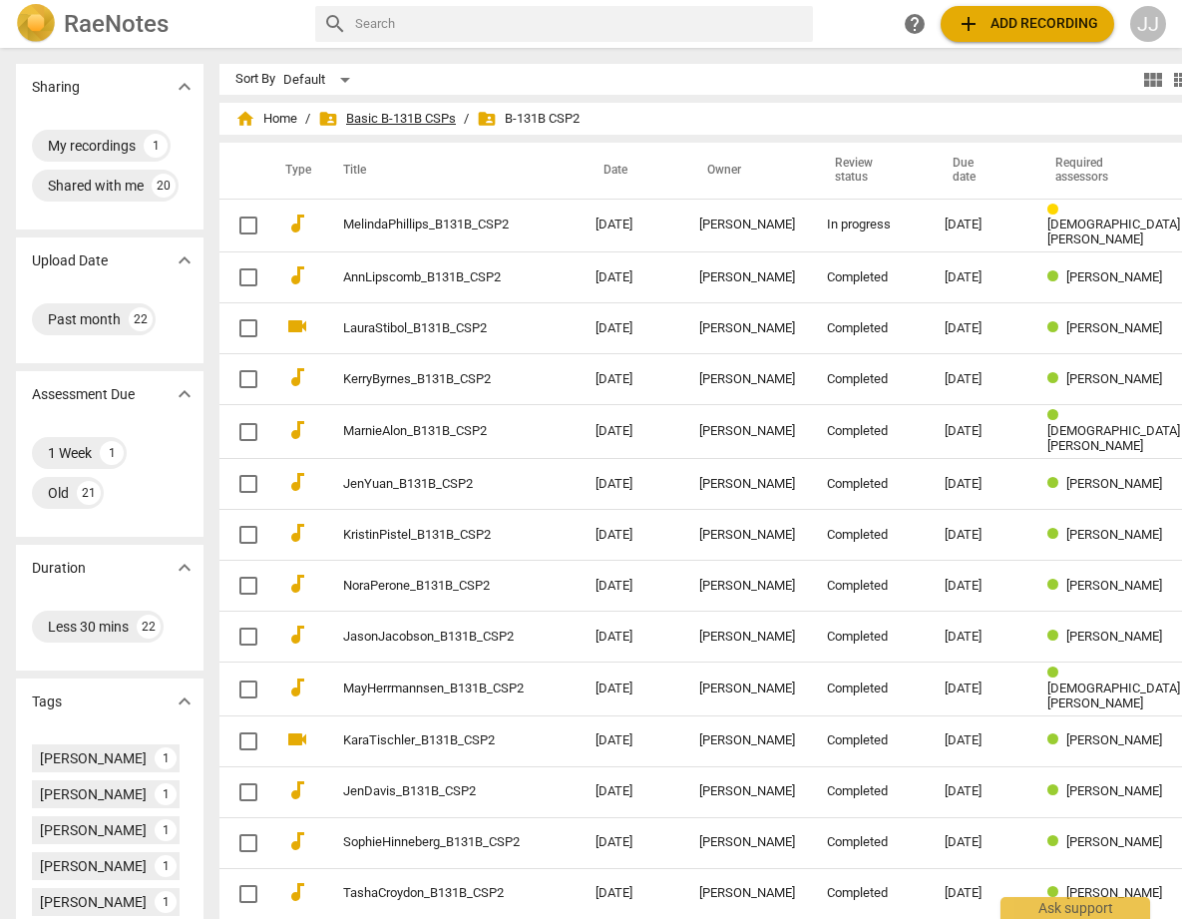
click at [351, 120] on span "folder_shared Basic B-131B CSPs" at bounding box center [387, 119] width 138 height 20
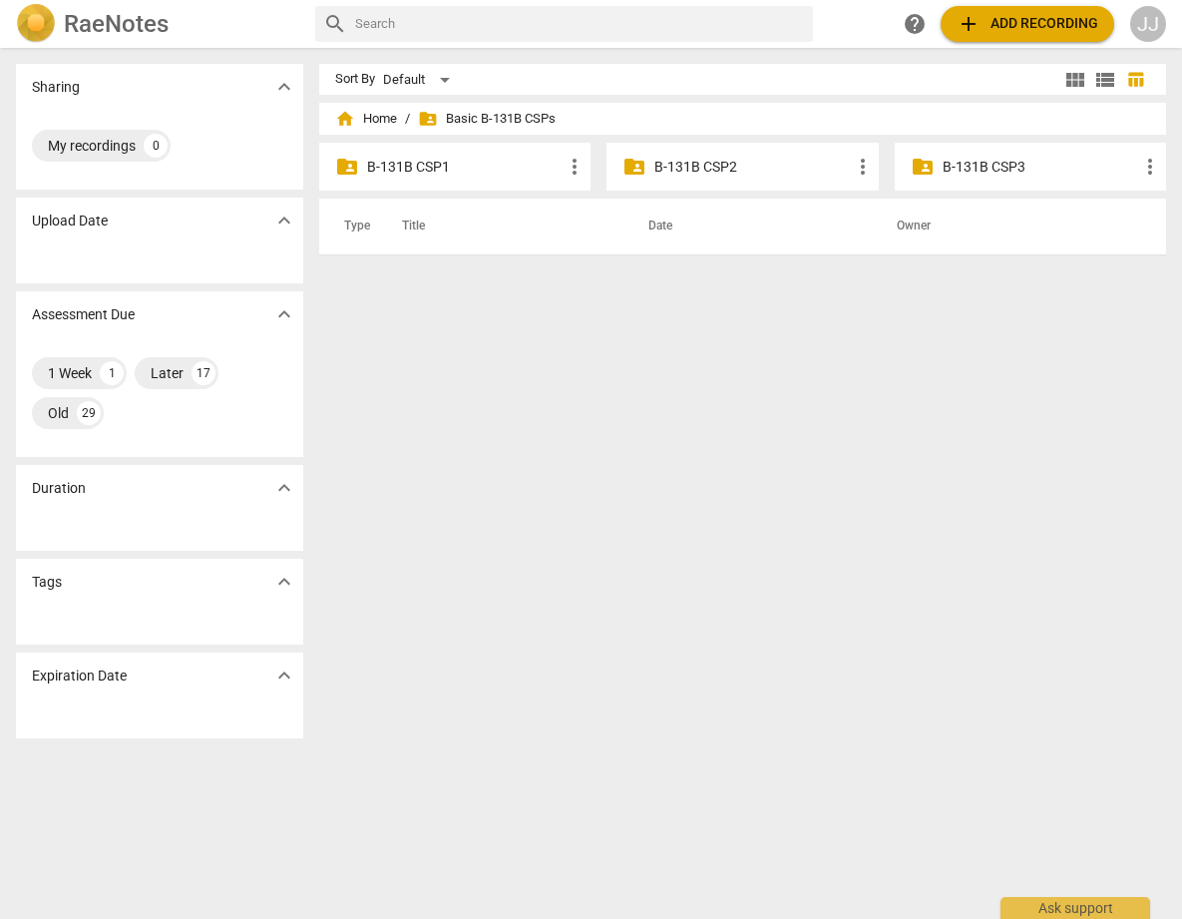
click at [960, 167] on p "B-131B CSP3" at bounding box center [1041, 167] width 196 height 21
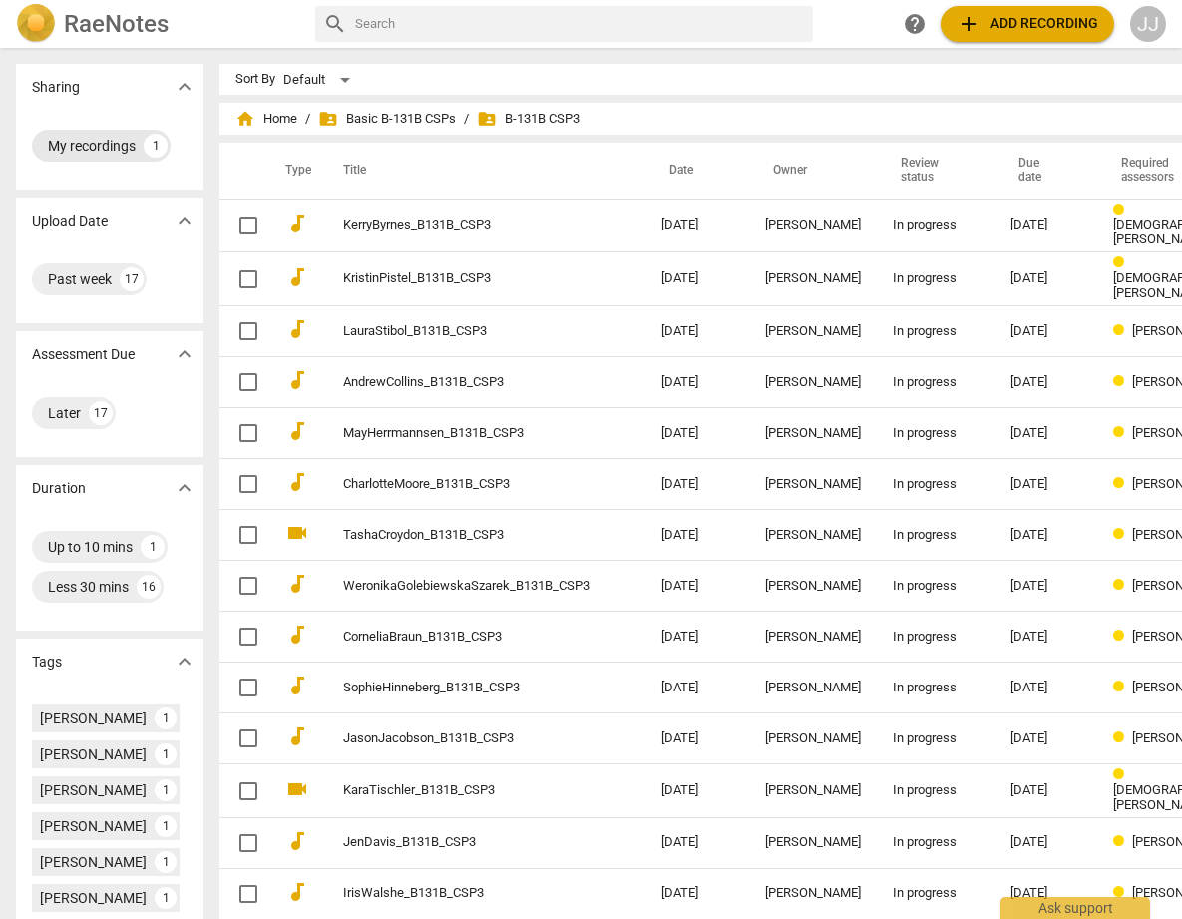
click at [64, 140] on div "My recordings" at bounding box center [92, 146] width 88 height 20
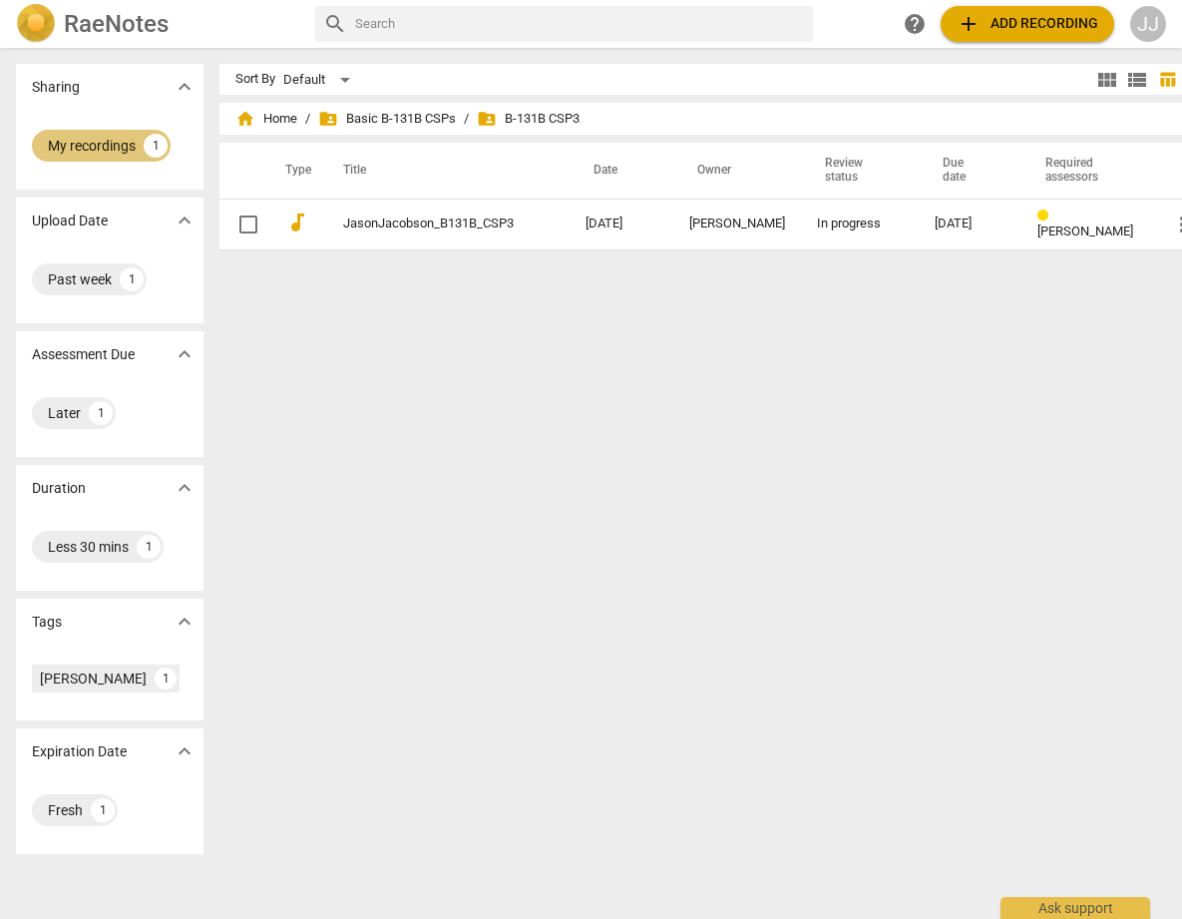
click at [94, 137] on div "My recordings" at bounding box center [92, 146] width 88 height 20
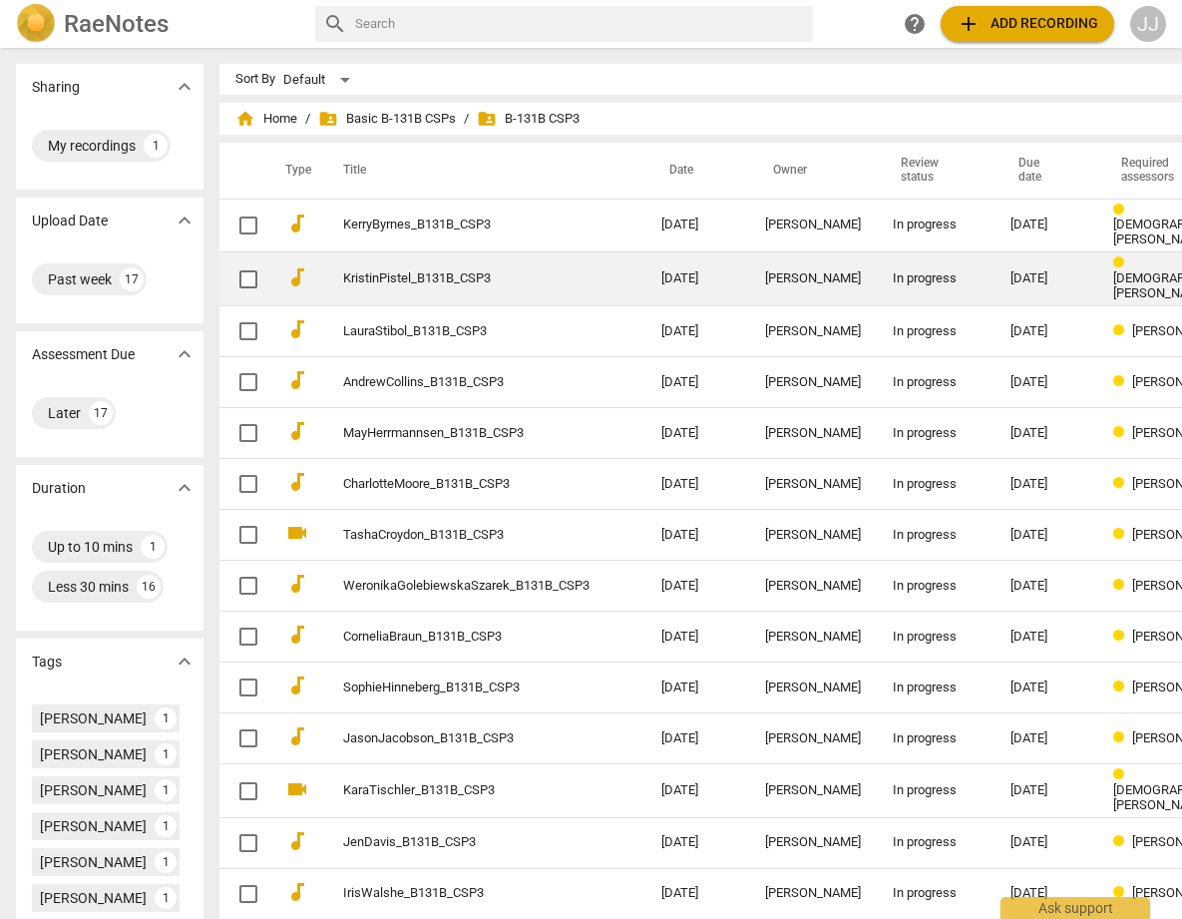
click at [345, 271] on link "KristinPistel_B131B_CSP3" at bounding box center [466, 278] width 246 height 15
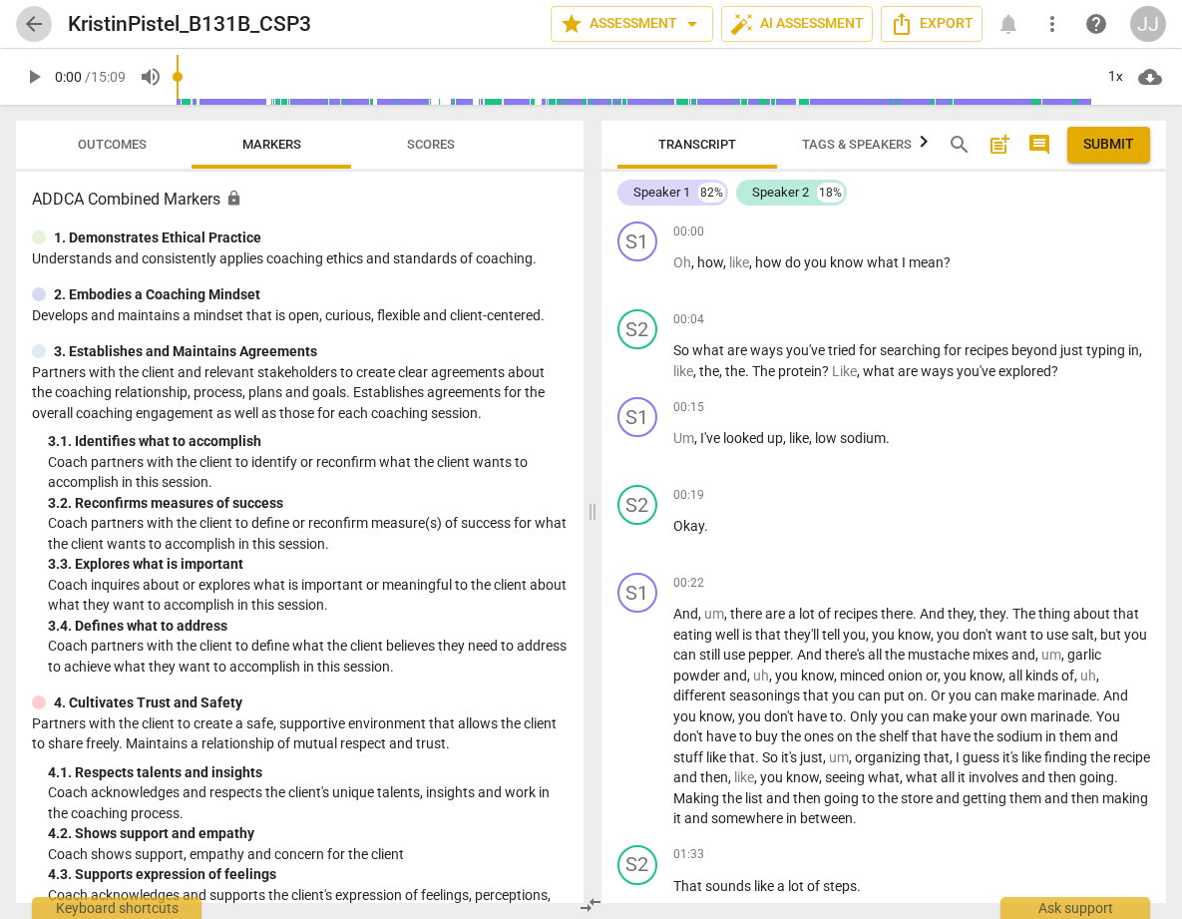
click at [32, 17] on span "arrow_back" at bounding box center [34, 24] width 24 height 24
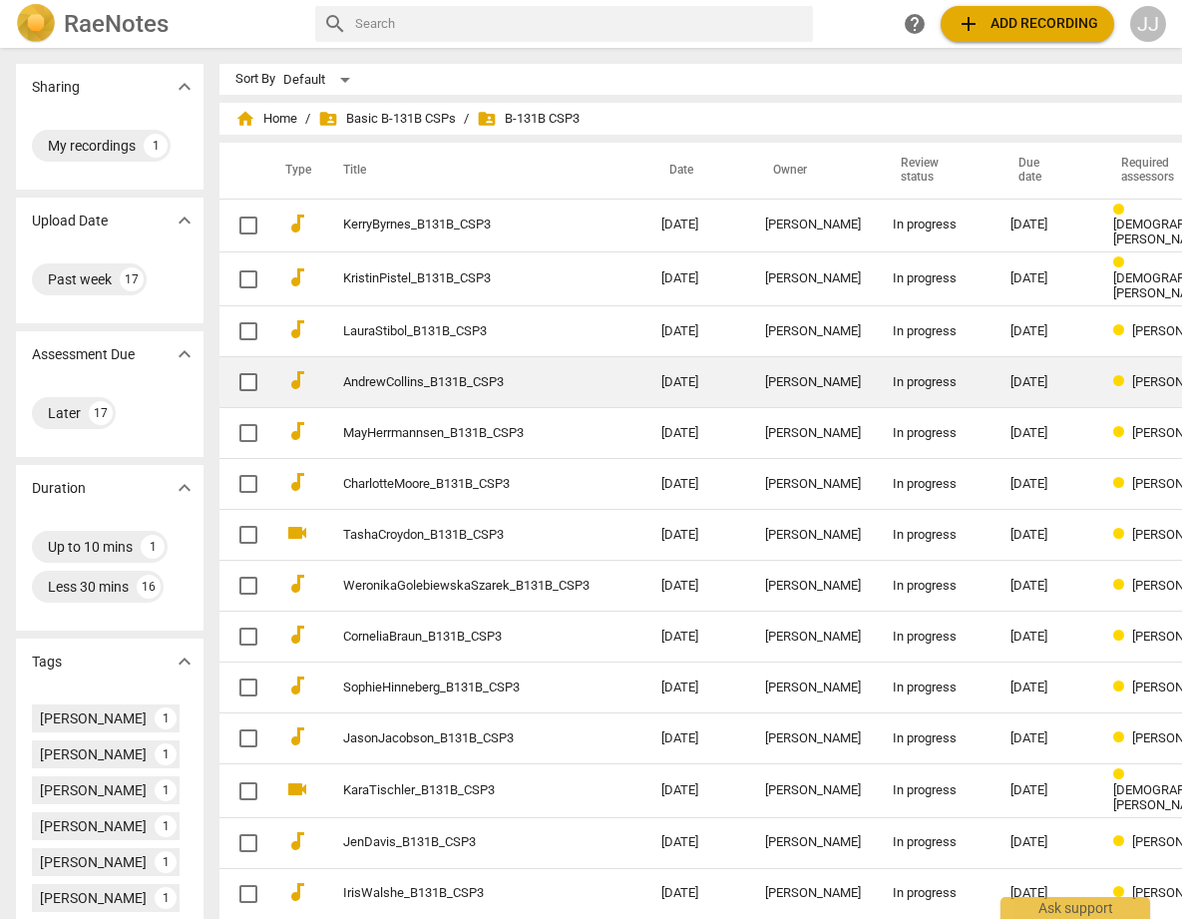
click at [374, 375] on link "AndrewCollins_B131B_CSP3" at bounding box center [466, 382] width 246 height 15
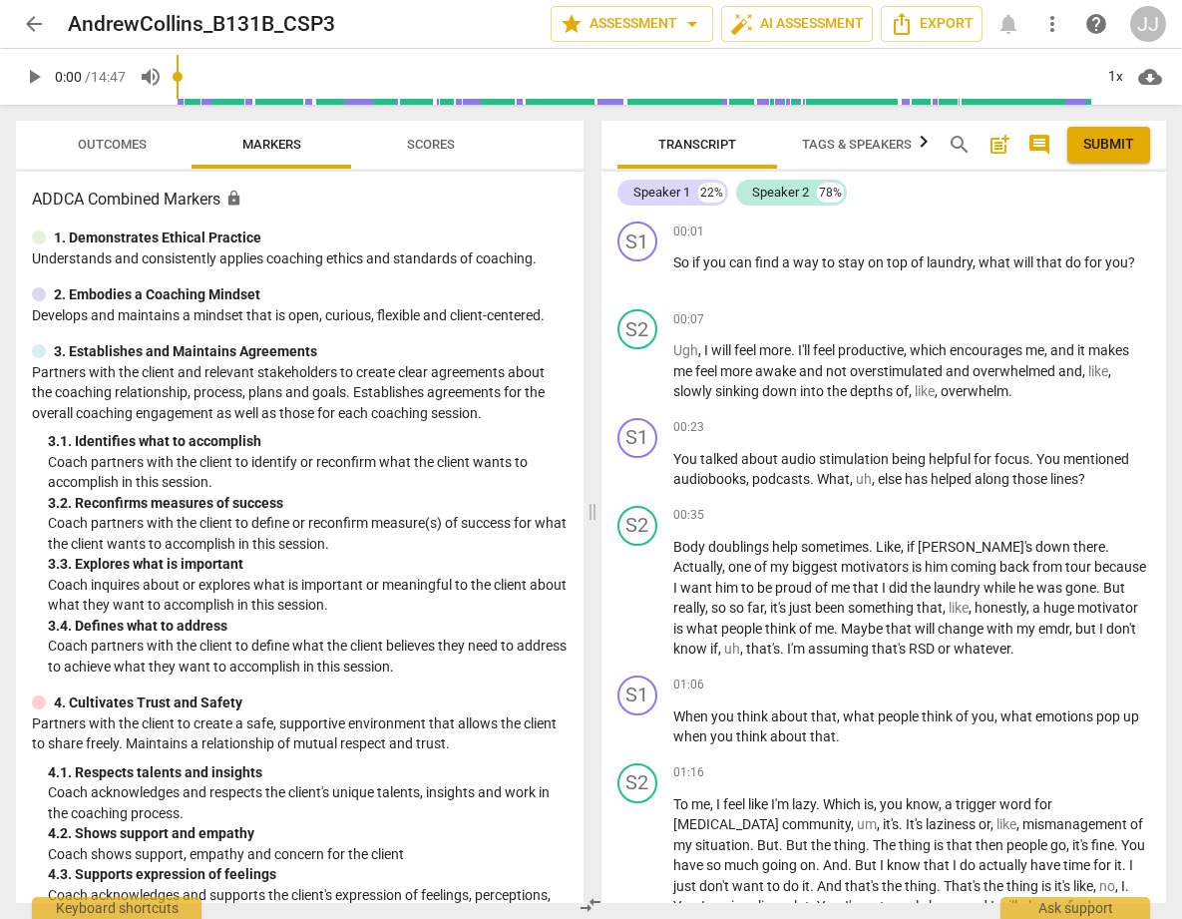
click at [441, 142] on span "Scores" at bounding box center [431, 144] width 48 height 15
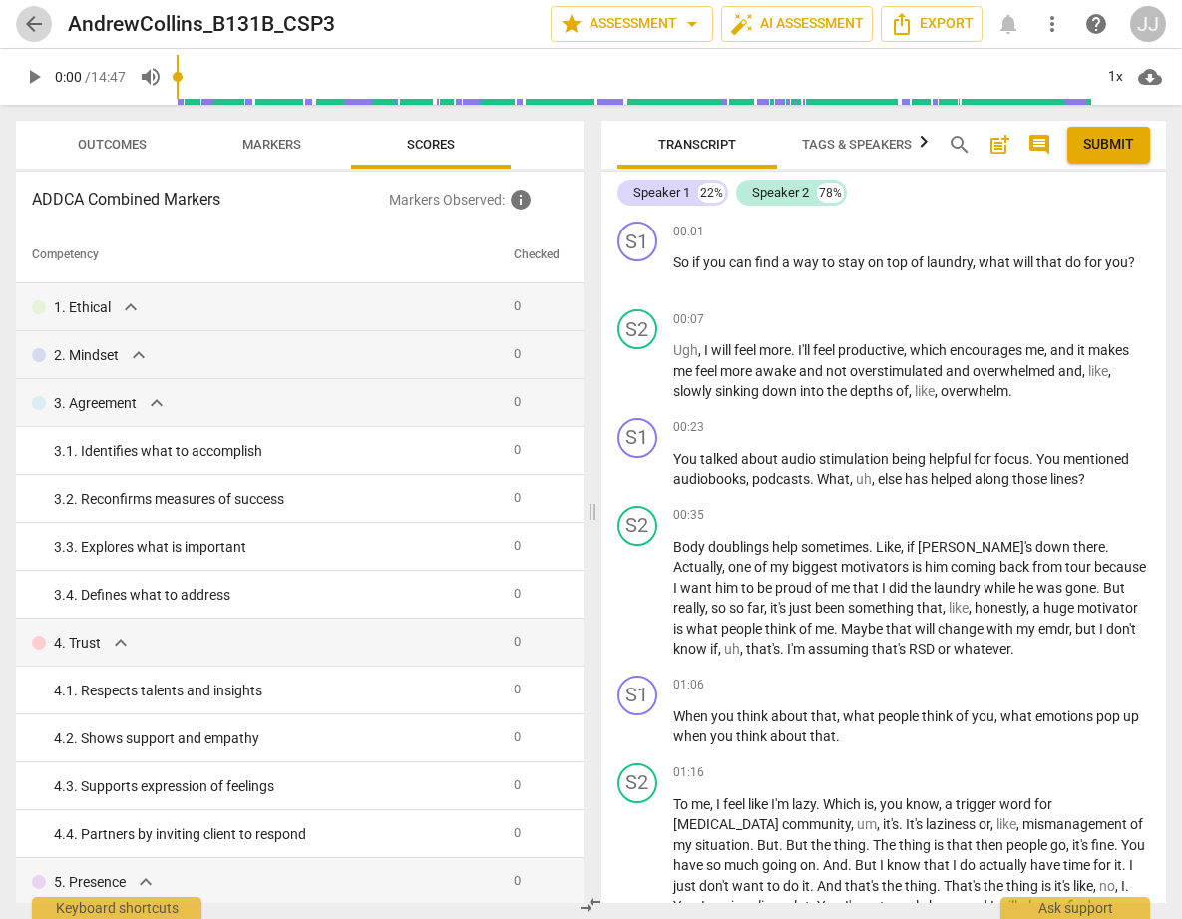
click at [32, 17] on span "arrow_back" at bounding box center [34, 24] width 24 height 24
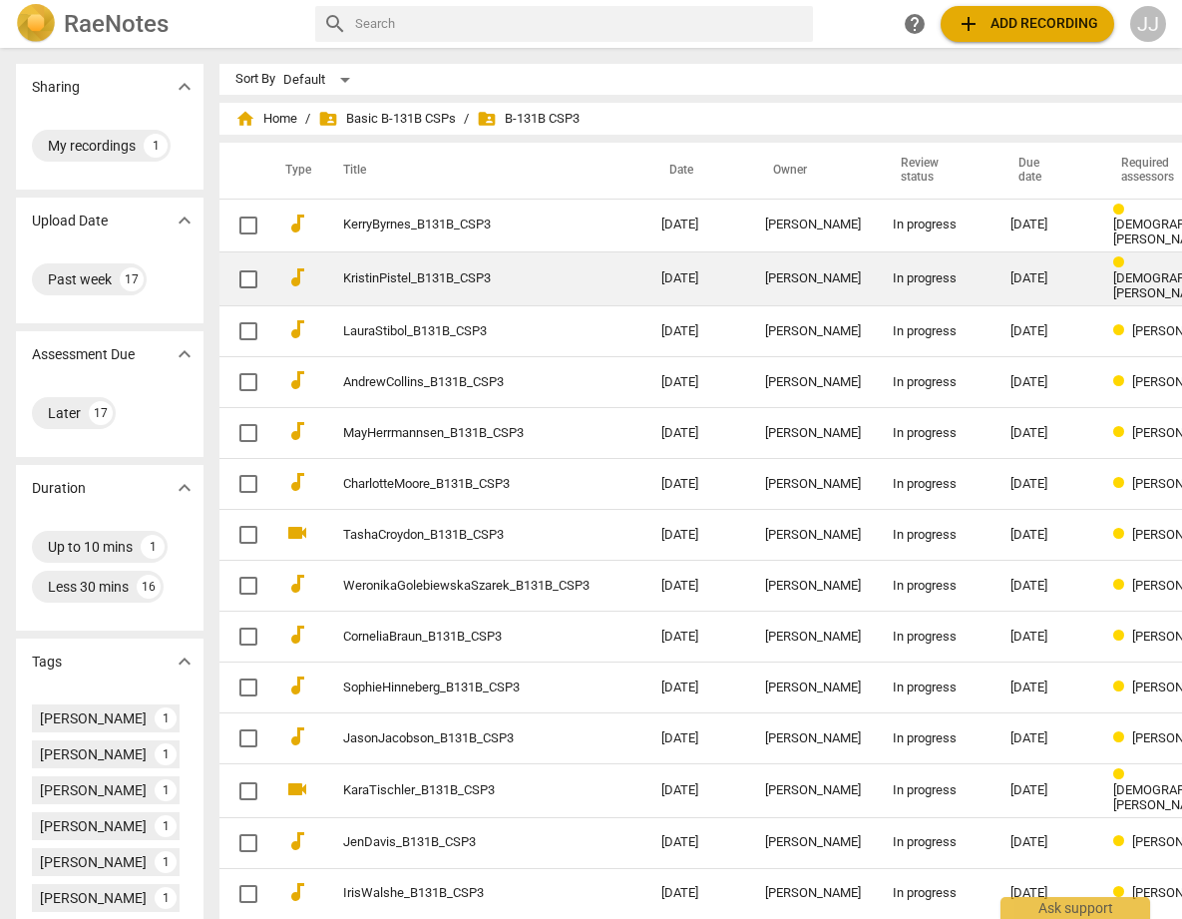
click at [351, 275] on link "KristinPistel_B131B_CSP3" at bounding box center [466, 278] width 246 height 15
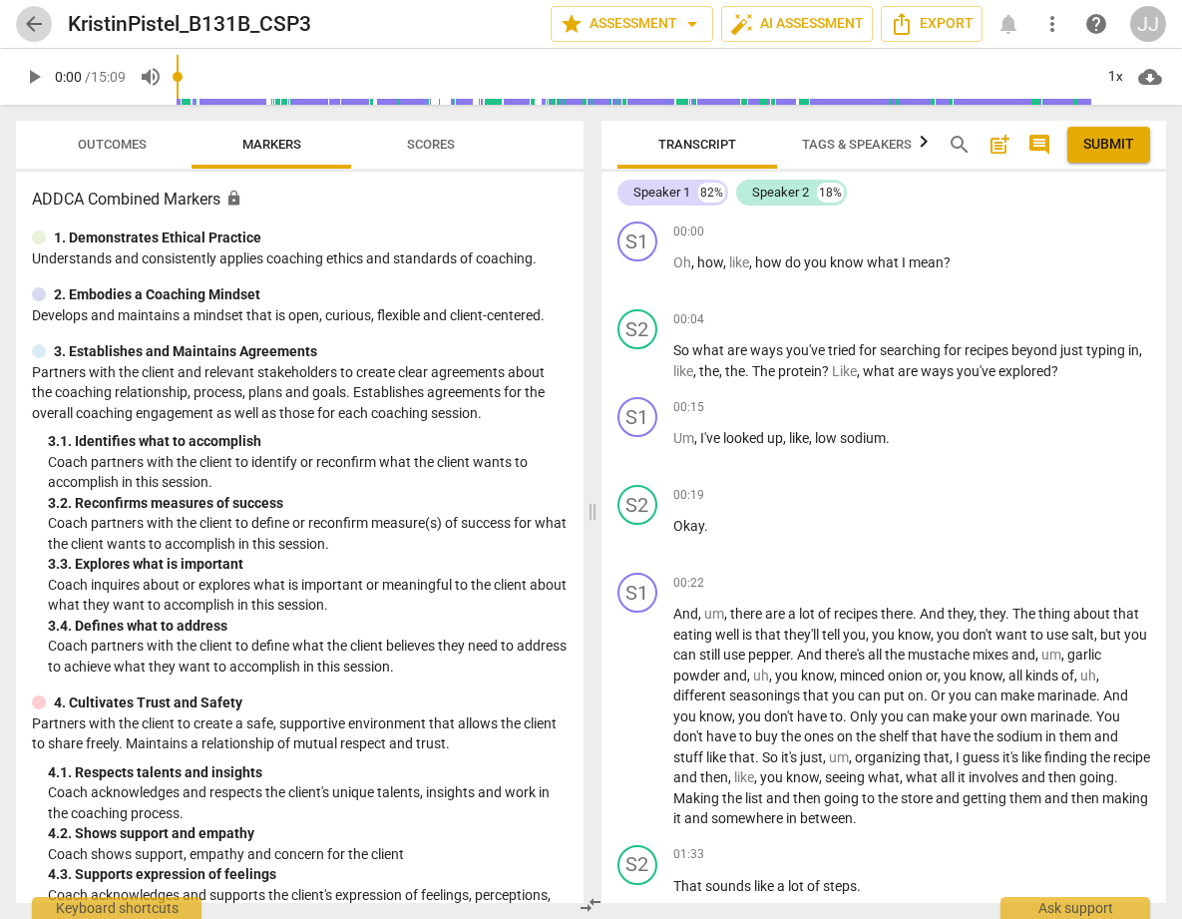
click at [23, 17] on span "arrow_back" at bounding box center [34, 24] width 24 height 24
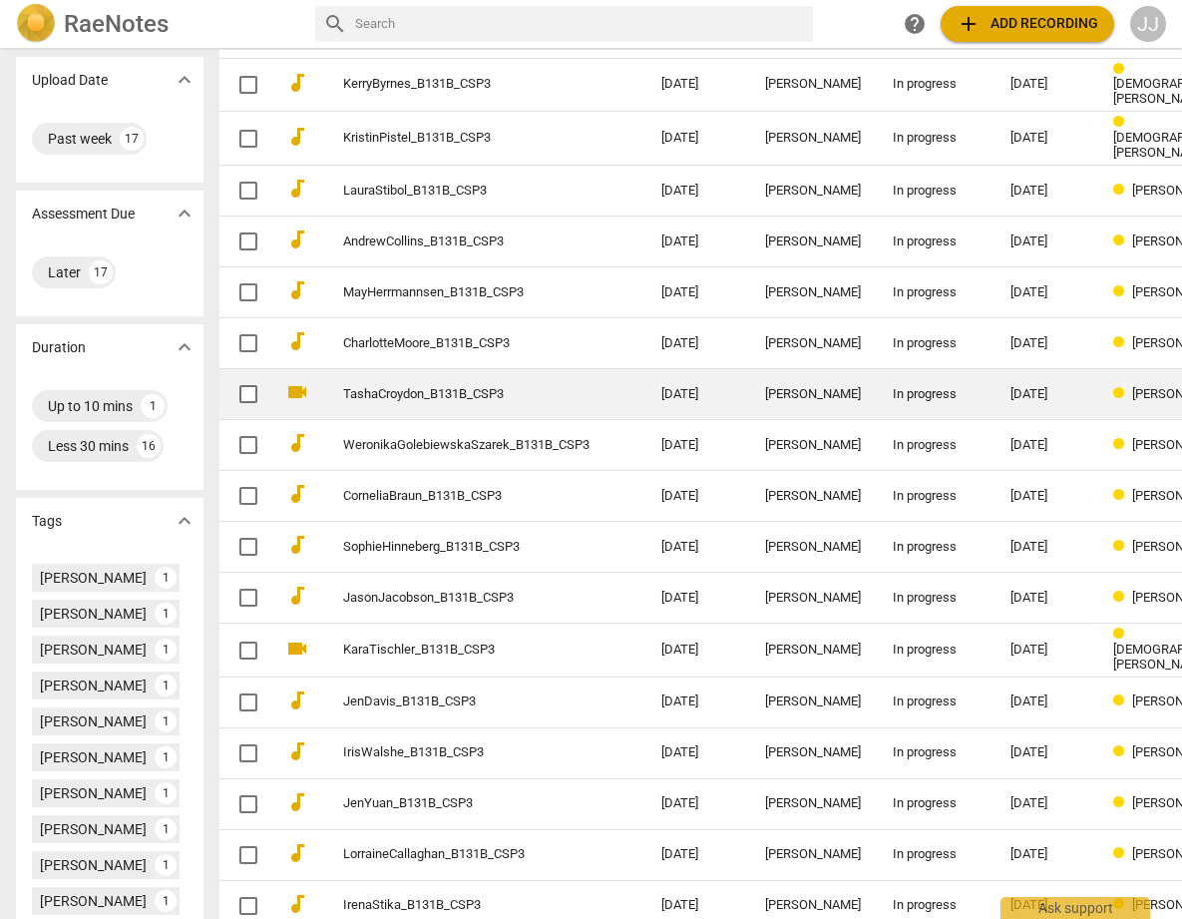
scroll to position [186, 0]
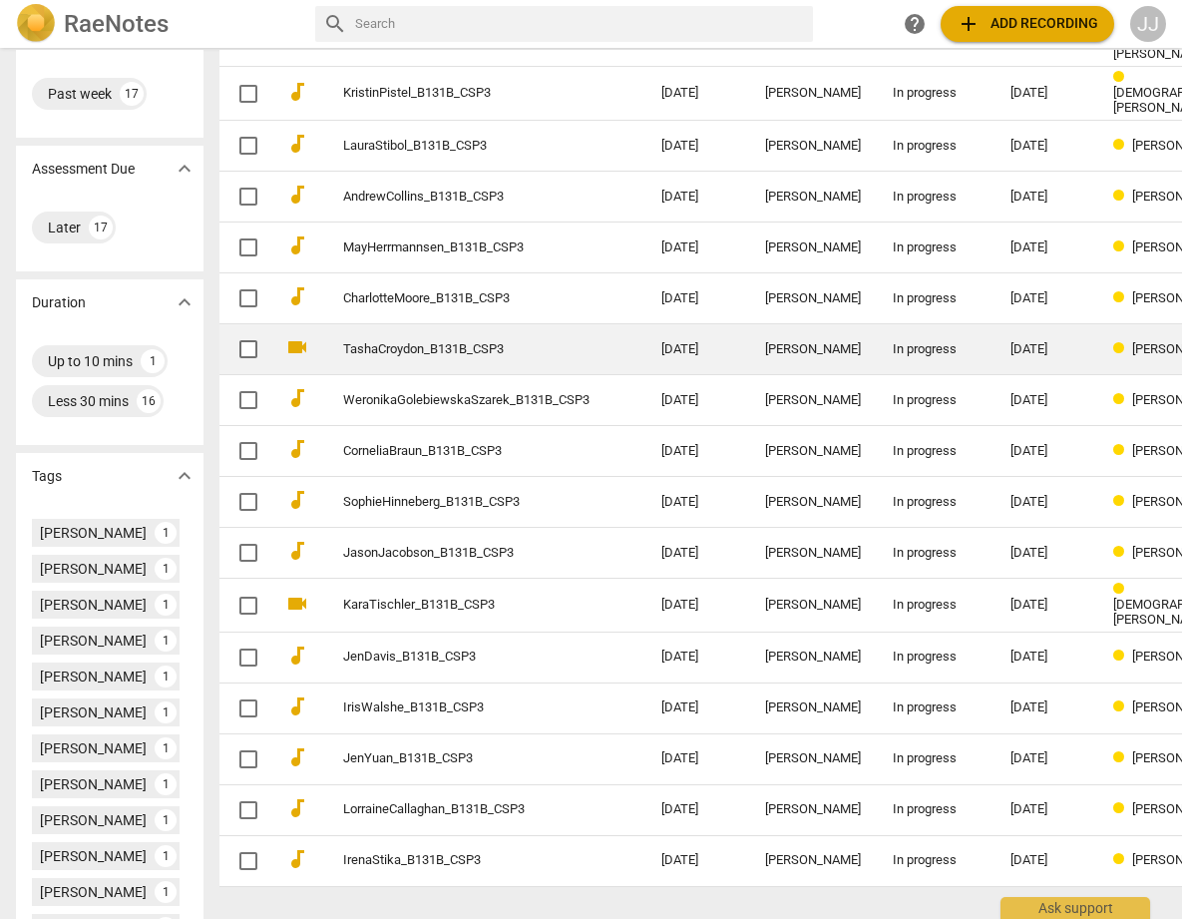
click at [371, 342] on link "TashaCroydon_B131B_CSP3" at bounding box center [466, 349] width 246 height 15
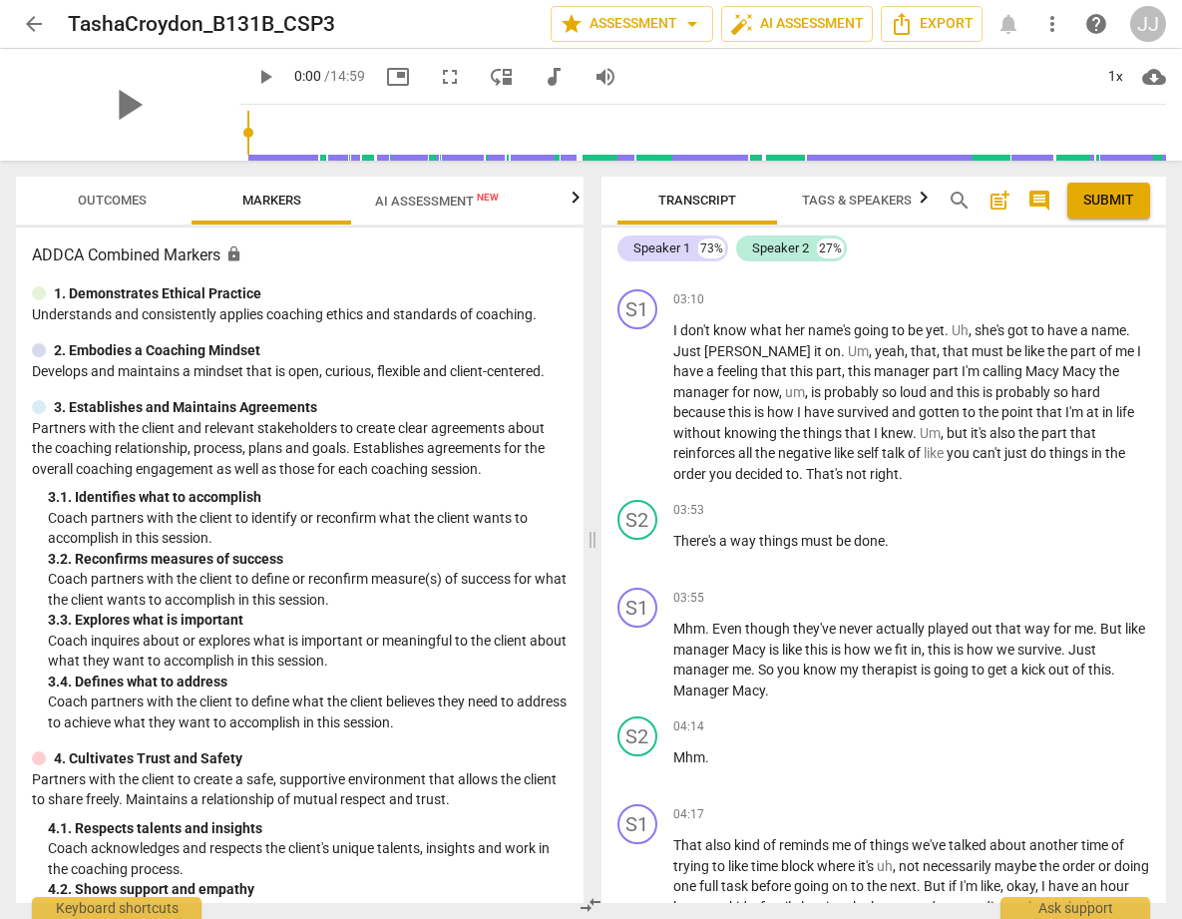
scroll to position [1722, 0]
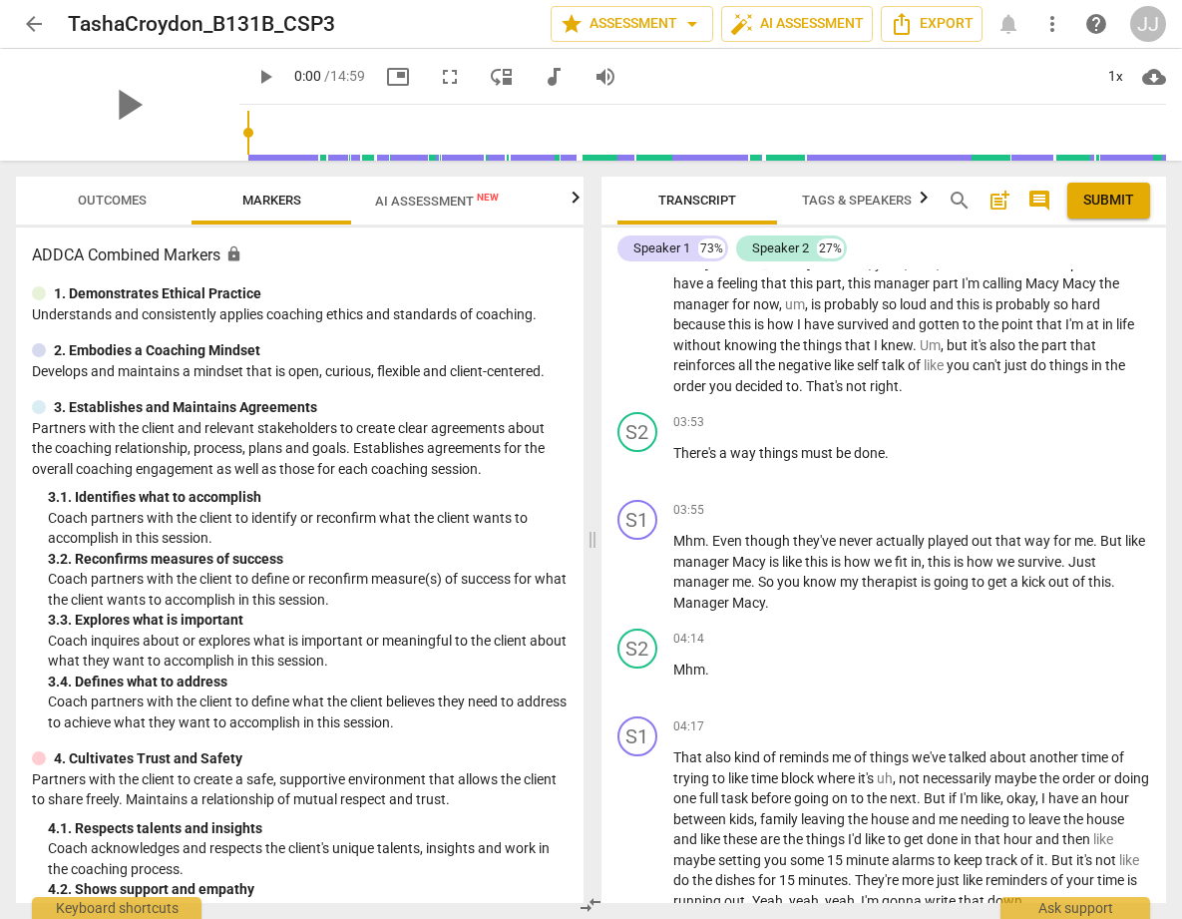
click at [410, 202] on span "AI Assessment New" at bounding box center [437, 201] width 124 height 15
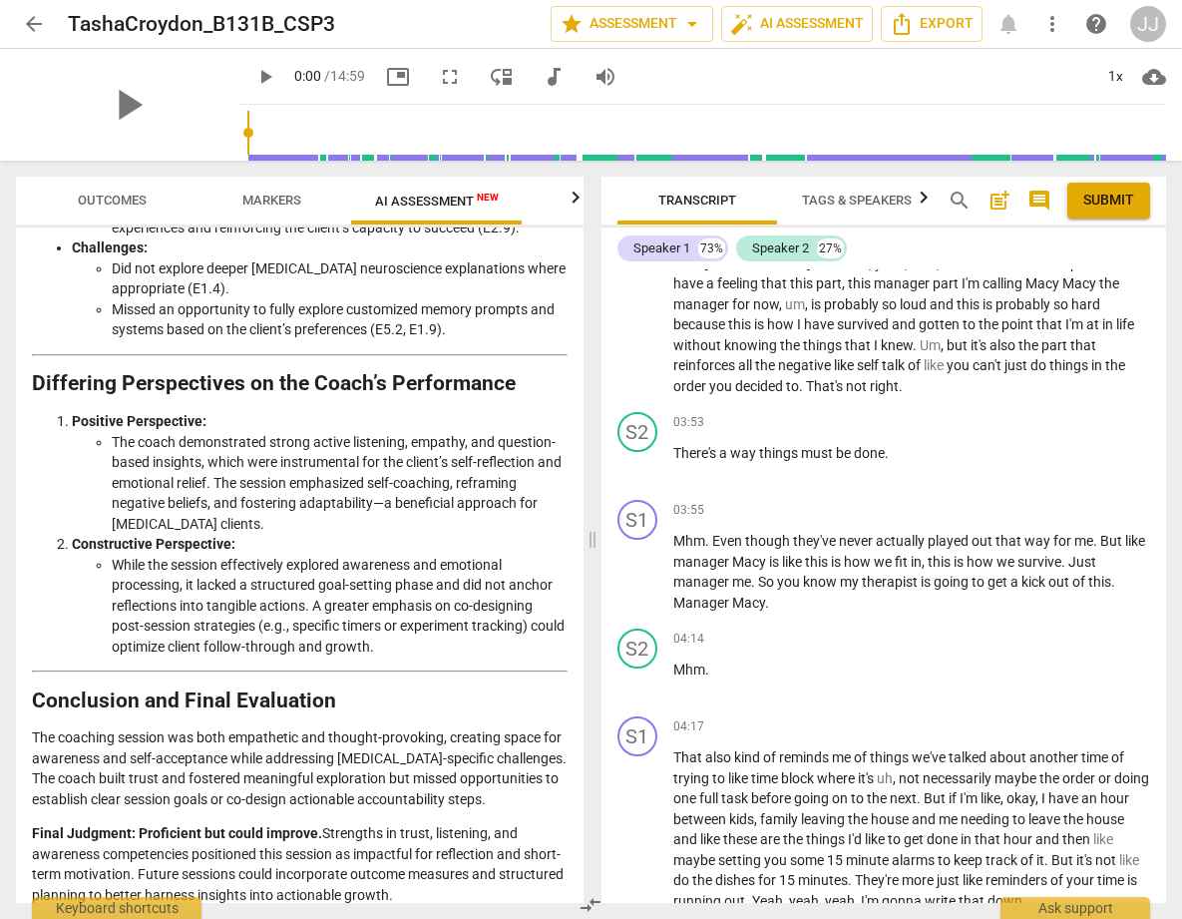
scroll to position [3347, 0]
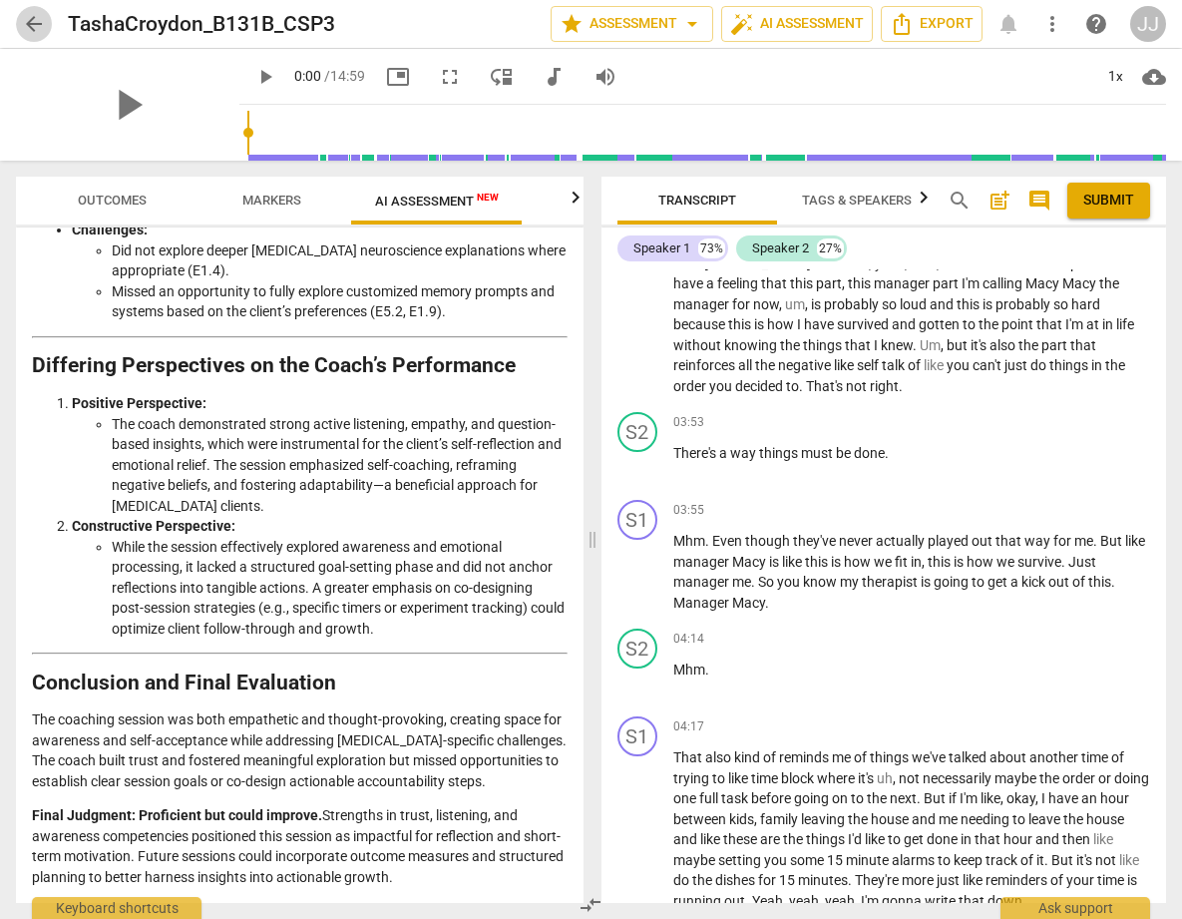
click at [30, 22] on span "arrow_back" at bounding box center [34, 24] width 24 height 24
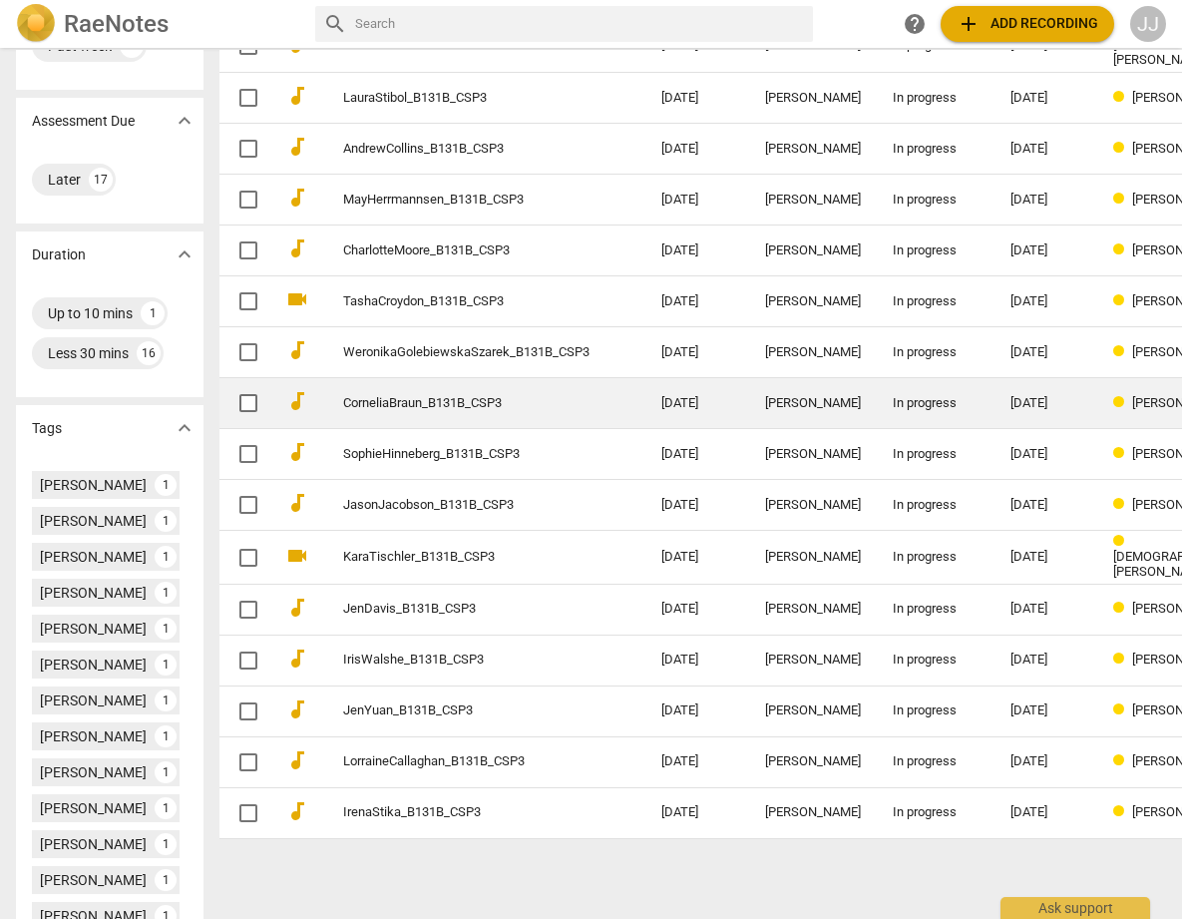
scroll to position [270, 0]
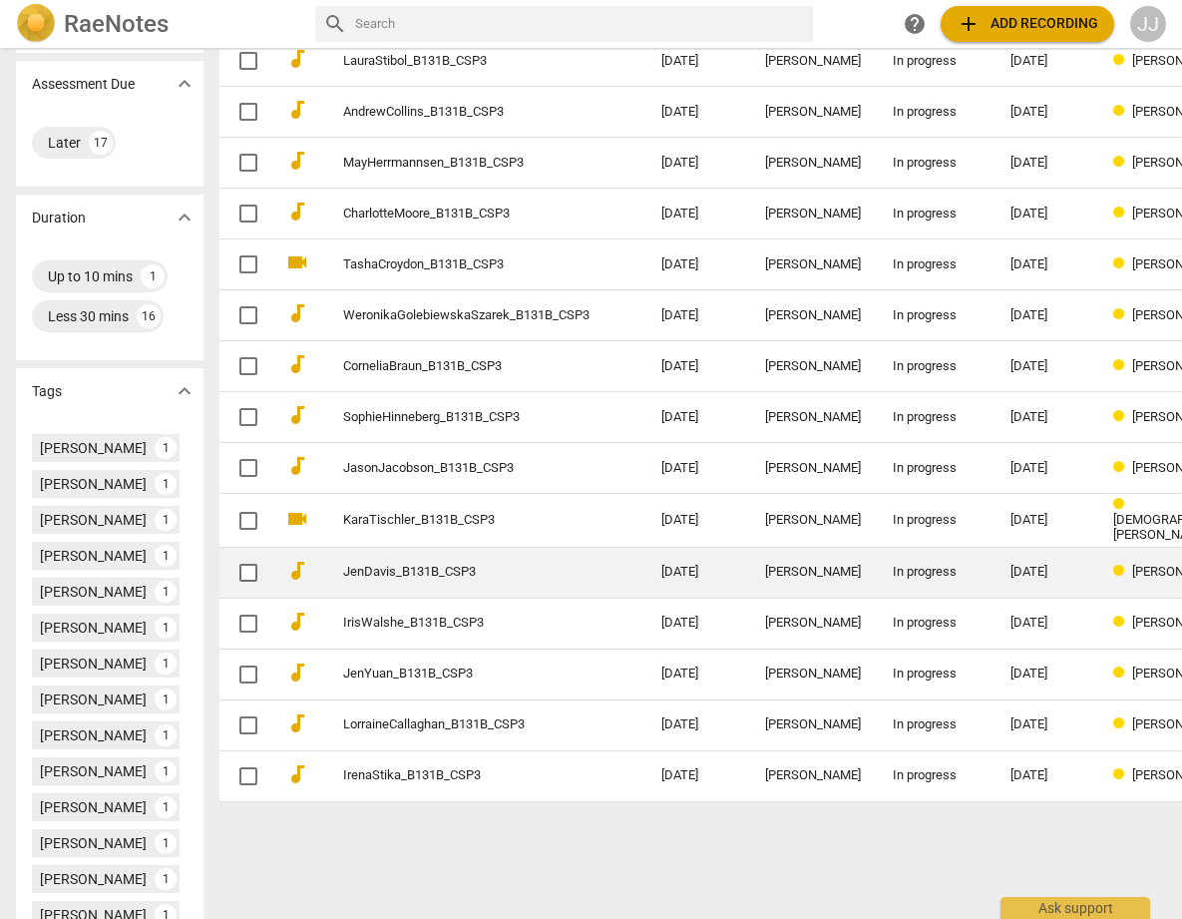
click at [343, 565] on link "JenDavis_B131B_CSP3" at bounding box center [466, 572] width 246 height 15
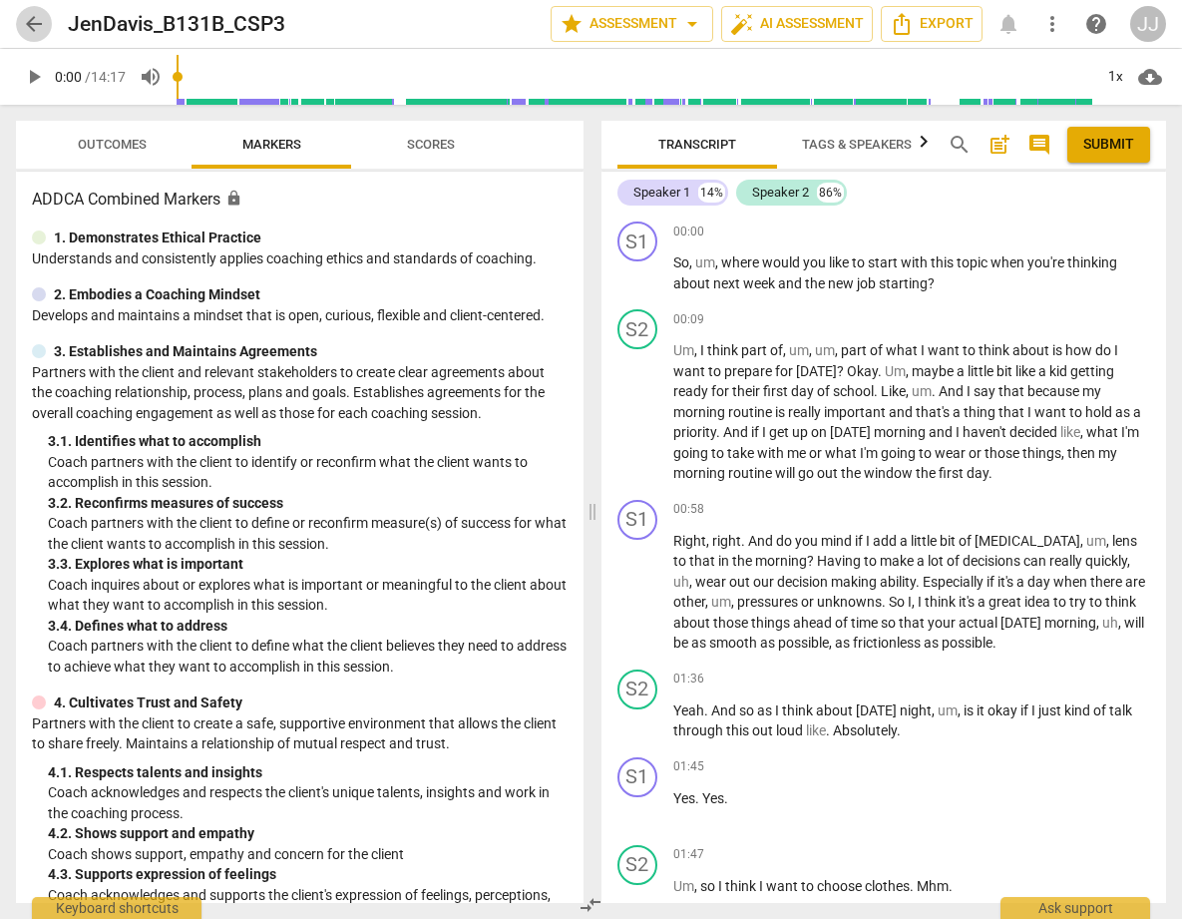
click at [24, 24] on span "arrow_back" at bounding box center [34, 24] width 24 height 24
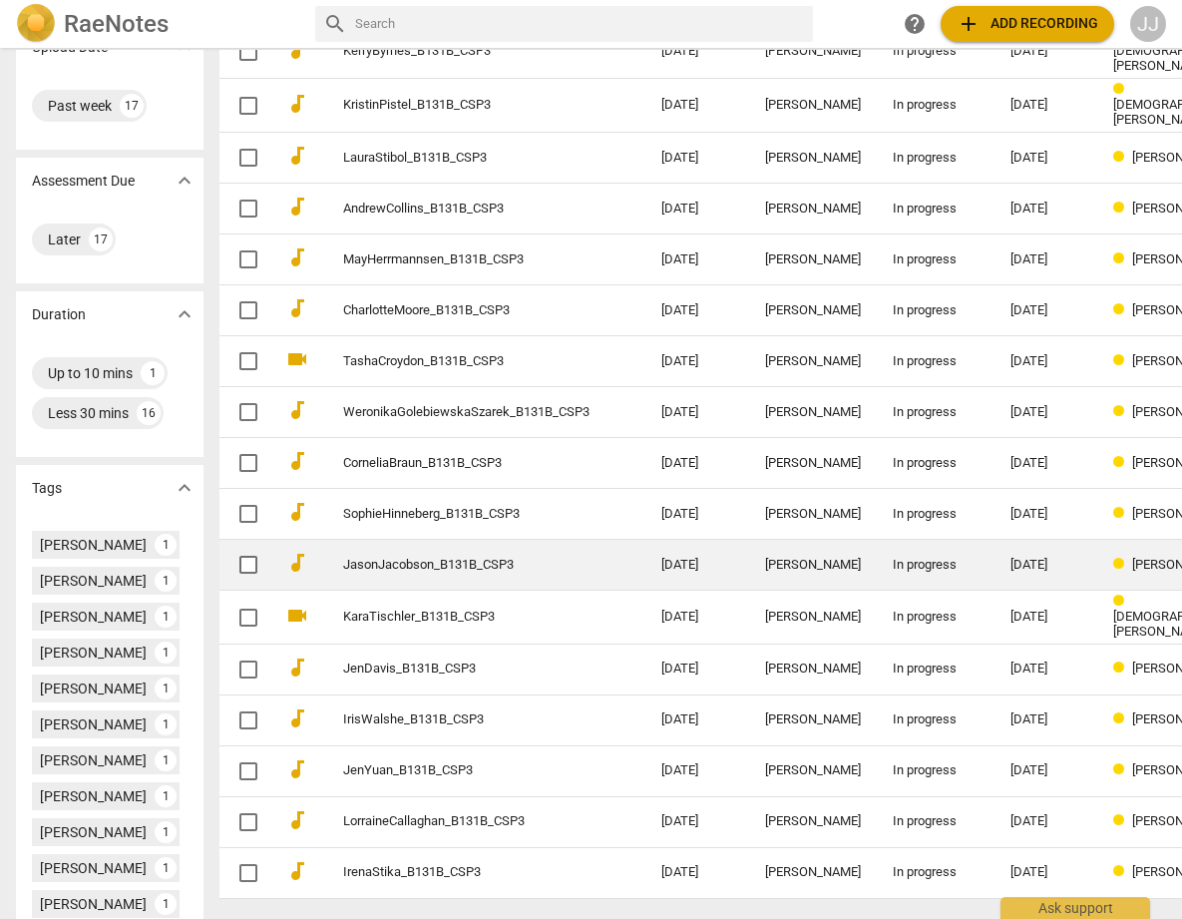
scroll to position [203, 0]
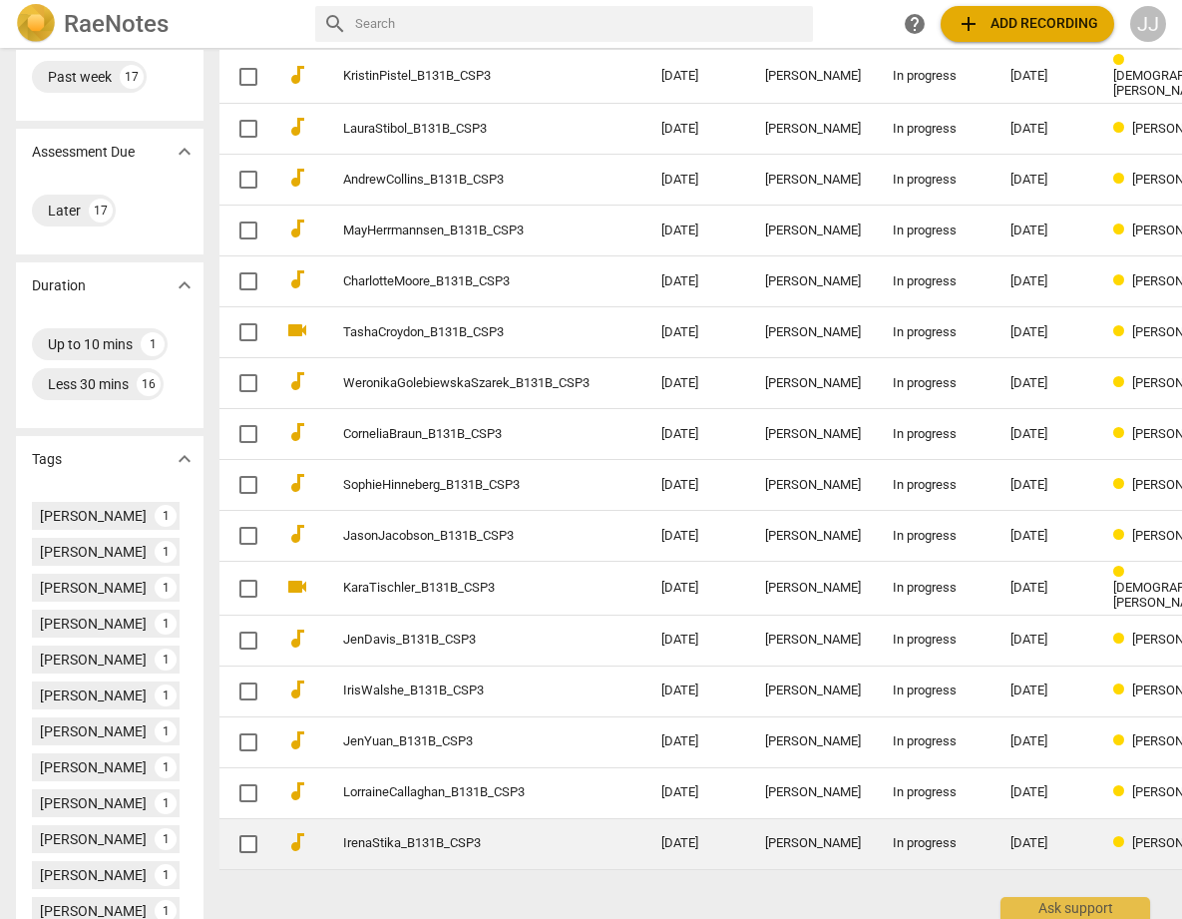
click at [347, 836] on link "IrenaStika_B131B_CSP3" at bounding box center [466, 843] width 246 height 15
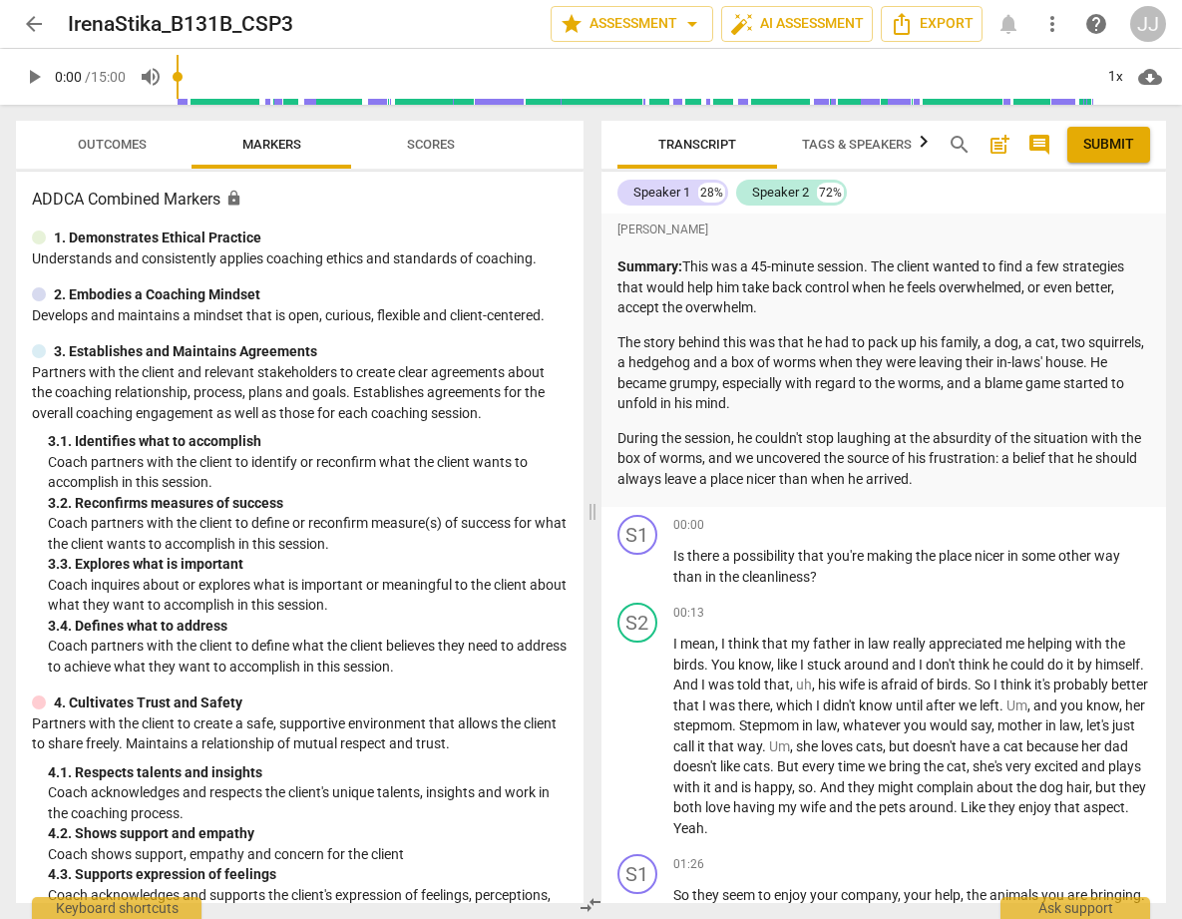
click at [29, 24] on span "arrow_back" at bounding box center [34, 24] width 24 height 24
